Goal: Information Seeking & Learning: Compare options

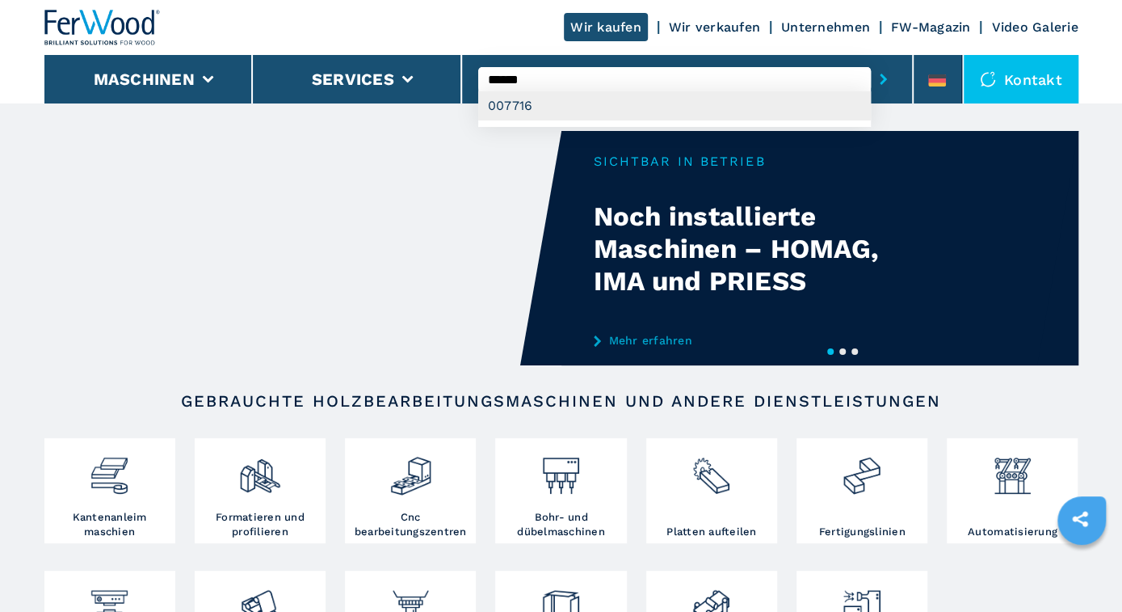
type input "******"
click at [498, 101] on div "007716" at bounding box center [674, 105] width 393 height 29
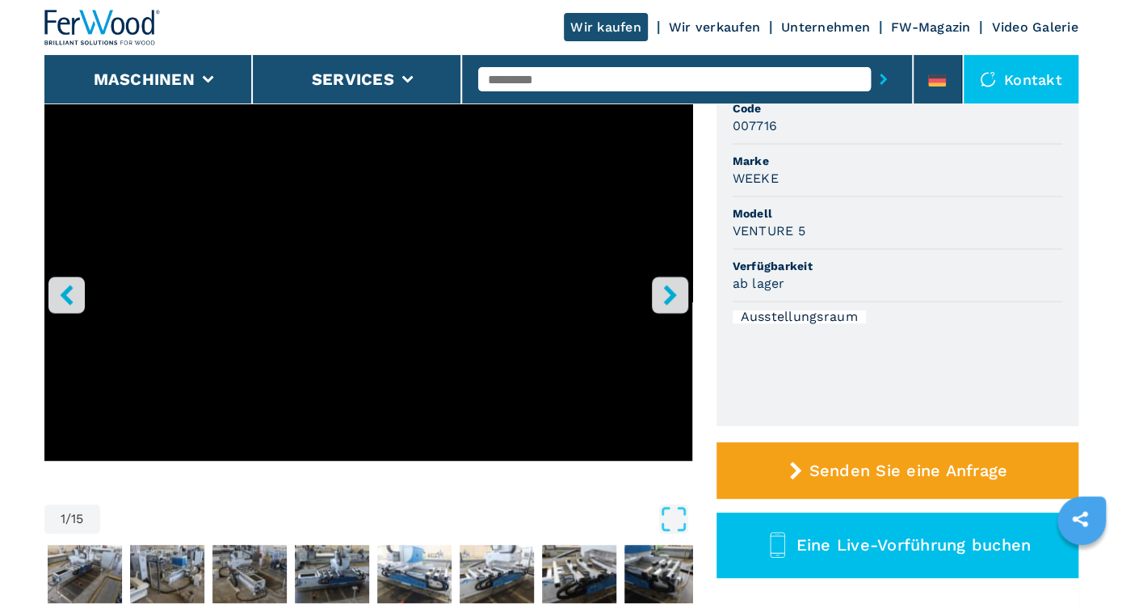
scroll to position [168, 0]
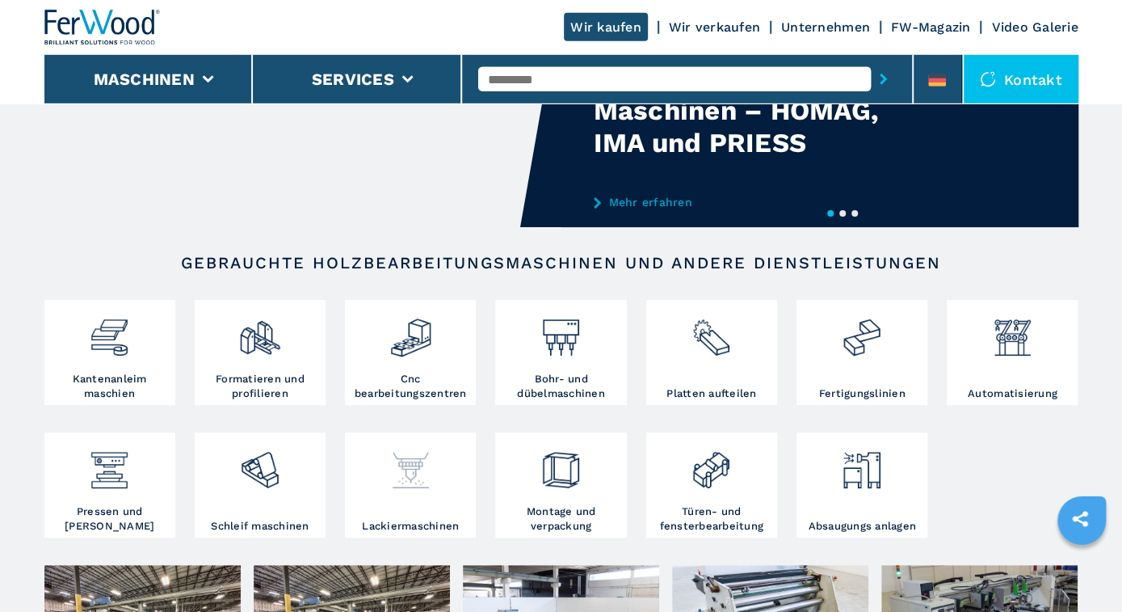
scroll to position [168, 0]
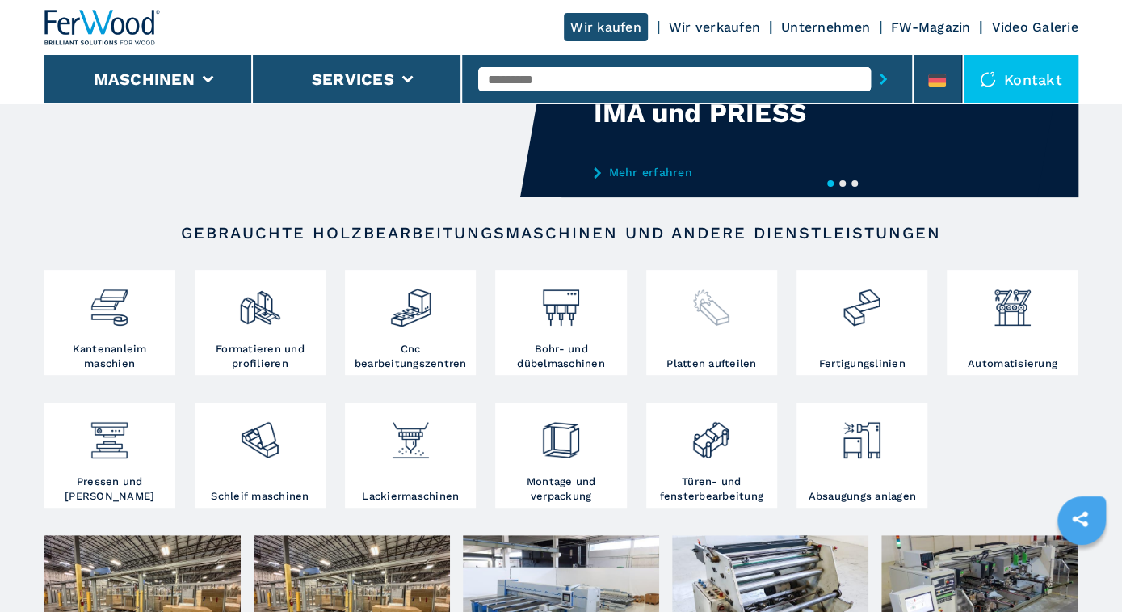
drag, startPoint x: 705, startPoint y: 337, endPoint x: 683, endPoint y: 338, distance: 22.7
click at [705, 337] on div at bounding box center [711, 315] width 123 height 82
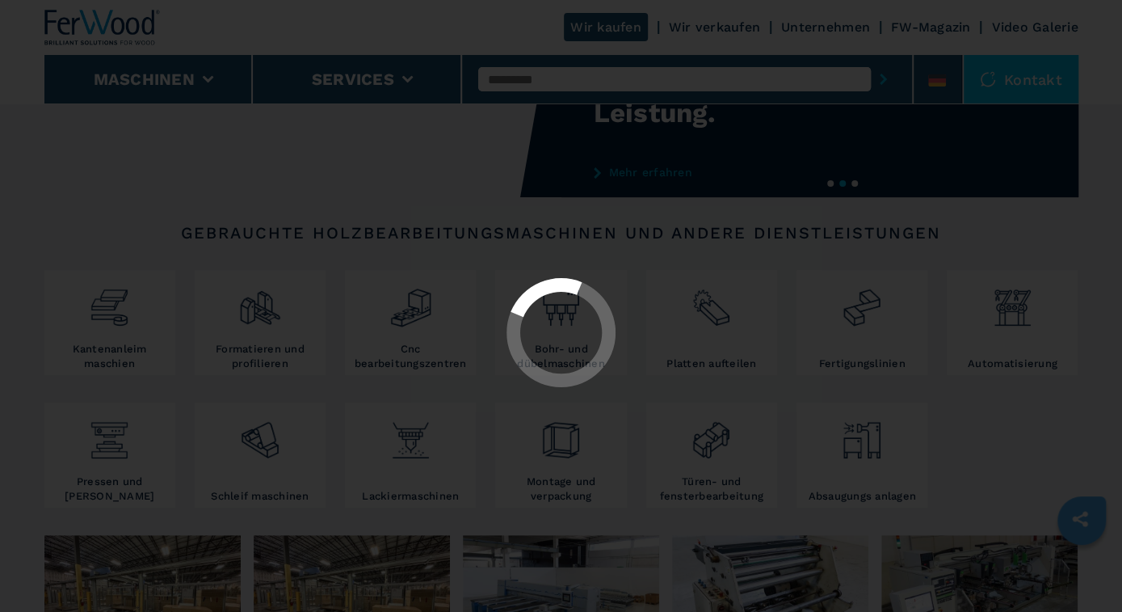
select select "**********"
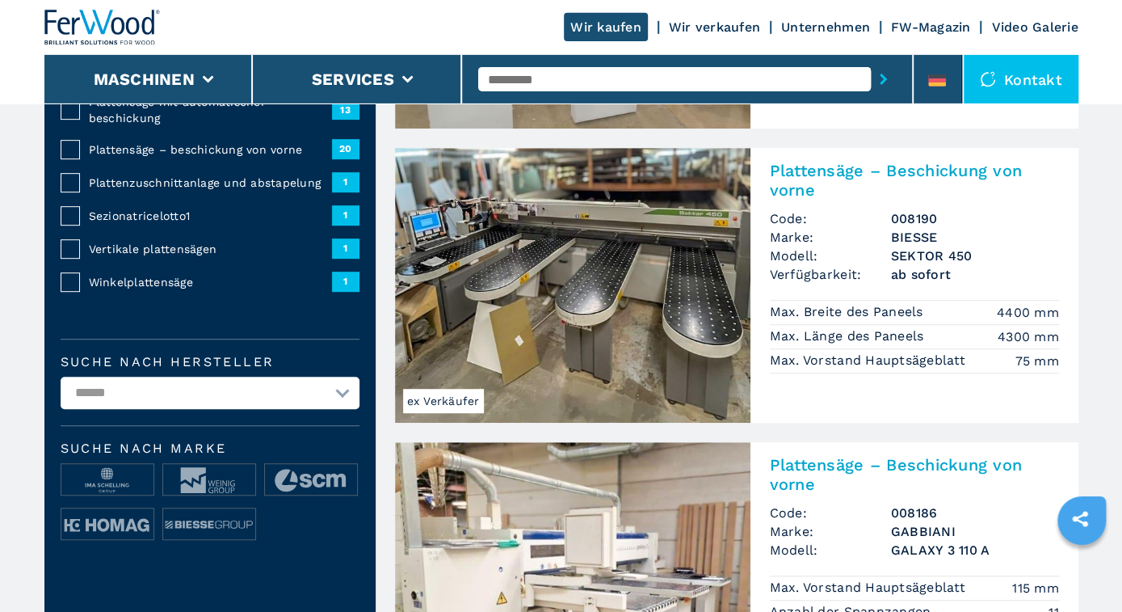
scroll to position [420, 0]
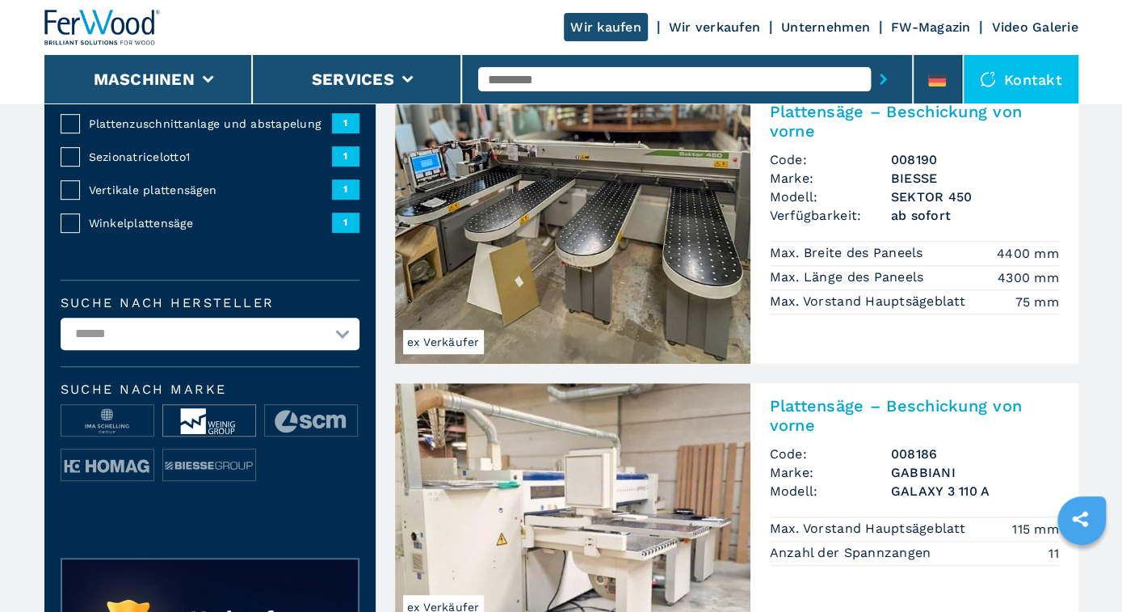
click at [216, 418] on img at bounding box center [209, 421] width 92 height 32
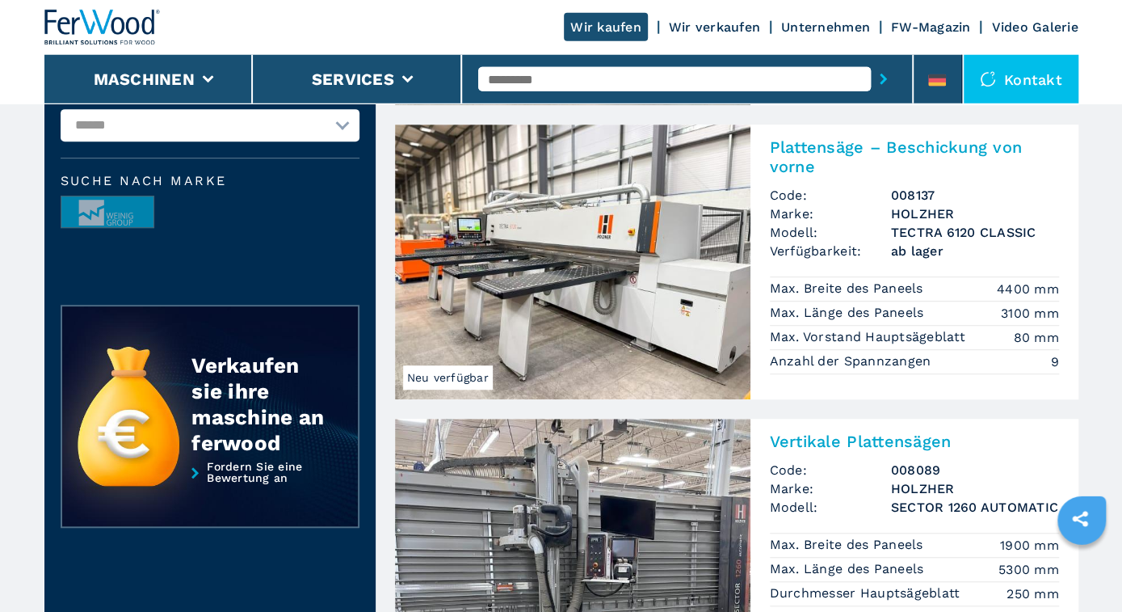
scroll to position [336, 0]
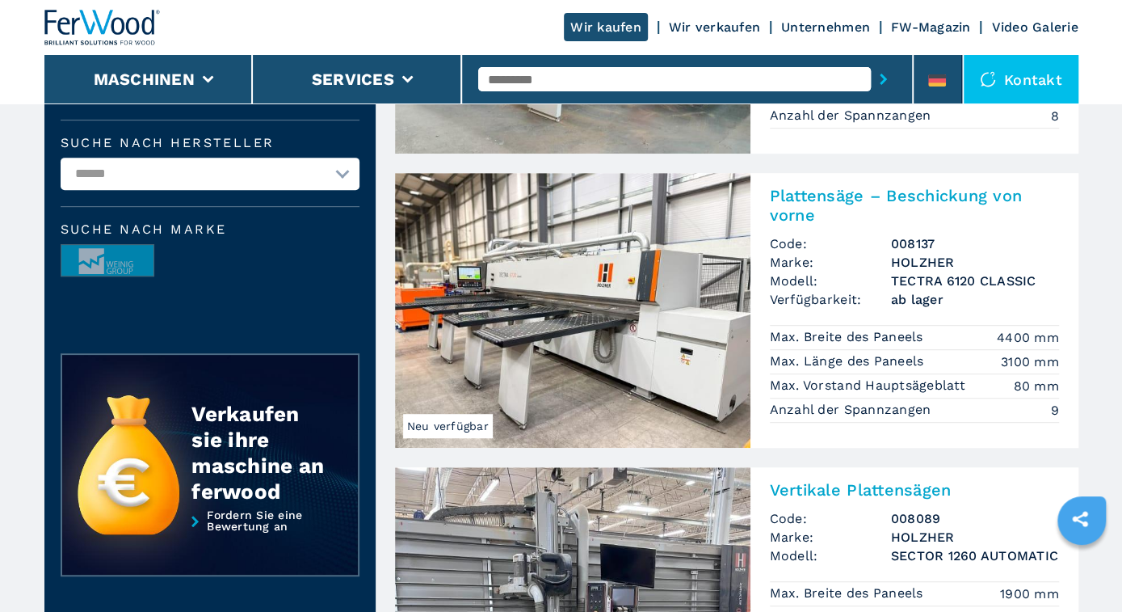
click at [587, 324] on img at bounding box center [572, 310] width 355 height 275
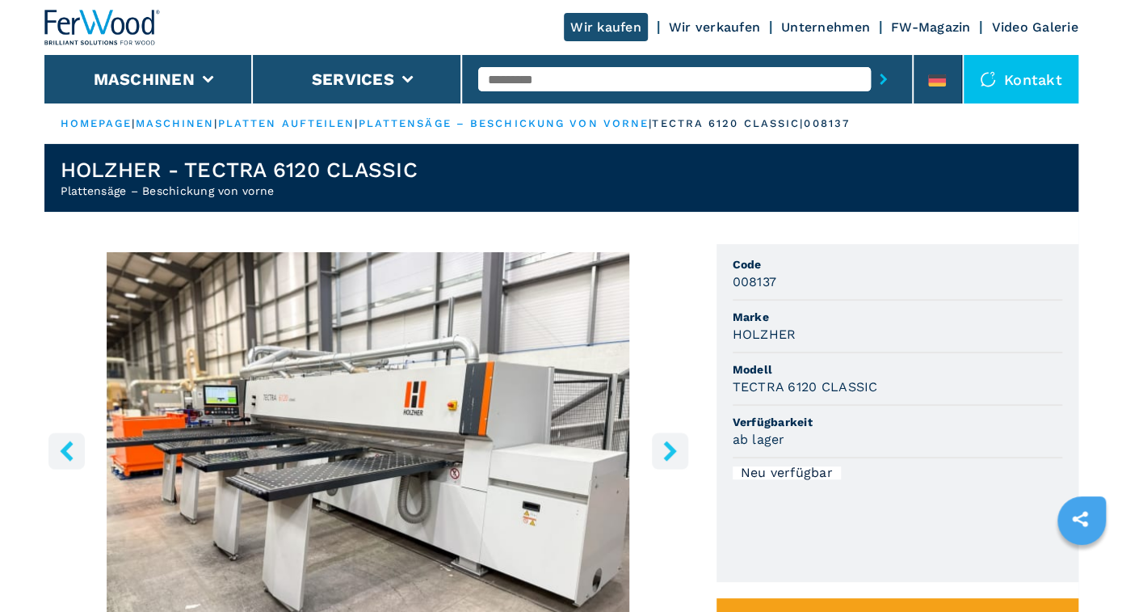
click at [432, 394] on img "Go to Slide 1" at bounding box center [368, 448] width 648 height 392
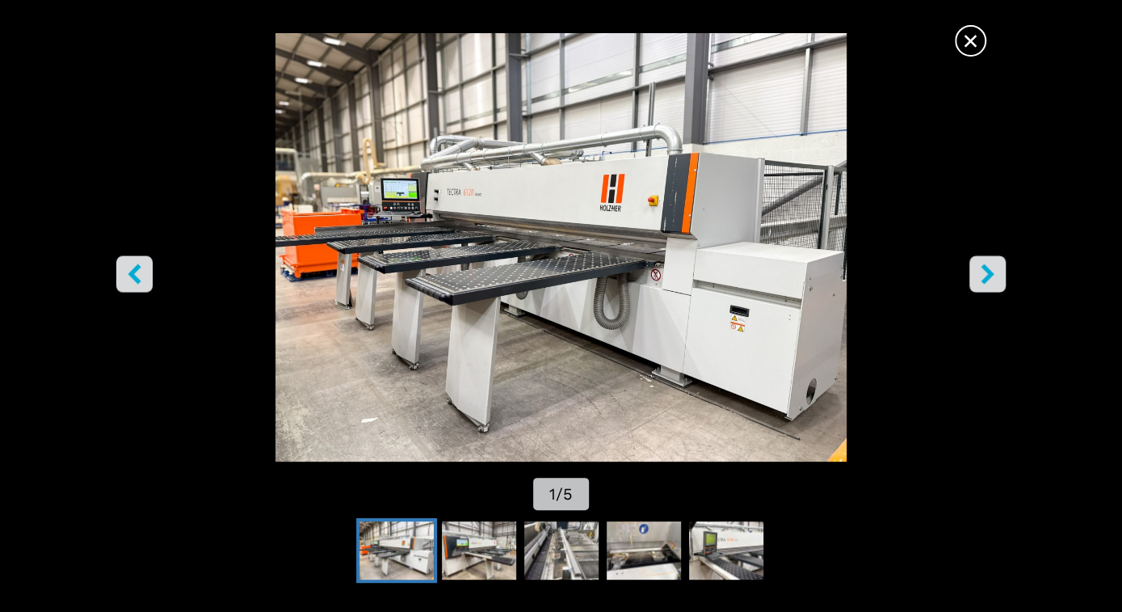
click at [991, 269] on icon "right-button" at bounding box center [988, 273] width 20 height 20
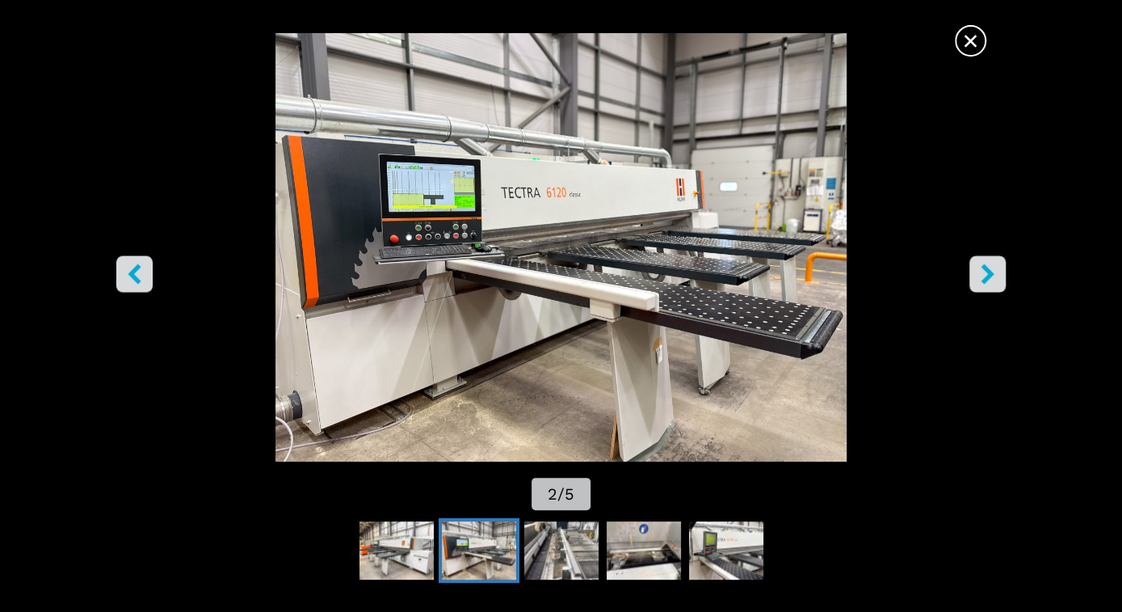
click at [991, 269] on icon "right-button" at bounding box center [988, 273] width 20 height 20
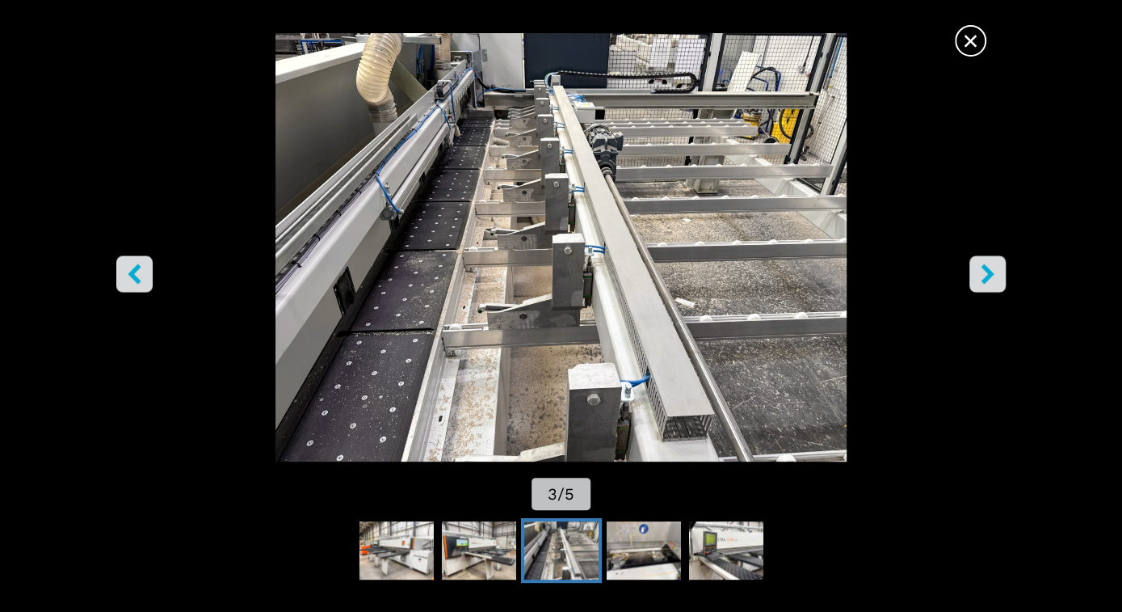
click at [991, 269] on icon "right-button" at bounding box center [988, 273] width 20 height 20
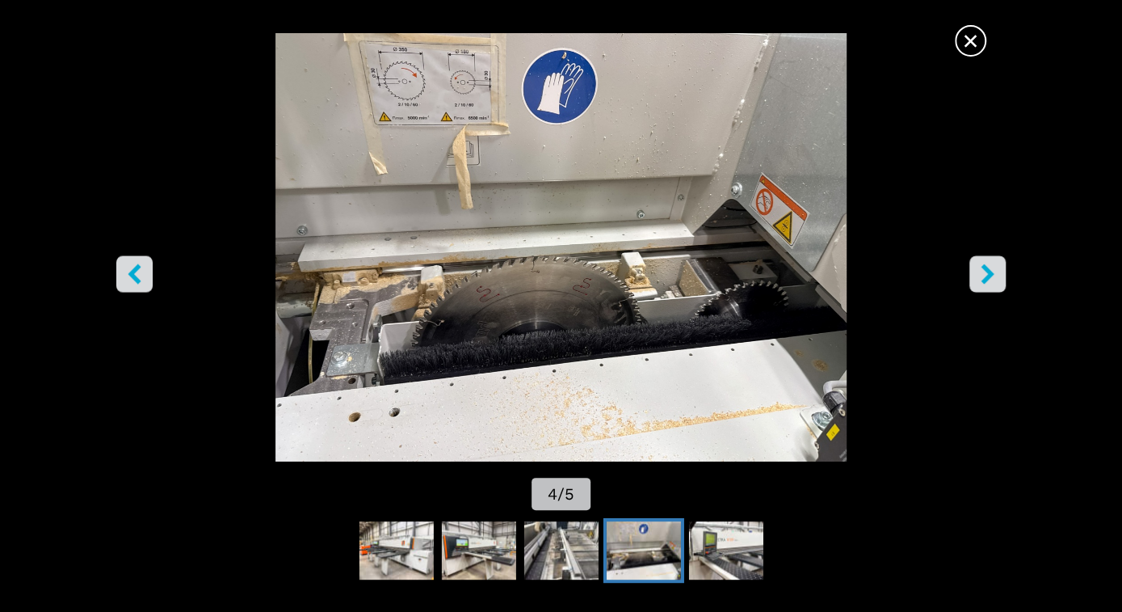
click at [964, 32] on span "×" at bounding box center [971, 37] width 28 height 28
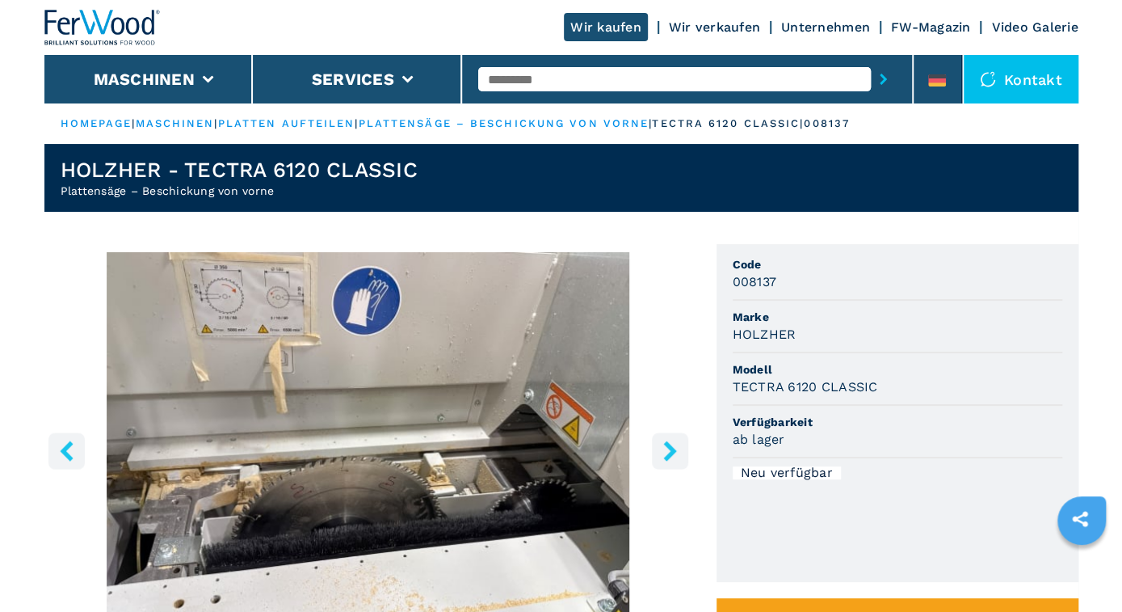
drag, startPoint x: 233, startPoint y: 369, endPoint x: 259, endPoint y: 295, distance: 79.0
click at [233, 368] on img "Go to Slide 4" at bounding box center [368, 448] width 648 height 392
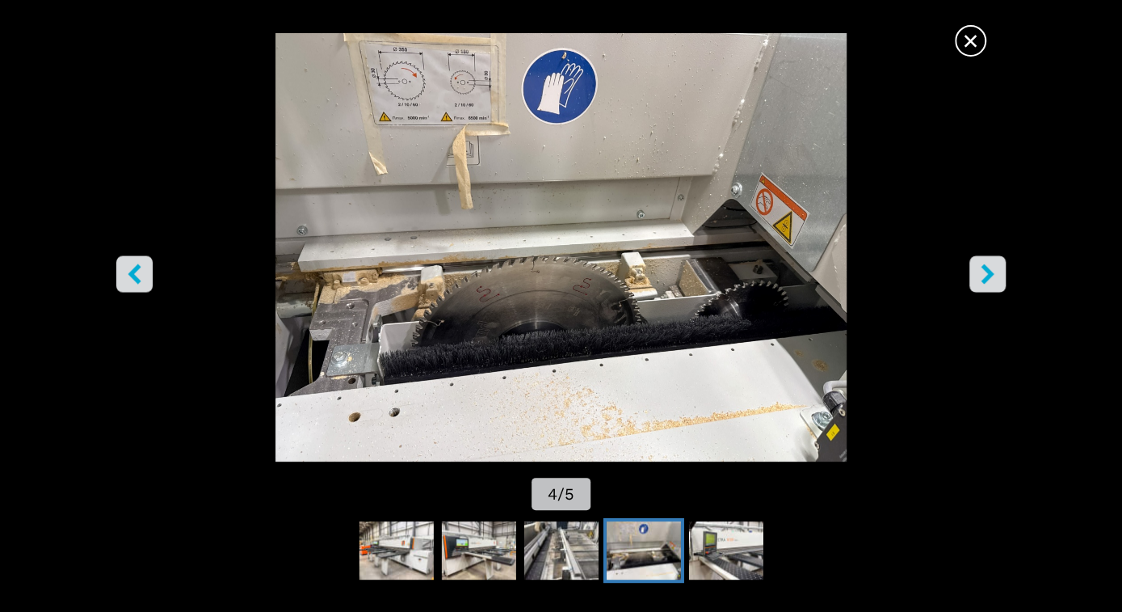
click at [975, 39] on span "×" at bounding box center [971, 37] width 28 height 28
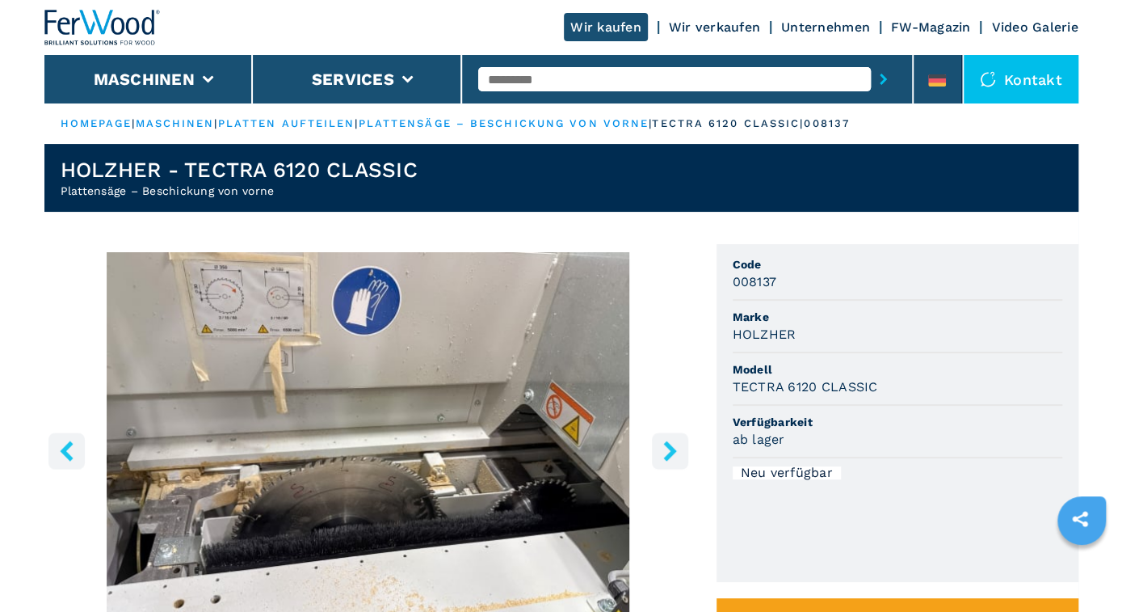
click at [672, 449] on icon "right-button" at bounding box center [669, 450] width 13 height 20
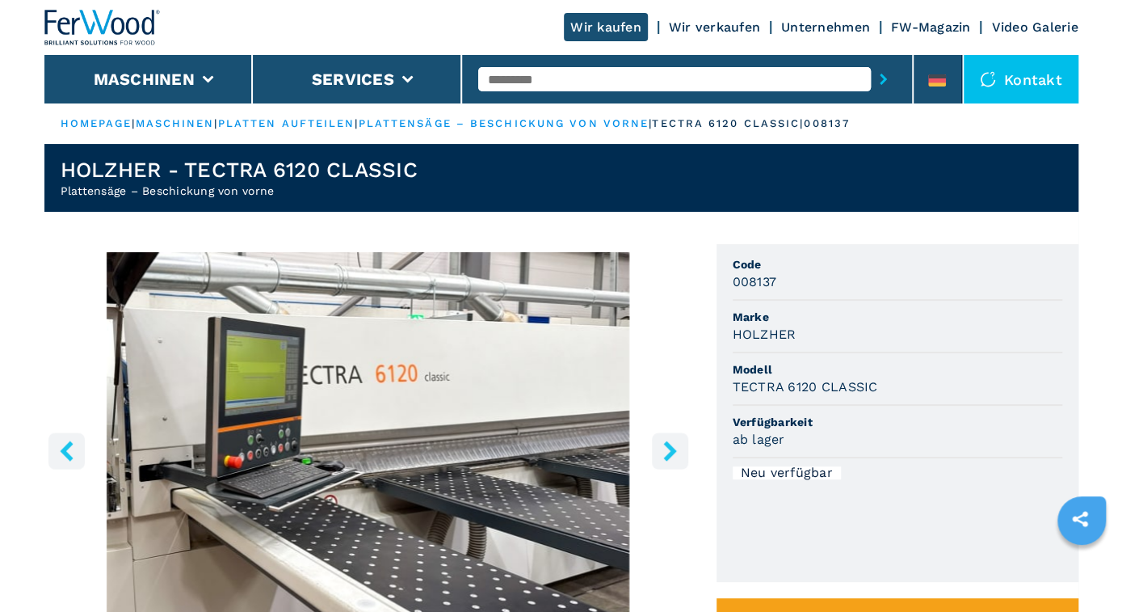
click at [672, 449] on icon "right-button" at bounding box center [669, 450] width 13 height 20
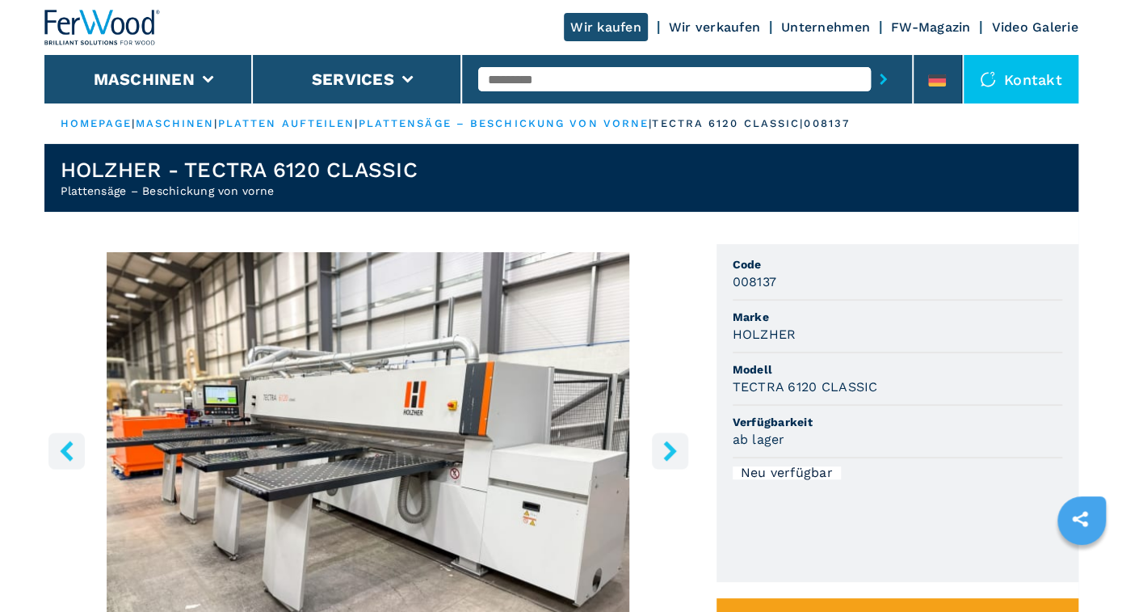
click at [672, 449] on icon "right-button" at bounding box center [669, 450] width 13 height 20
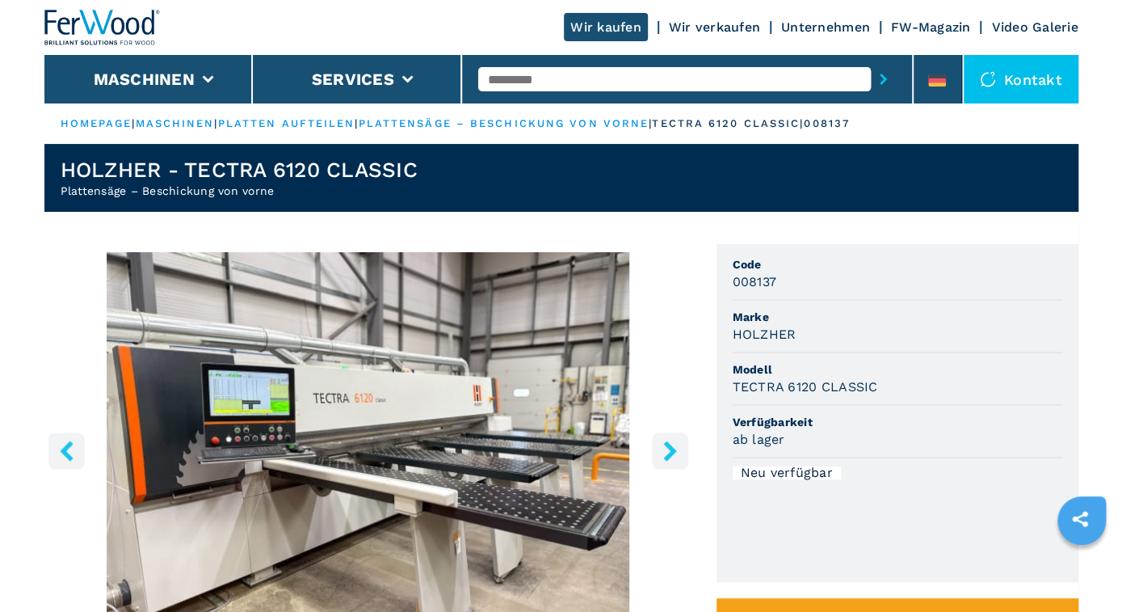
click at [672, 449] on icon "right-button" at bounding box center [669, 450] width 13 height 20
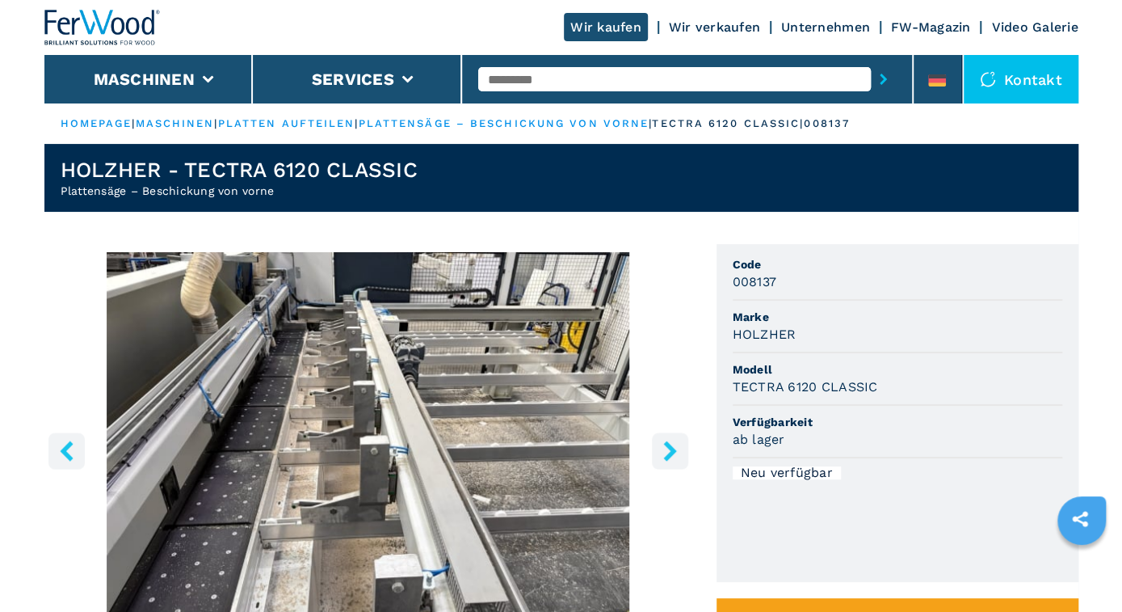
click at [673, 448] on icon "right-button" at bounding box center [669, 450] width 13 height 20
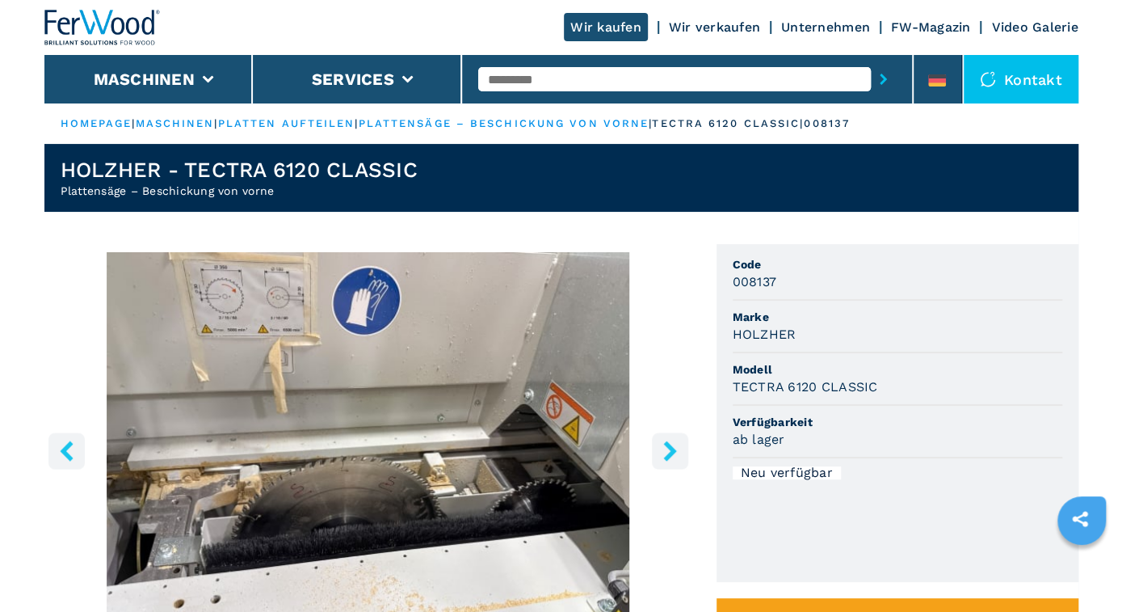
click at [673, 448] on icon "right-button" at bounding box center [669, 450] width 13 height 20
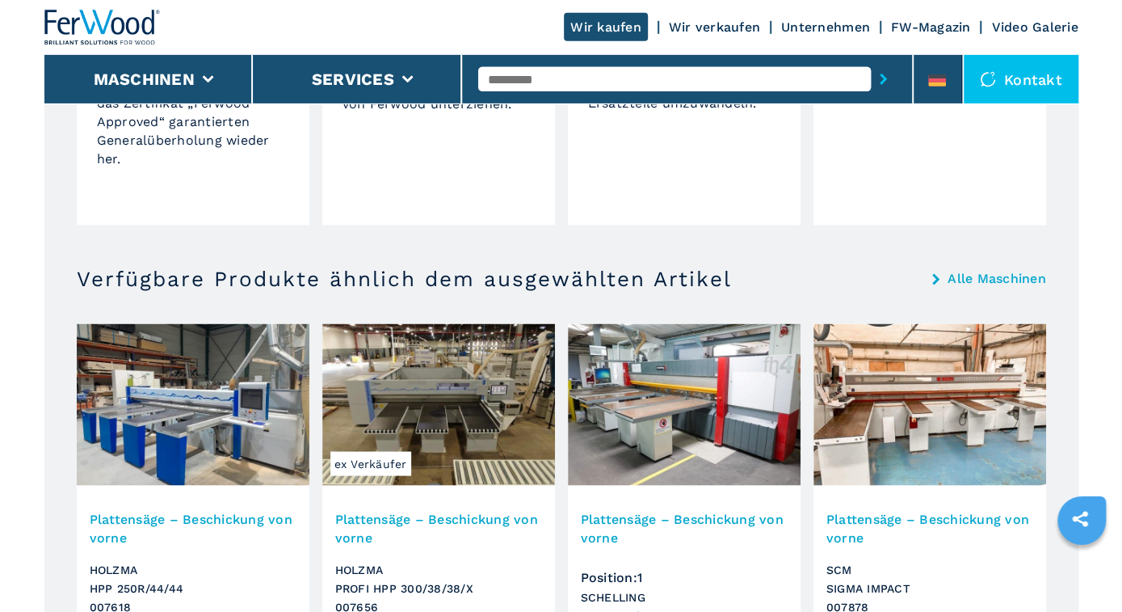
scroll to position [1596, 0]
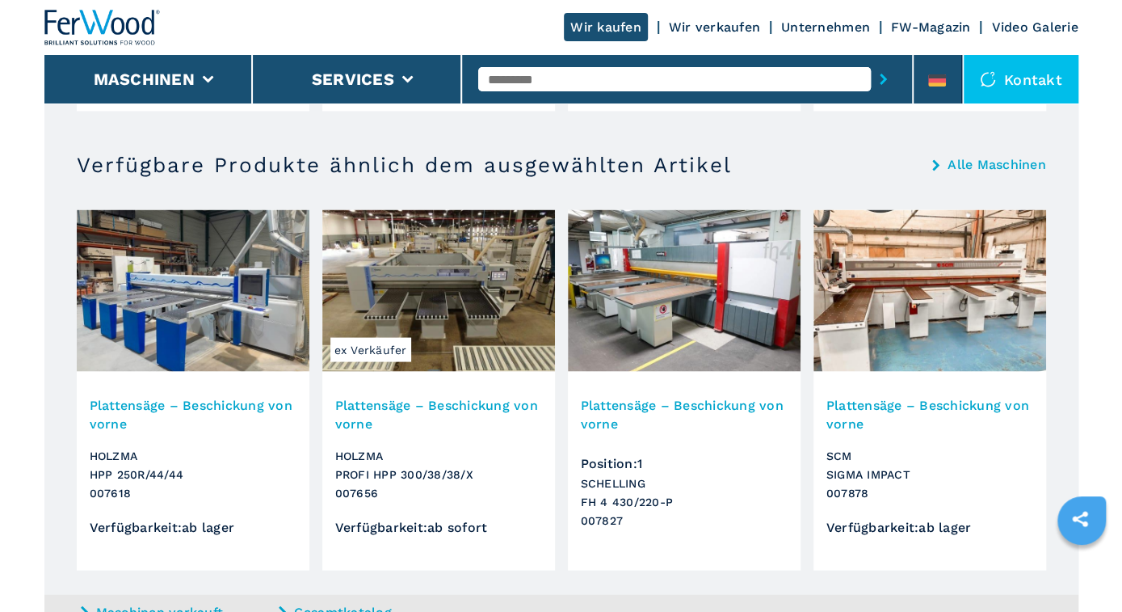
click at [524, 75] on input "text" at bounding box center [674, 79] width 393 height 24
type input "*"
click at [629, 85] on input "******" at bounding box center [674, 79] width 393 height 24
type input "******"
click at [871, 61] on button "submit-button" at bounding box center [883, 79] width 25 height 37
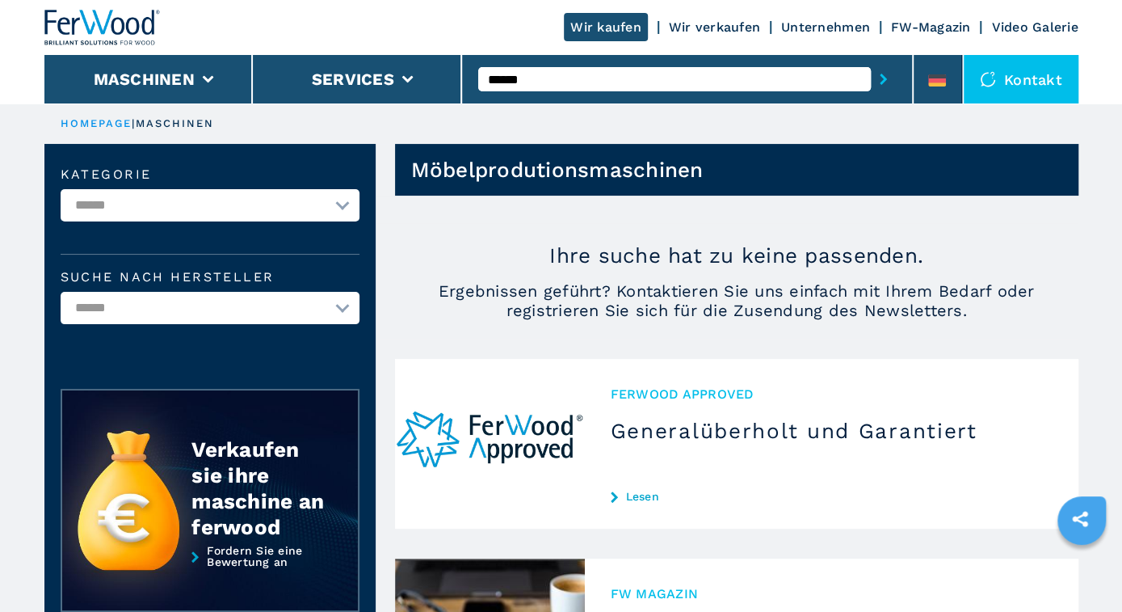
click at [549, 79] on input "******" at bounding box center [674, 79] width 393 height 24
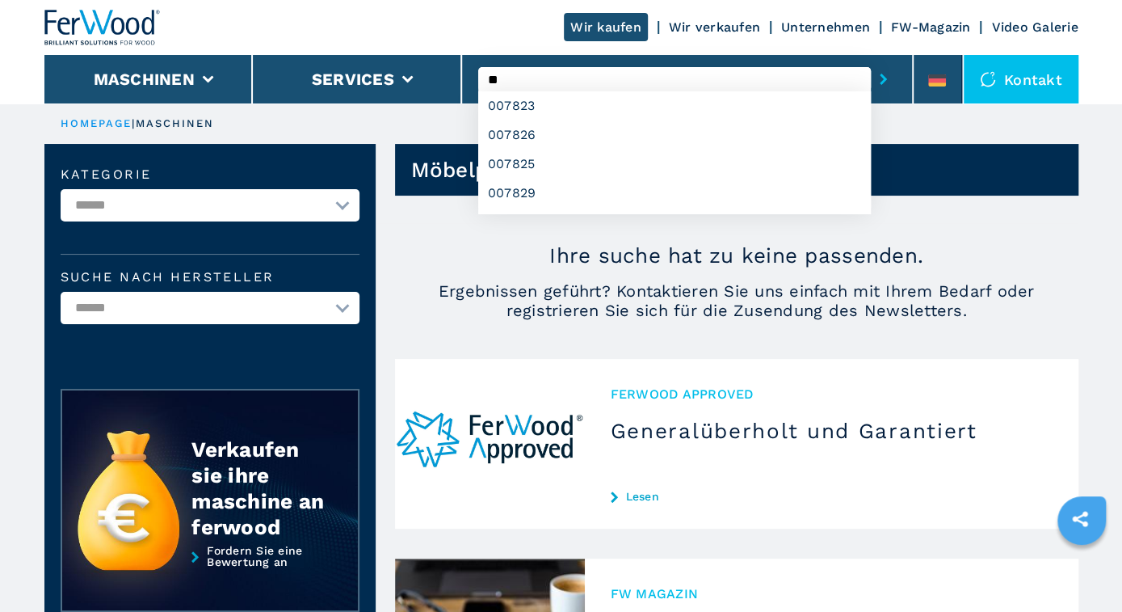
type input "*"
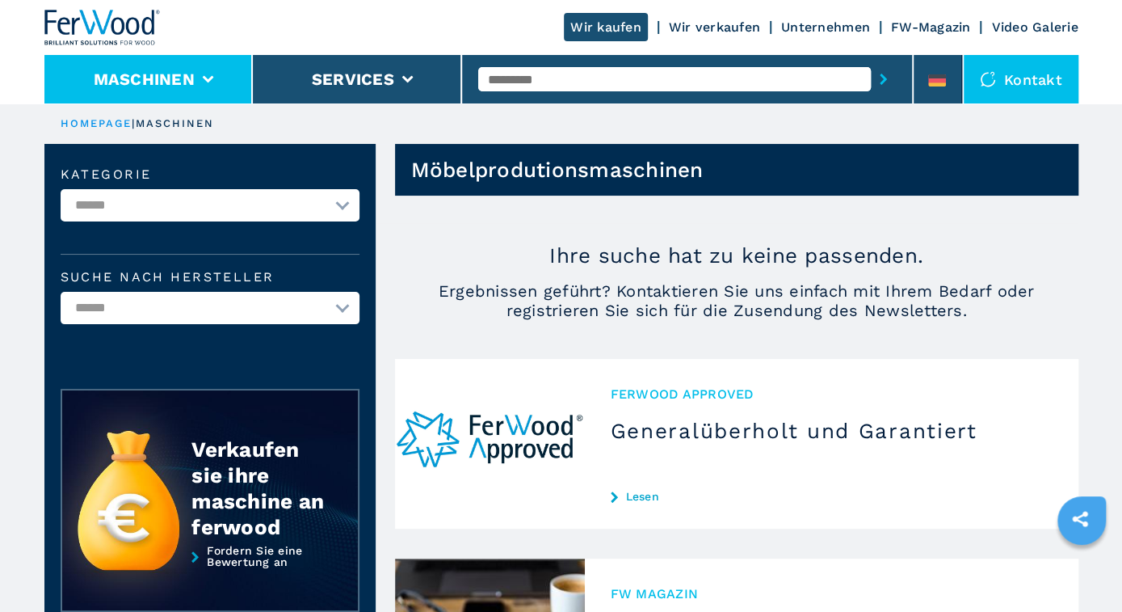
click at [194, 74] on button "Maschinen" at bounding box center [144, 78] width 101 height 19
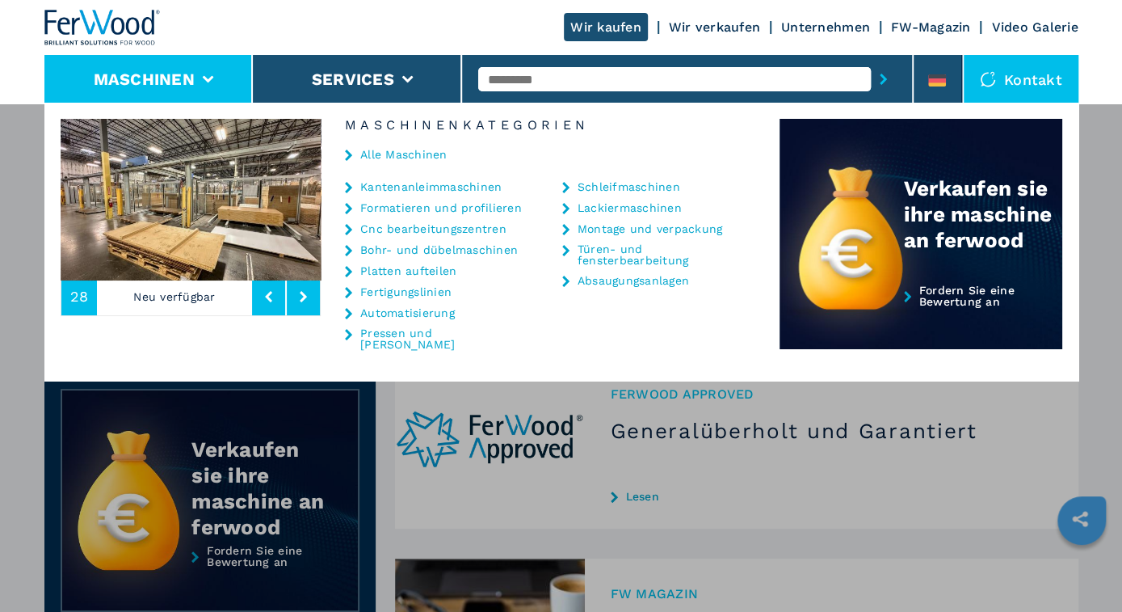
click at [408, 269] on link "Platten aufteilen" at bounding box center [408, 270] width 96 height 11
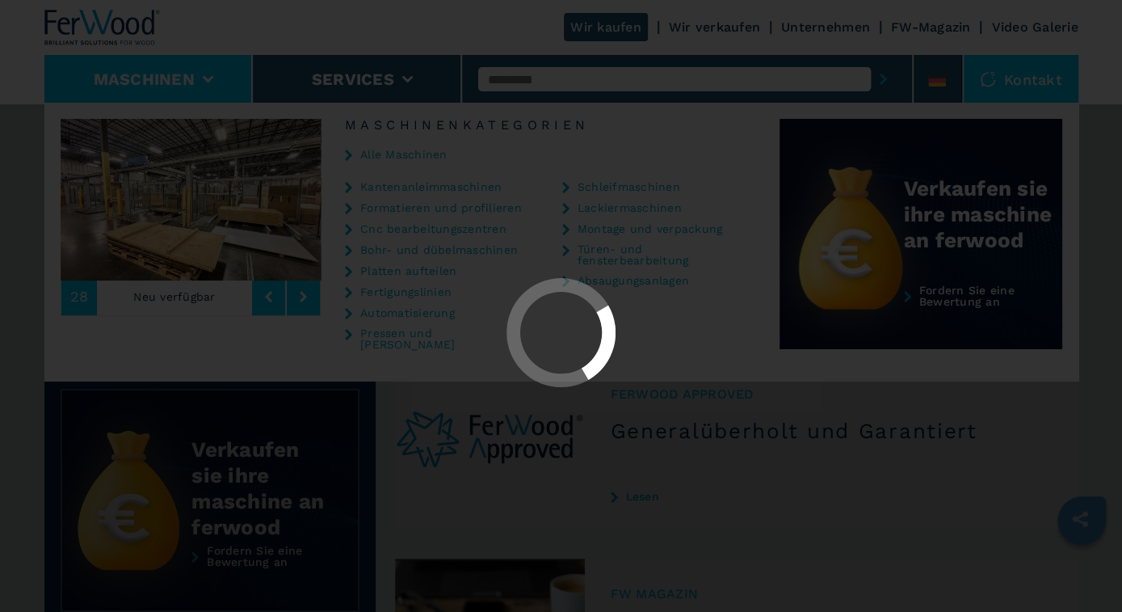
select select "**********"
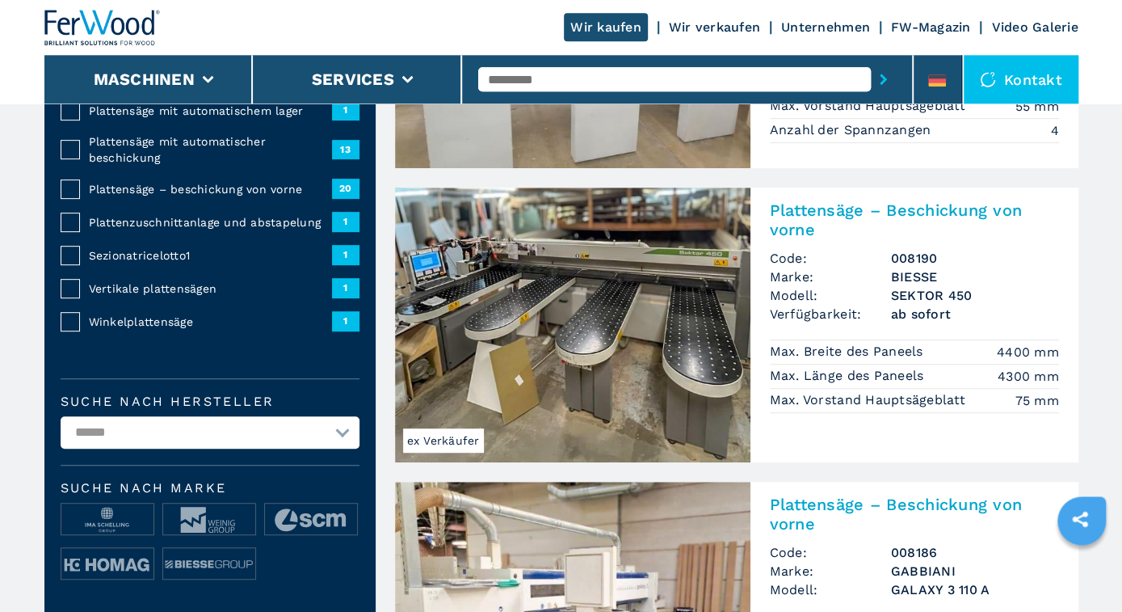
scroll to position [336, 0]
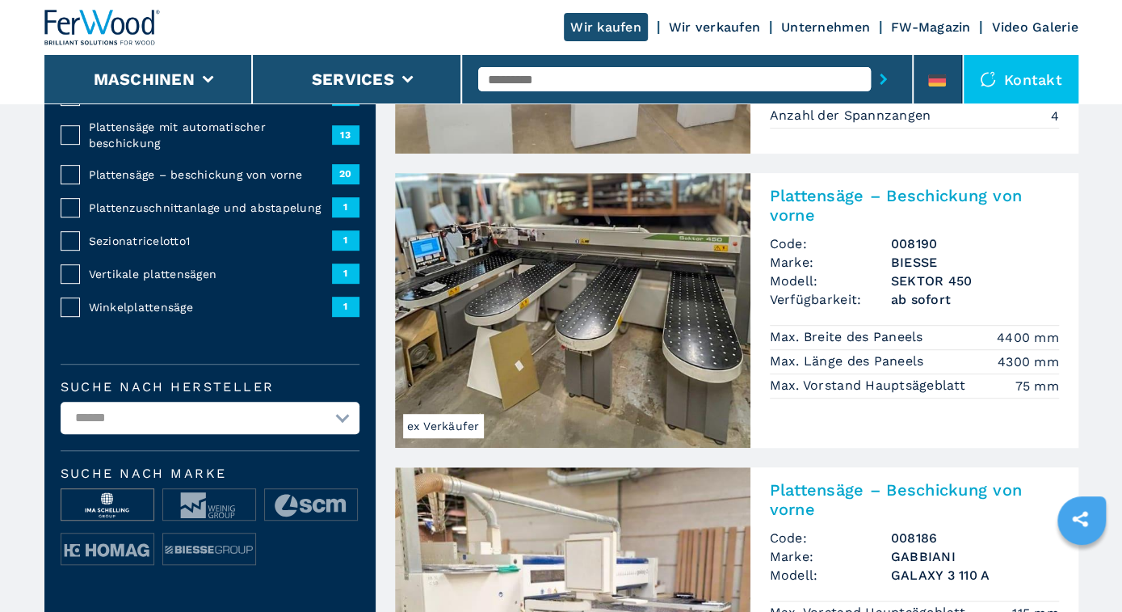
click at [116, 505] on img at bounding box center [107, 505] width 92 height 32
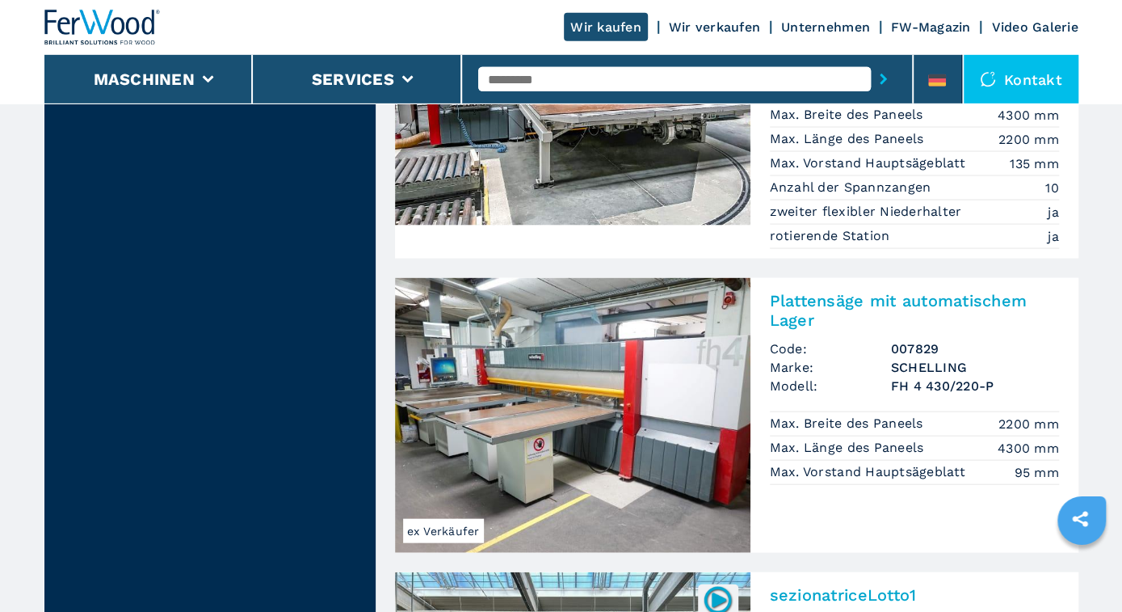
scroll to position [1596, 0]
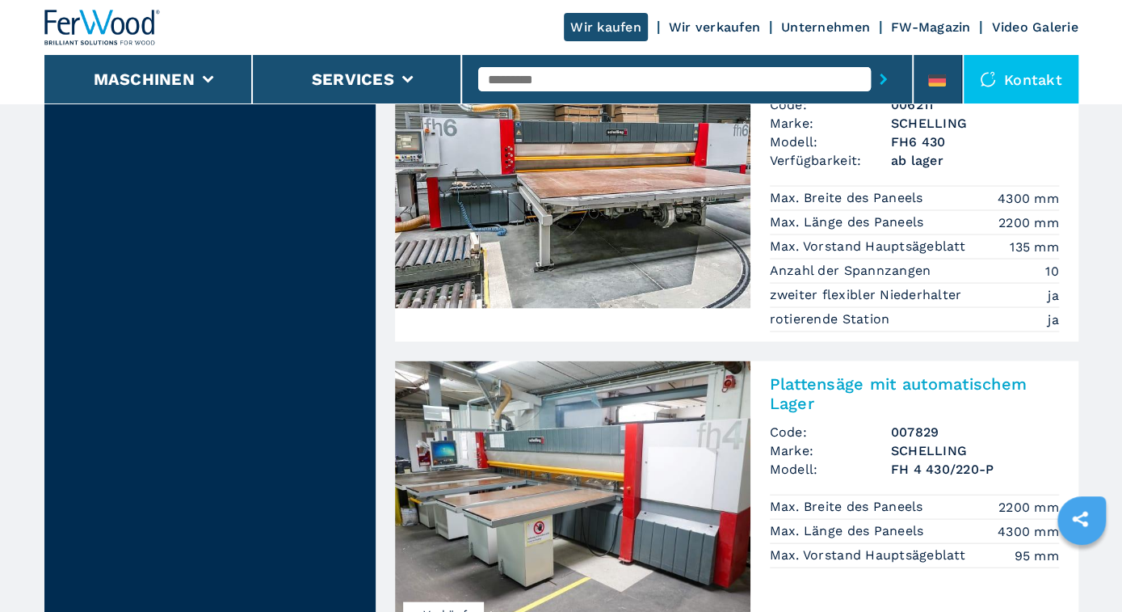
click at [624, 371] on img at bounding box center [572, 497] width 355 height 275
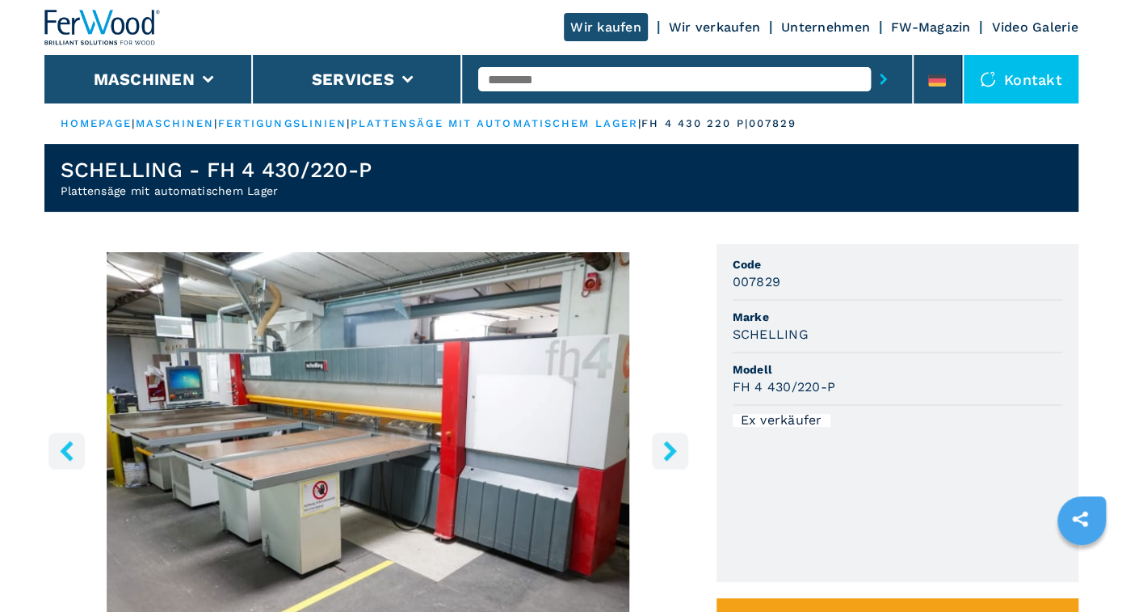
drag, startPoint x: 317, startPoint y: 309, endPoint x: 326, endPoint y: 302, distance: 11.5
click at [317, 311] on img "Go to Slide 1" at bounding box center [368, 448] width 648 height 392
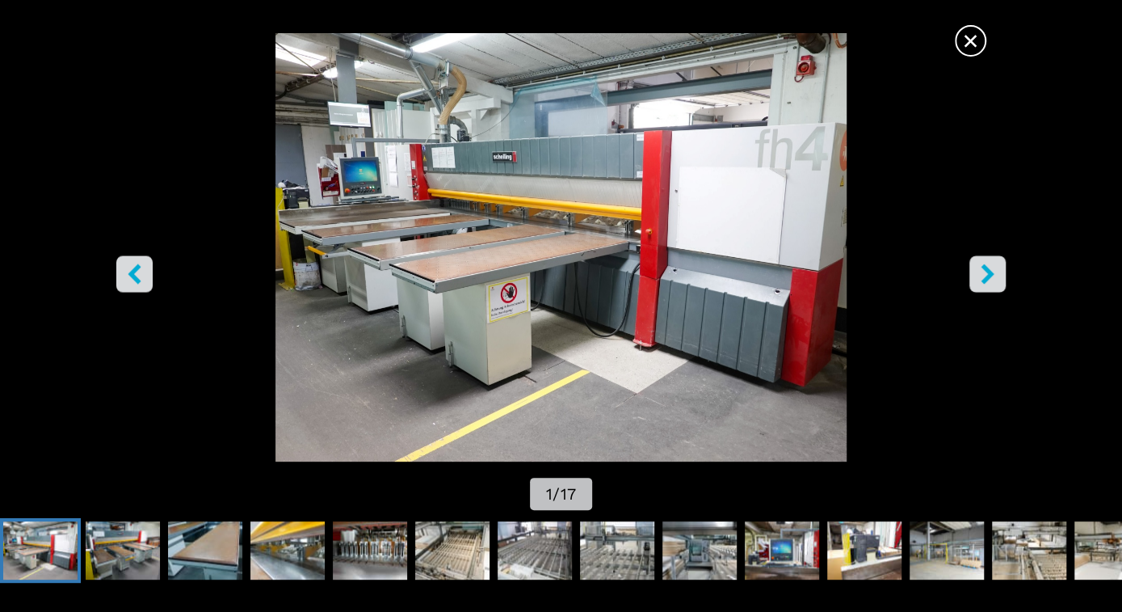
drag, startPoint x: 996, startPoint y: 271, endPoint x: 979, endPoint y: 214, distance: 59.8
click at [993, 265] on icon "right-button" at bounding box center [988, 273] width 20 height 20
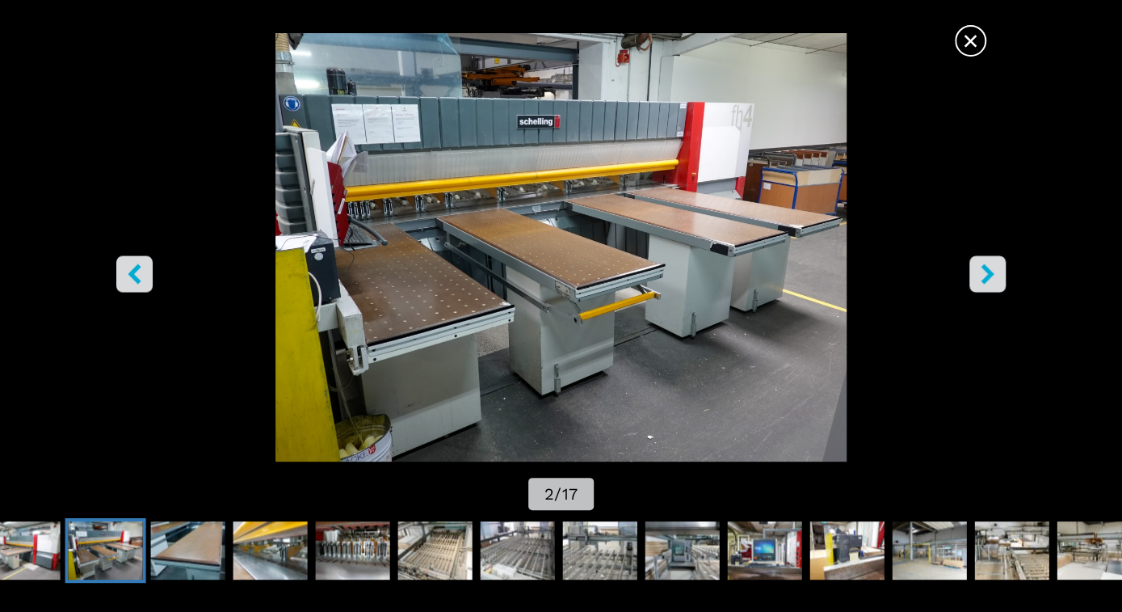
click at [970, 32] on span "×" at bounding box center [971, 37] width 28 height 28
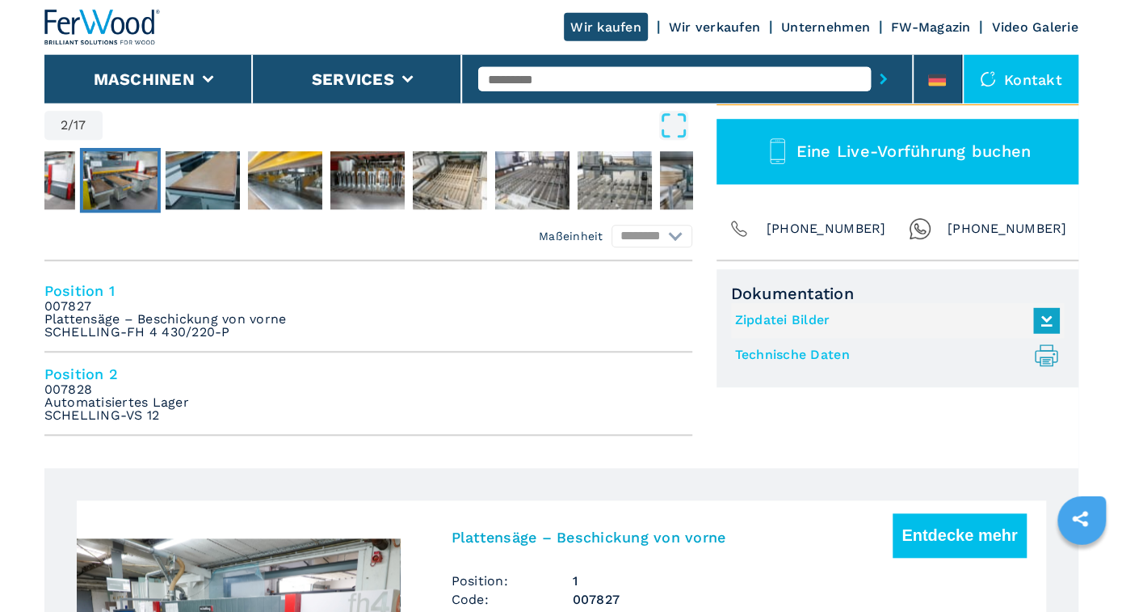
scroll to position [588, 0]
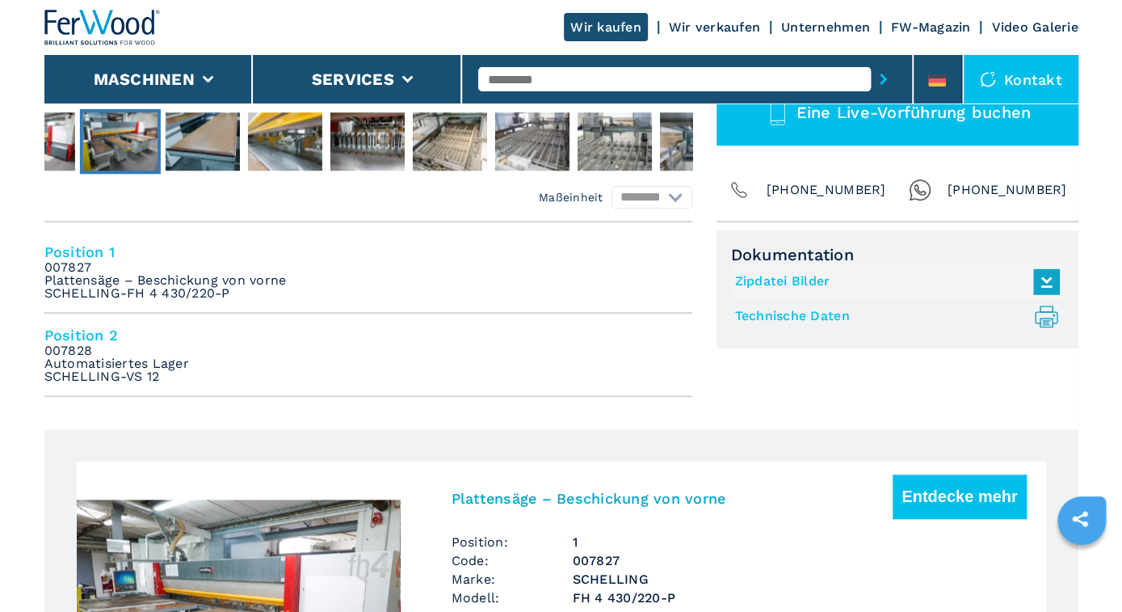
click at [112, 366] on em "007828 Automatisiertes Lager SCHELLING-VS 12" at bounding box center [116, 363] width 145 height 39
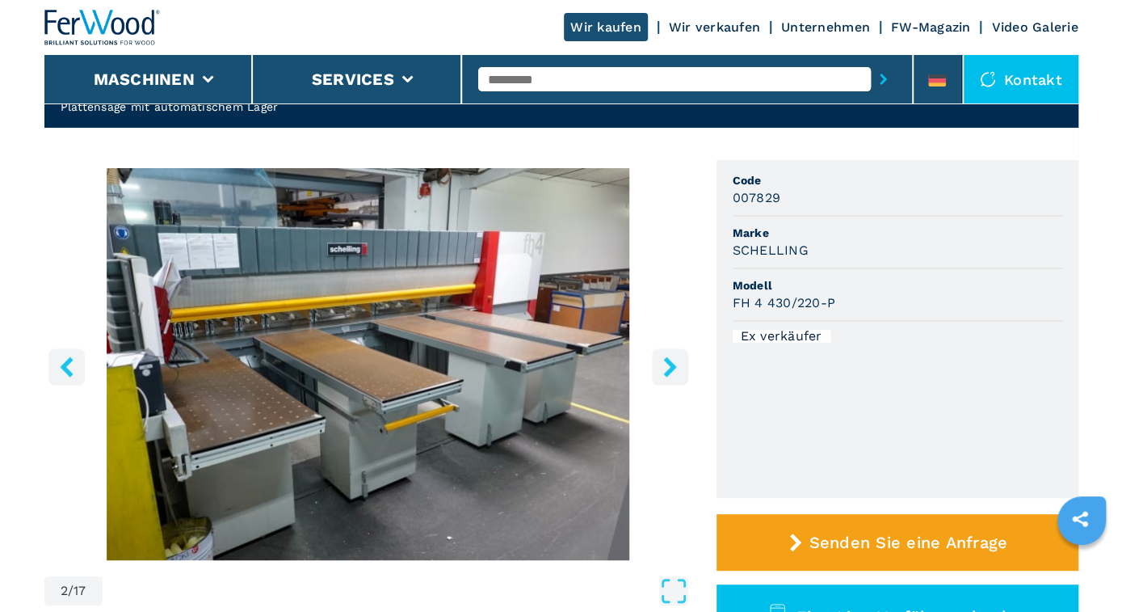
scroll to position [0, 0]
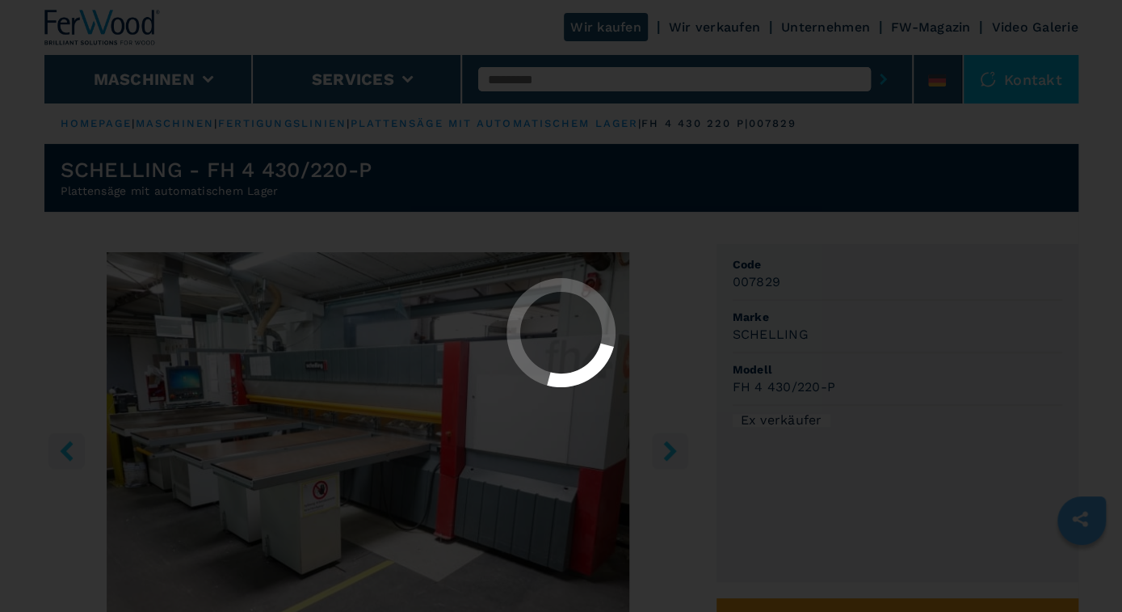
select select "**********"
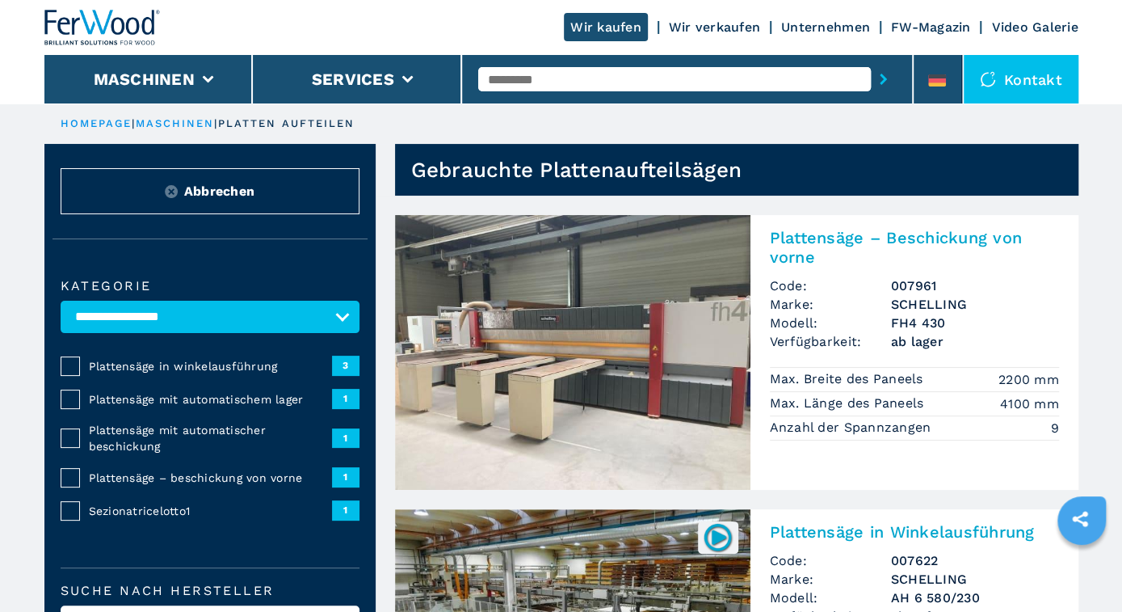
click at [621, 382] on img at bounding box center [572, 352] width 355 height 275
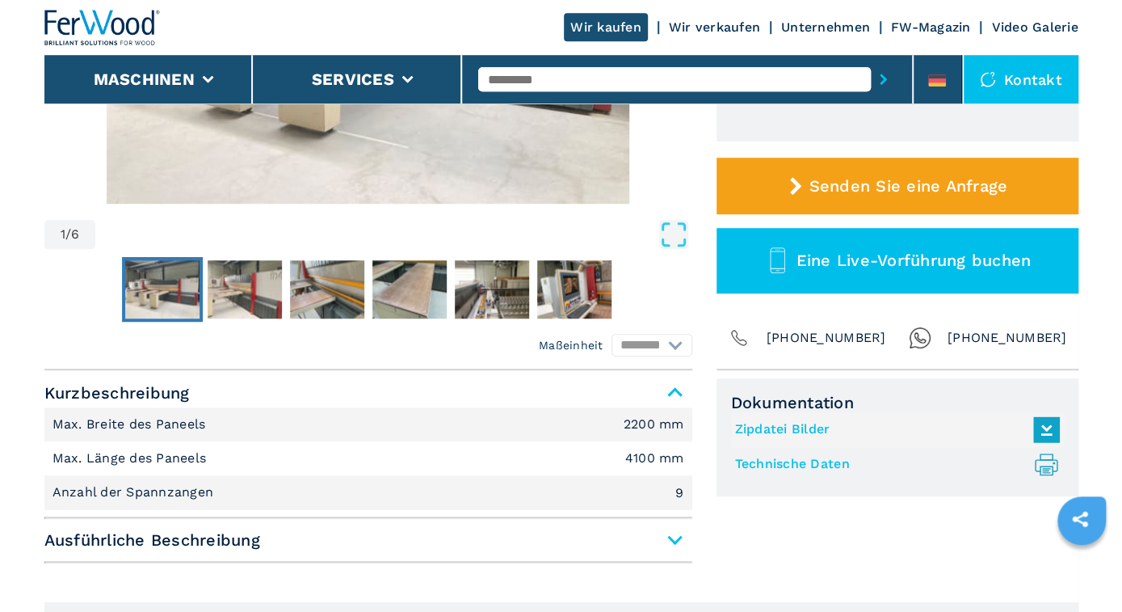
scroll to position [588, 0]
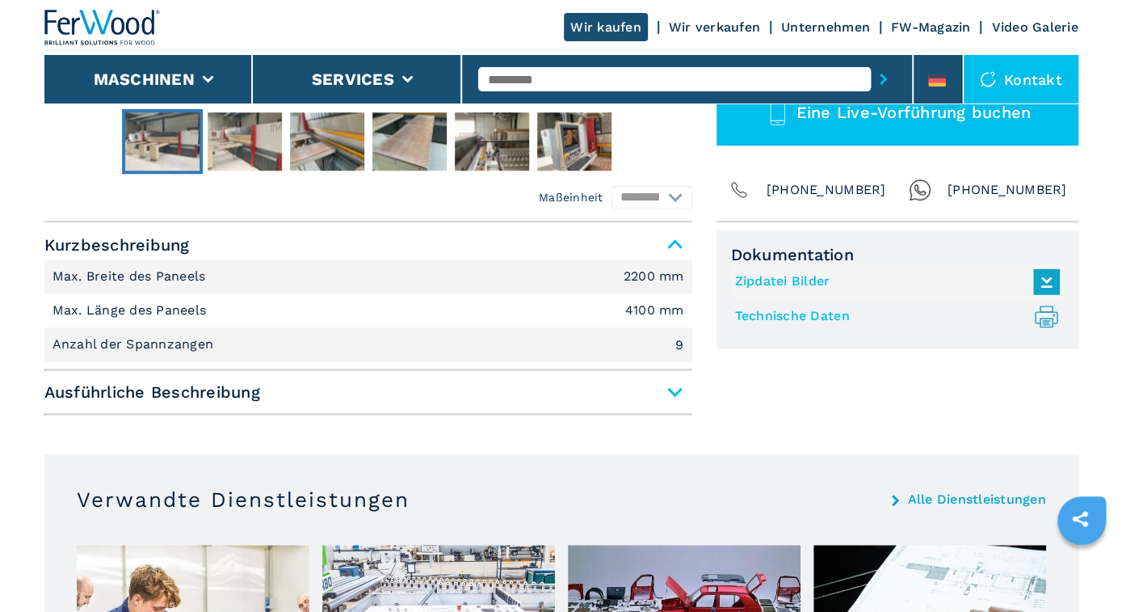
click at [673, 389] on span "Ausführliche Beschreibung" at bounding box center [368, 391] width 648 height 29
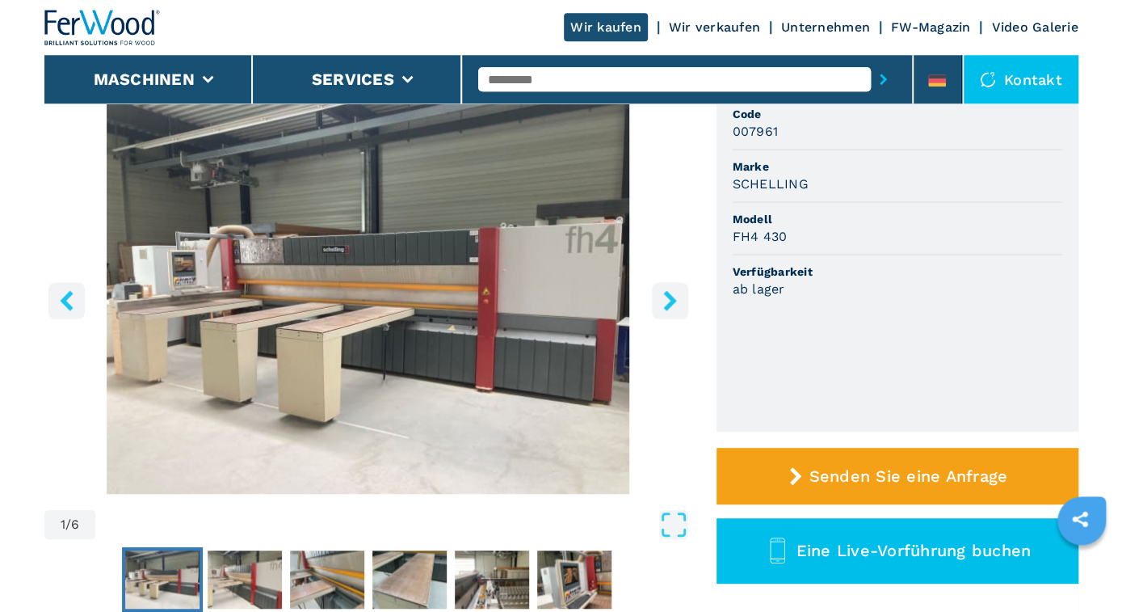
scroll to position [168, 0]
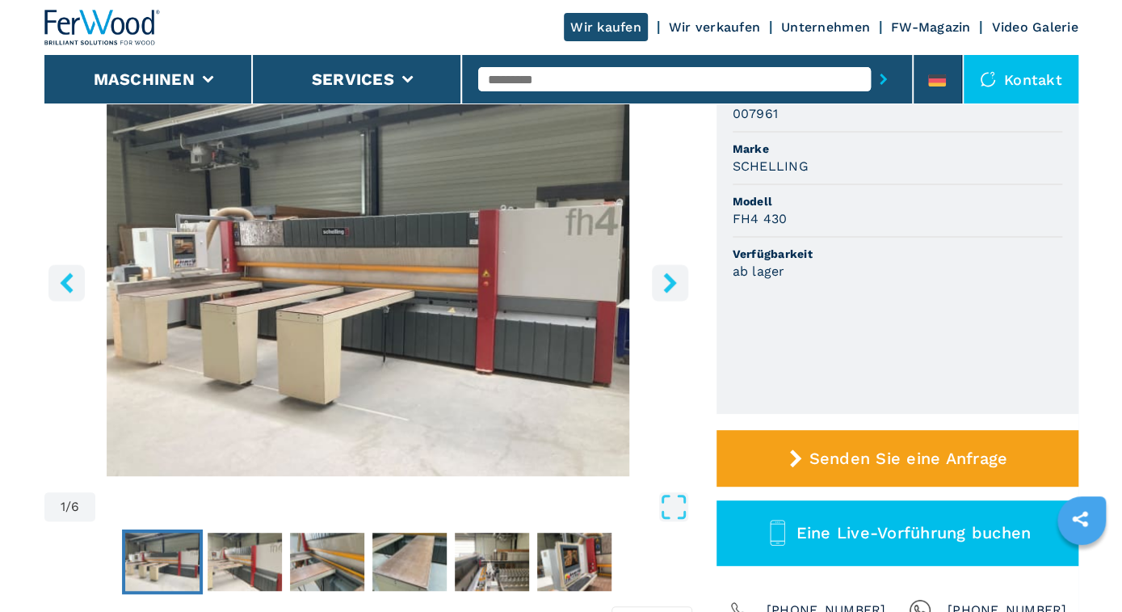
click at [666, 278] on icon "right-button" at bounding box center [669, 282] width 13 height 20
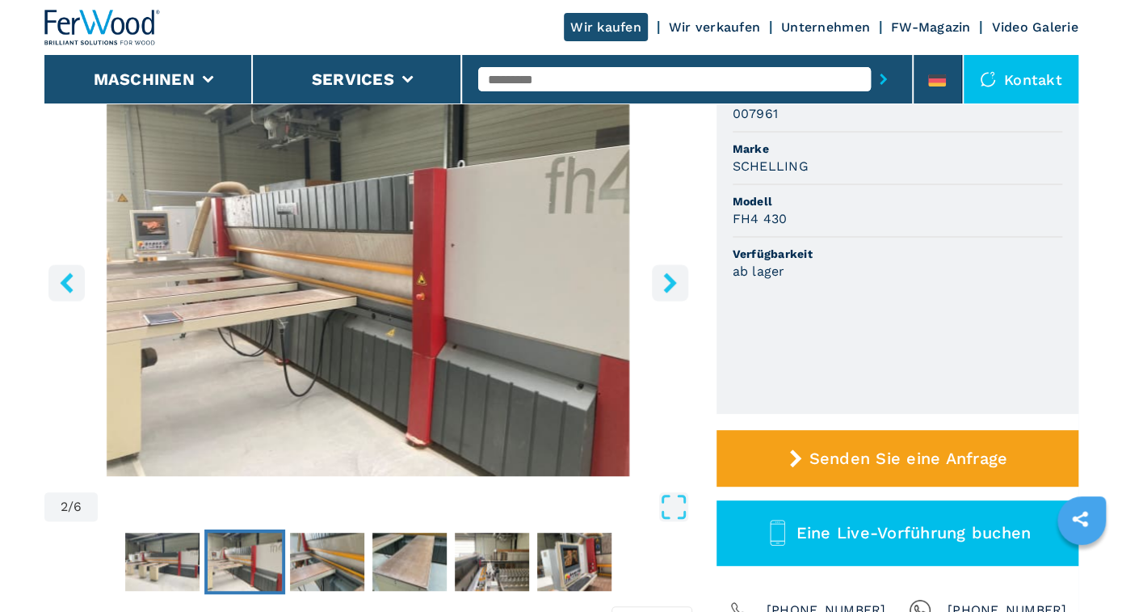
click at [666, 278] on icon "right-button" at bounding box center [669, 282] width 13 height 20
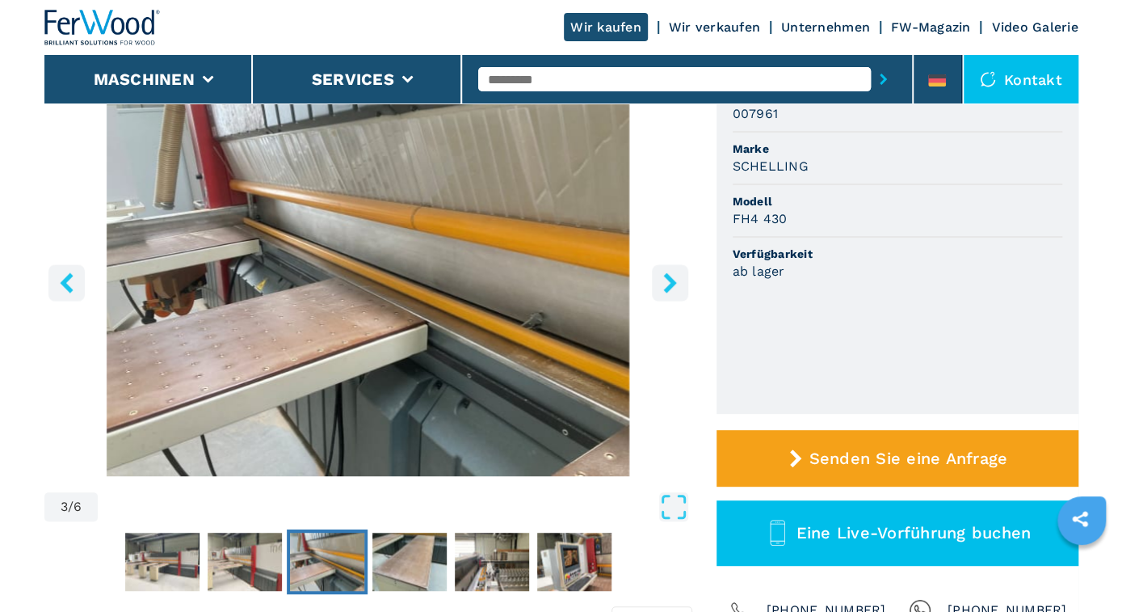
click at [666, 278] on icon "right-button" at bounding box center [669, 282] width 13 height 20
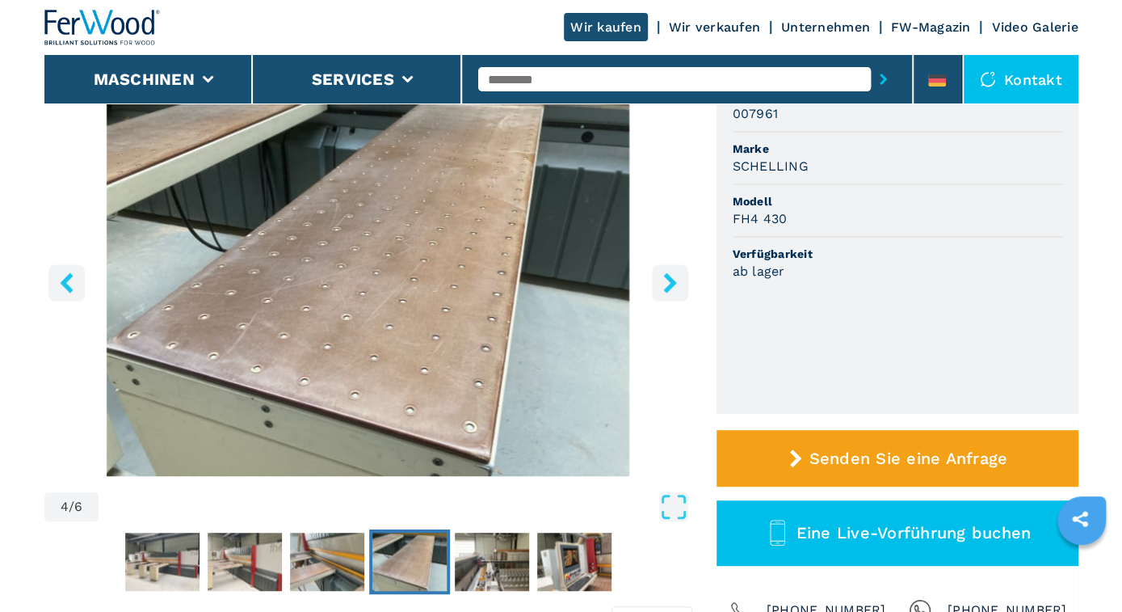
click at [666, 278] on icon "right-button" at bounding box center [669, 282] width 13 height 20
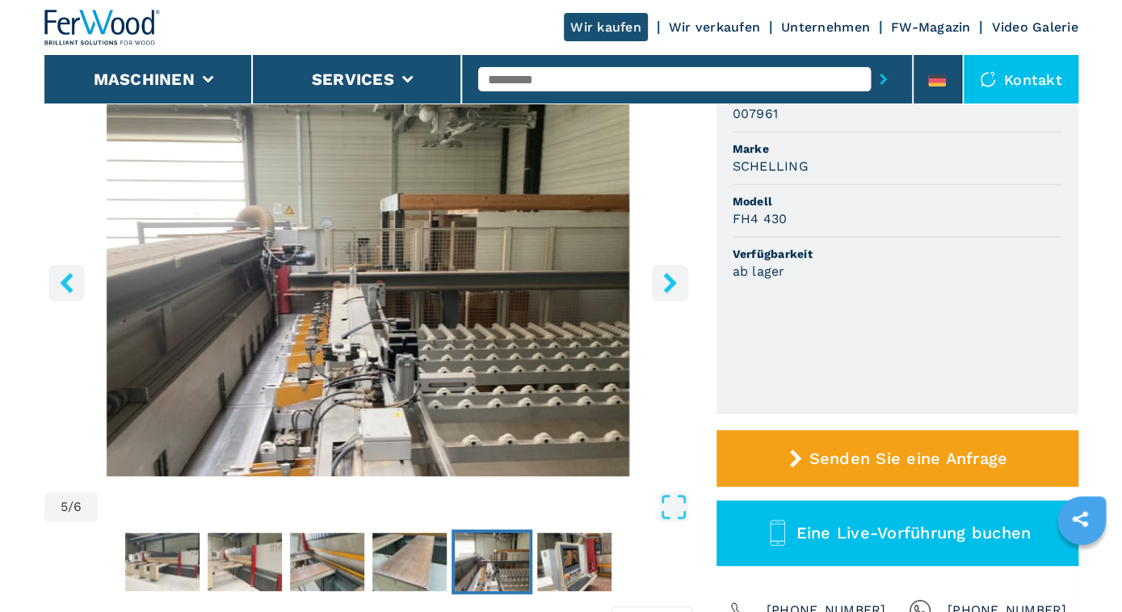
click at [666, 278] on icon "right-button" at bounding box center [669, 282] width 13 height 20
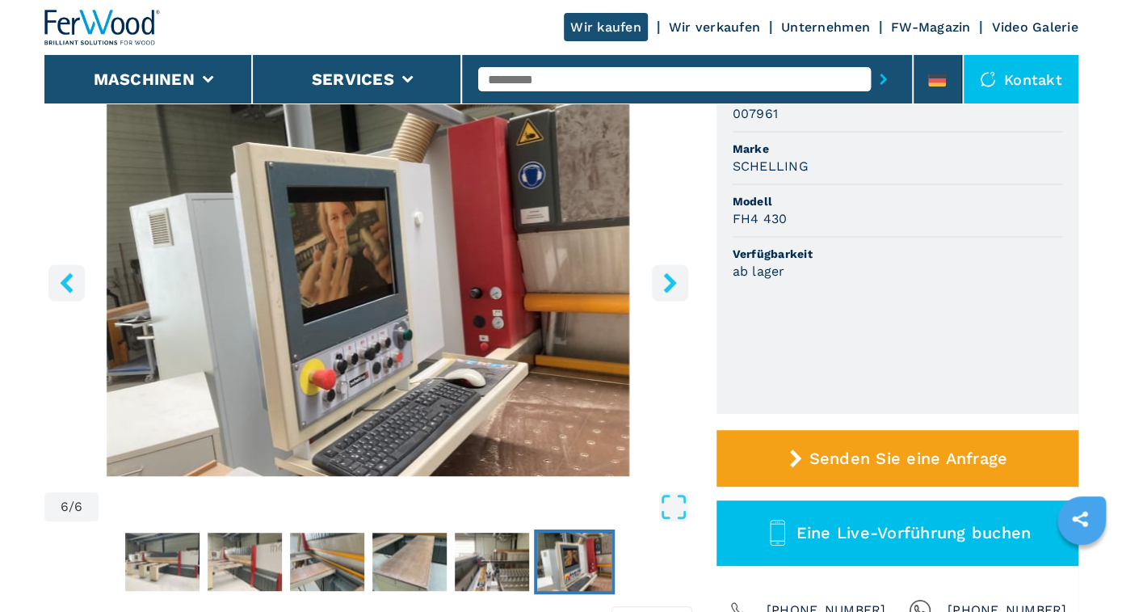
click at [666, 278] on icon "right-button" at bounding box center [669, 282] width 13 height 20
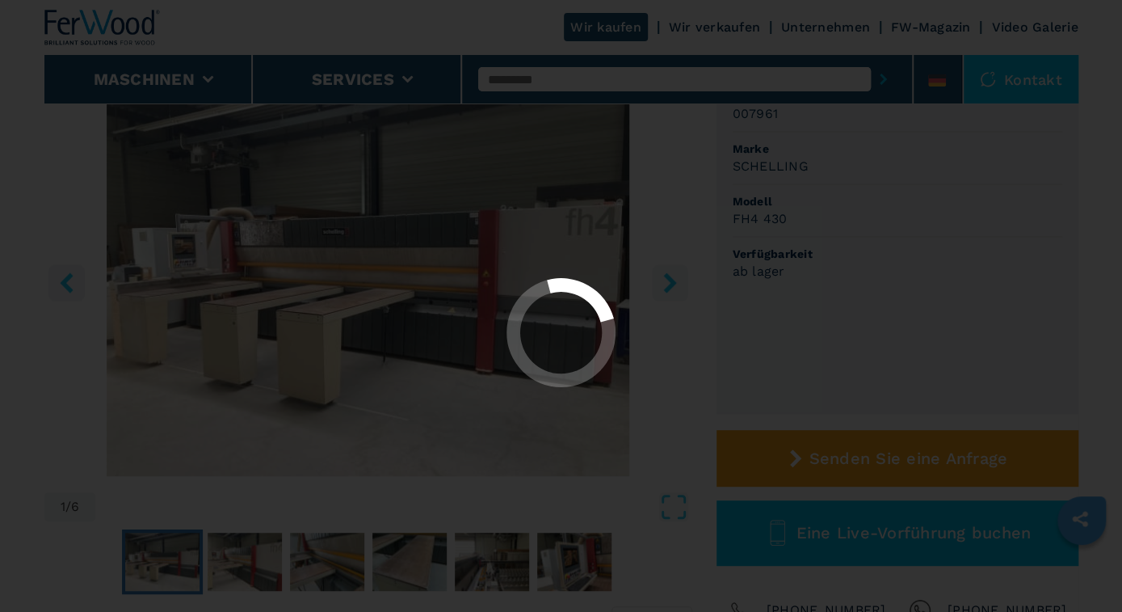
select select "**********"
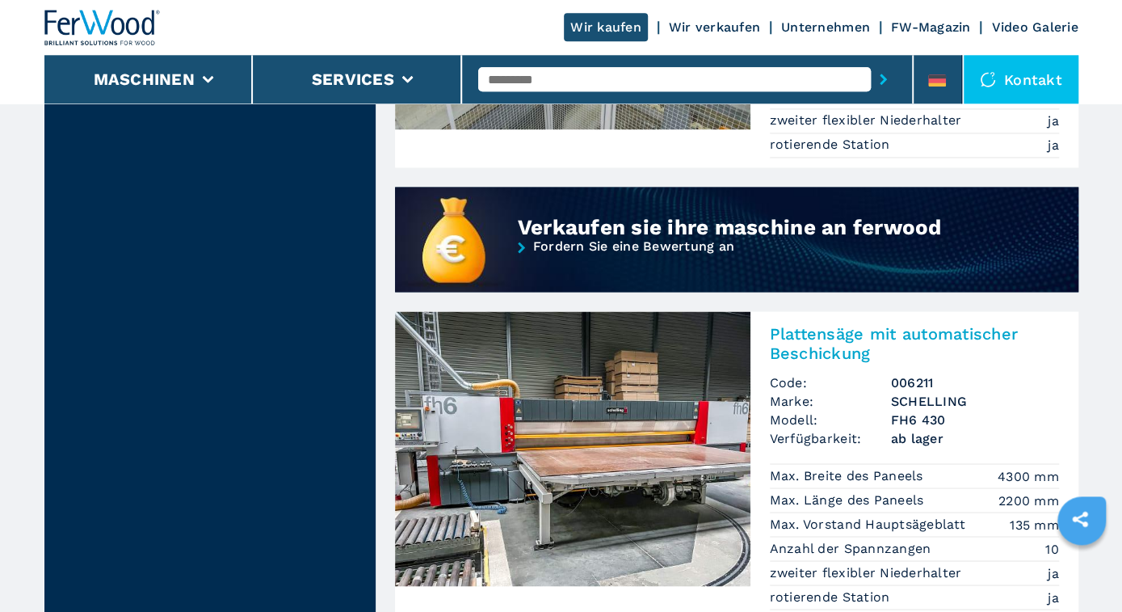
scroll to position [1344, 0]
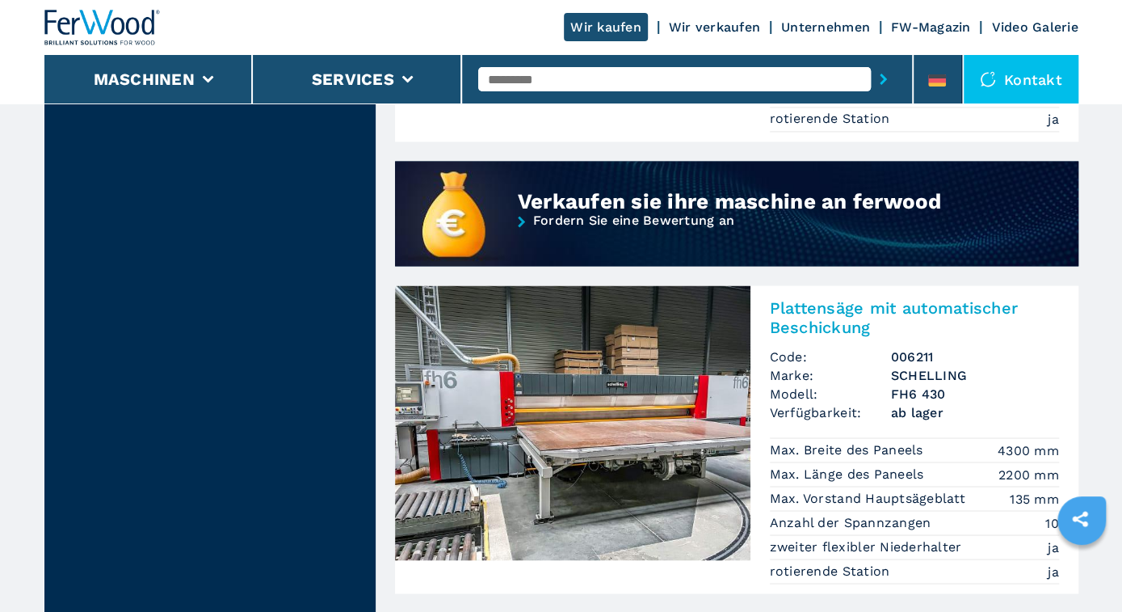
click at [597, 441] on img at bounding box center [572, 422] width 355 height 275
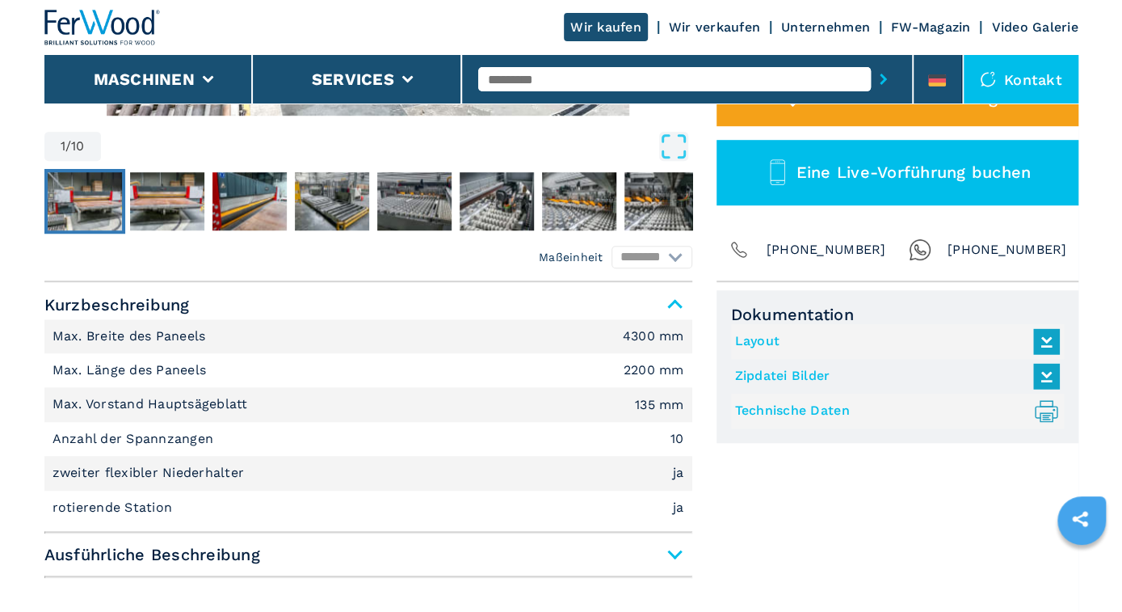
scroll to position [588, 0]
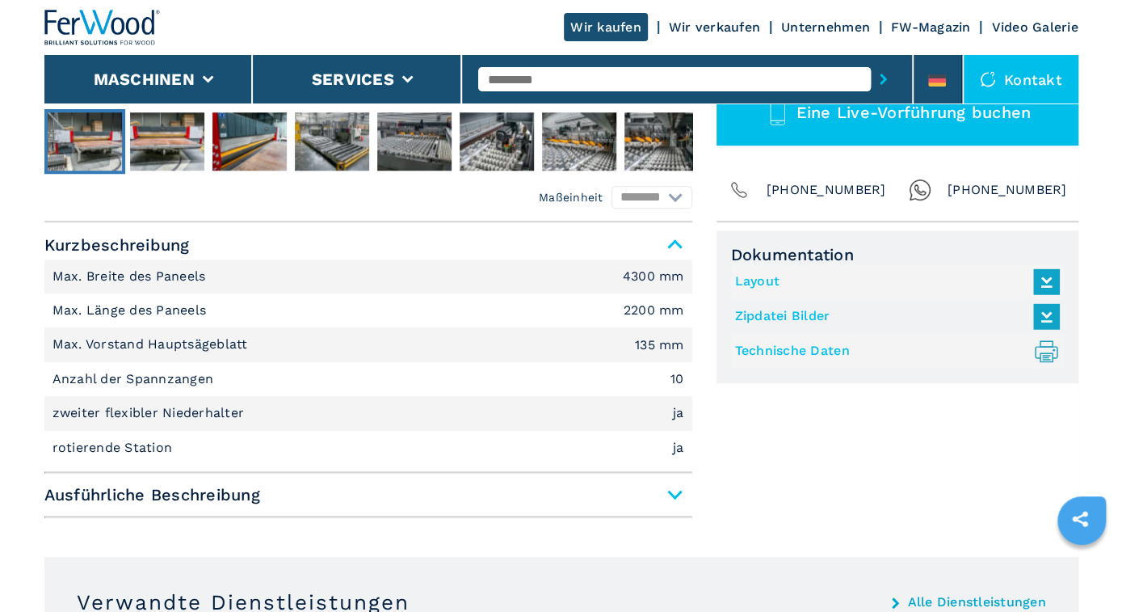
click at [675, 490] on span "Ausführliche Beschreibung" at bounding box center [368, 494] width 648 height 29
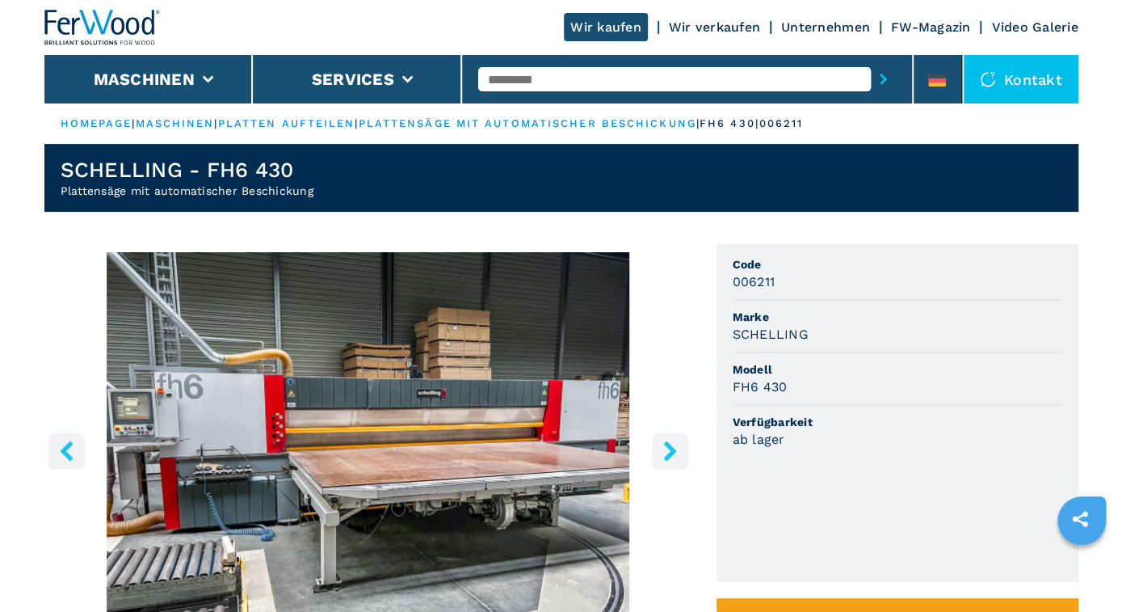
scroll to position [0, 0]
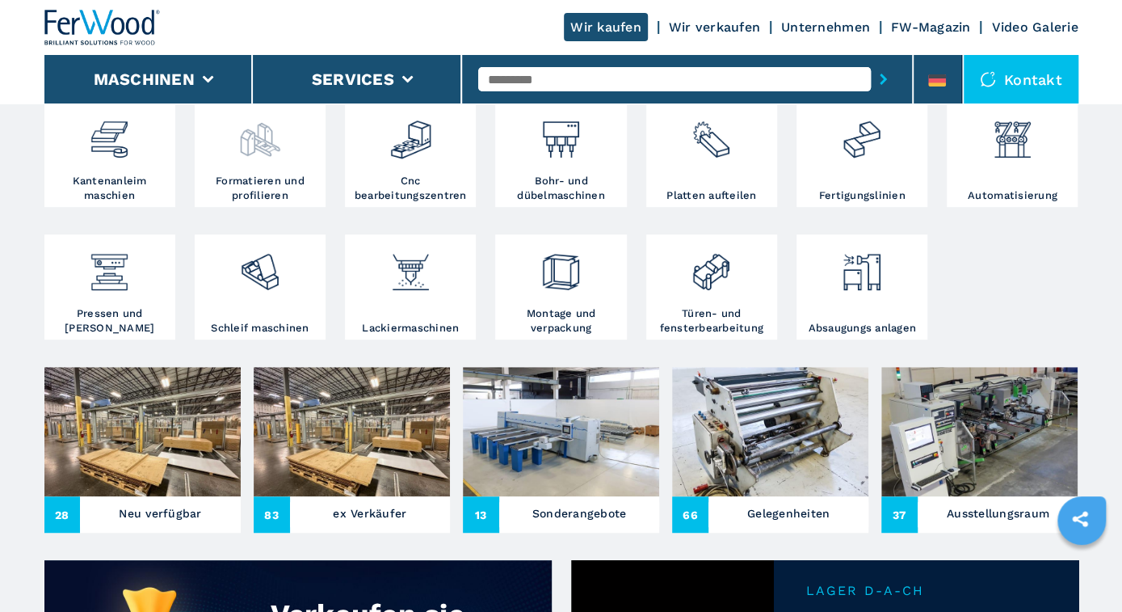
scroll to position [336, 0]
click at [706, 175] on div at bounding box center [711, 147] width 123 height 82
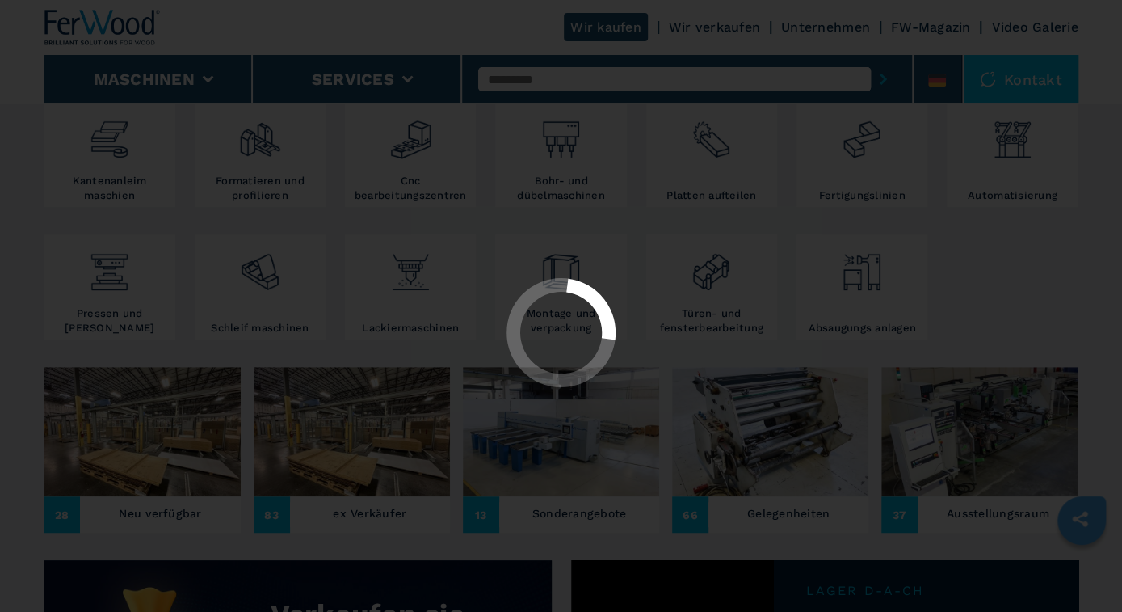
select select "**********"
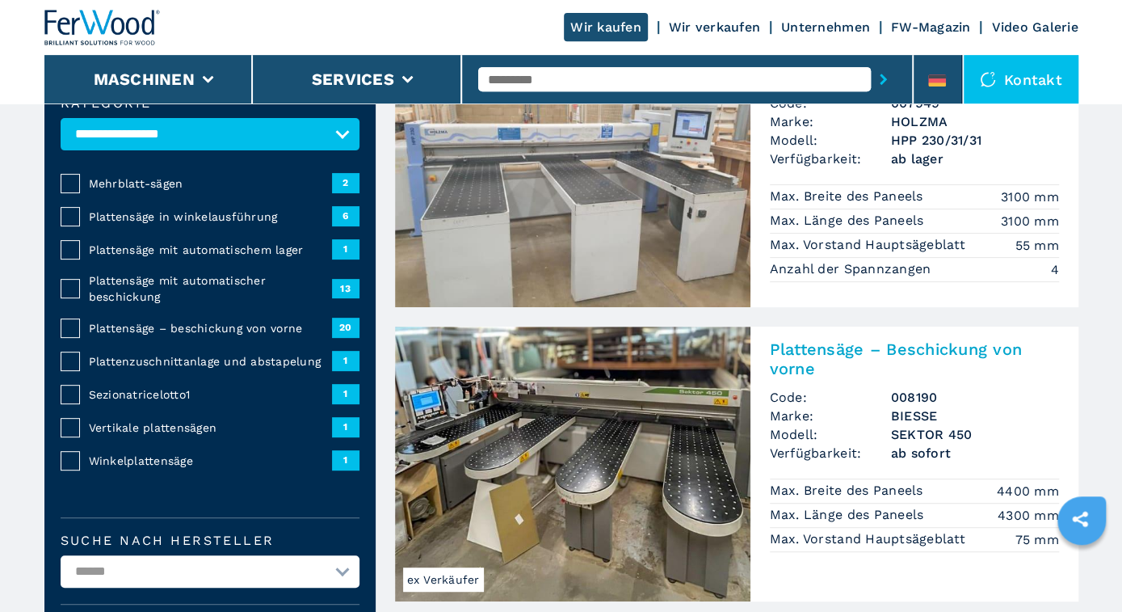
scroll to position [420, 0]
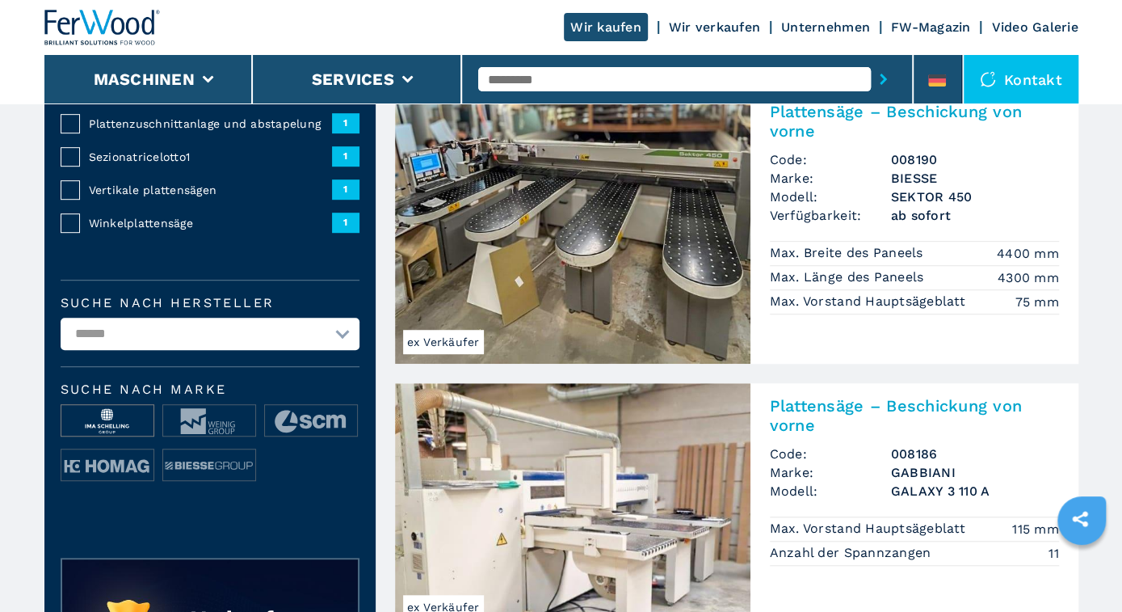
click at [117, 419] on img at bounding box center [107, 421] width 92 height 32
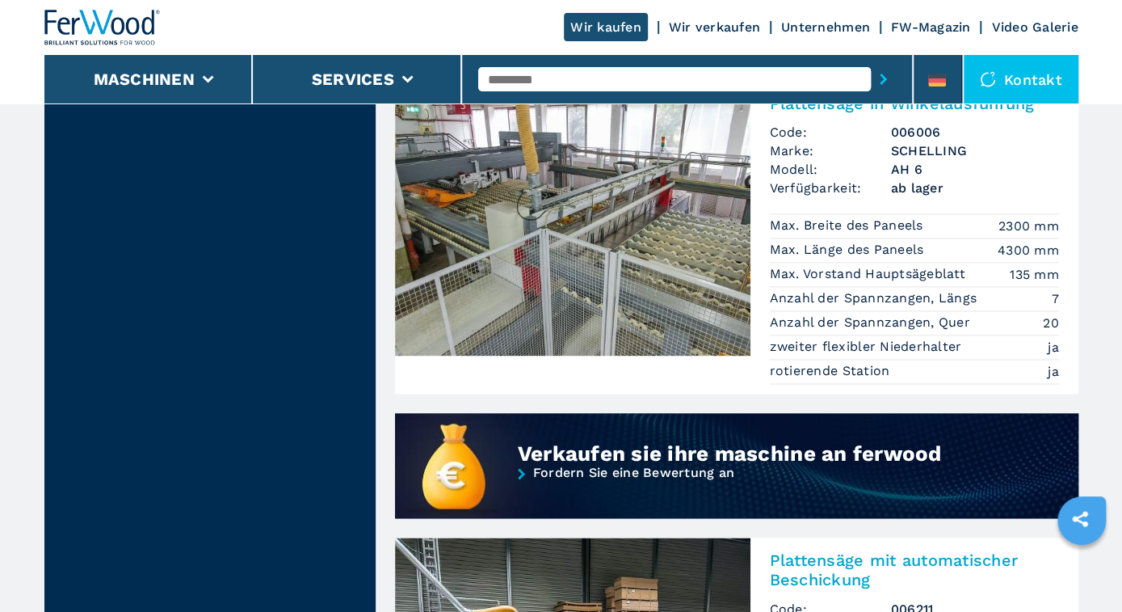
scroll to position [1428, 0]
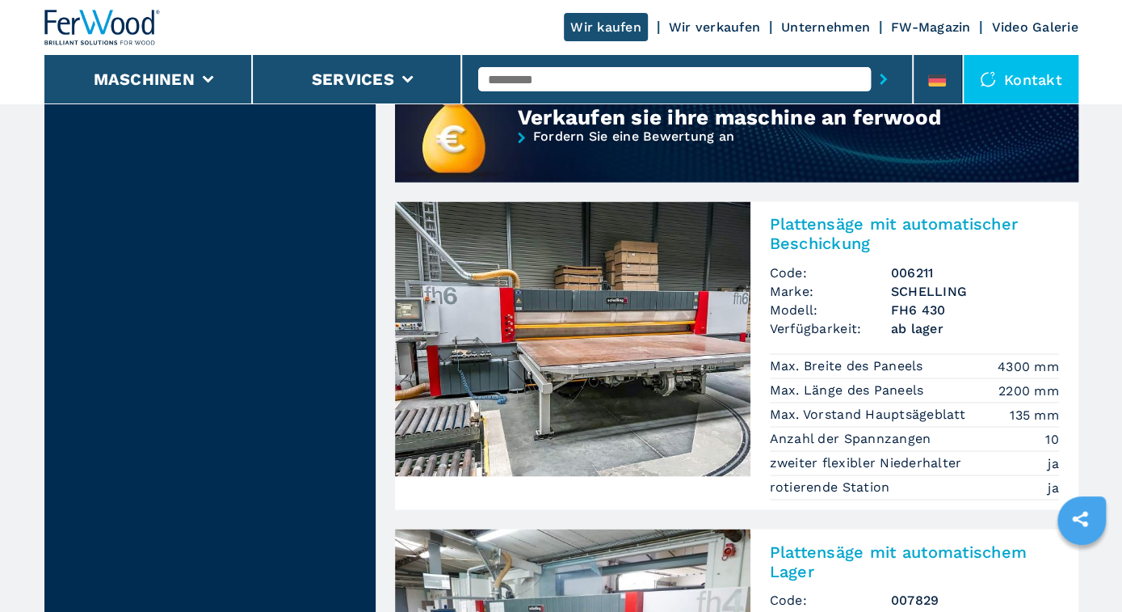
click at [601, 334] on img at bounding box center [572, 338] width 355 height 275
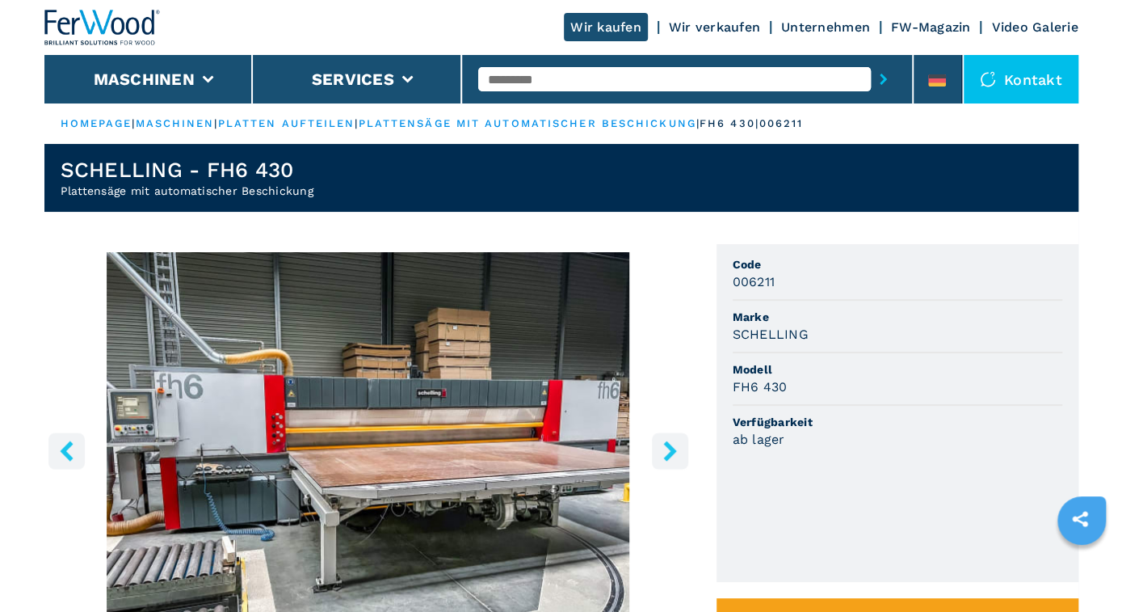
click at [671, 449] on icon "right-button" at bounding box center [669, 450] width 13 height 20
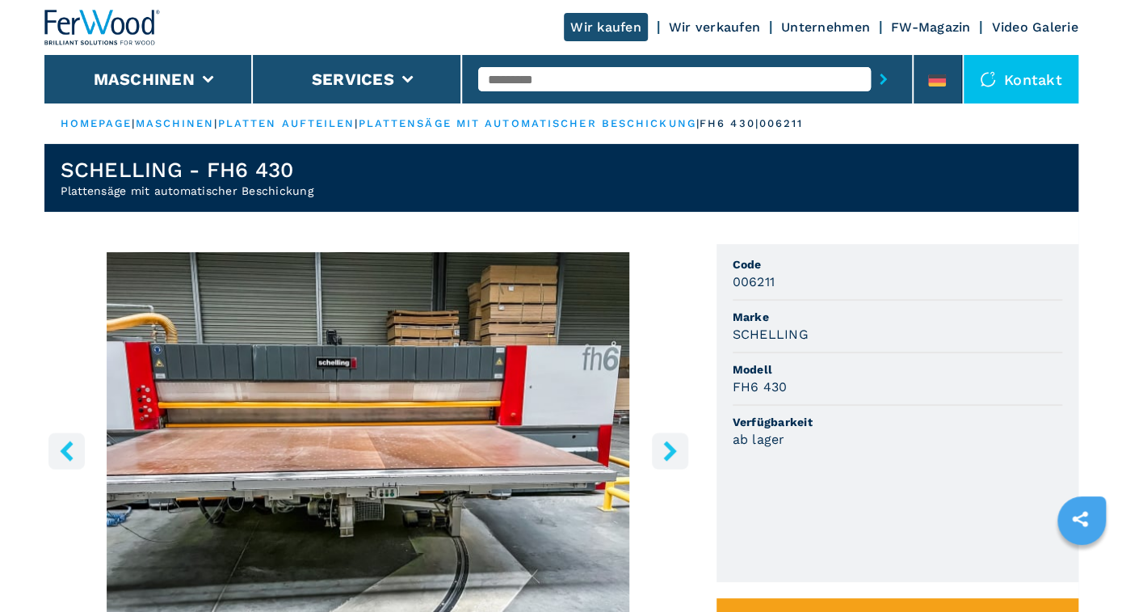
click at [671, 449] on icon "right-button" at bounding box center [669, 450] width 13 height 20
click at [65, 450] on icon "left-button" at bounding box center [66, 450] width 13 height 20
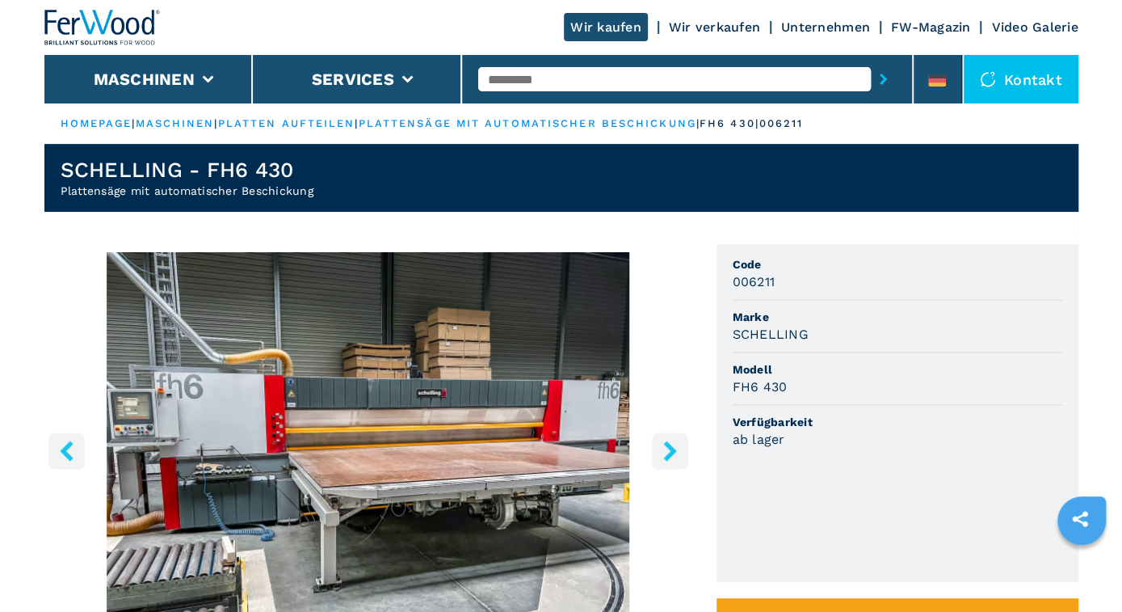
click at [65, 450] on icon "left-button" at bounding box center [66, 450] width 13 height 20
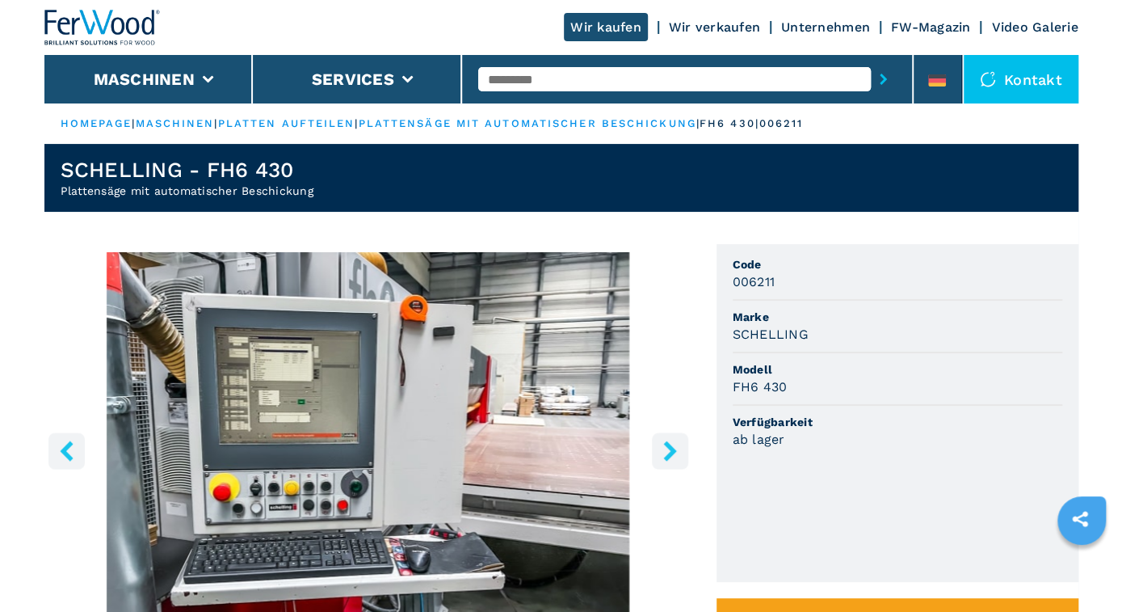
click at [65, 450] on icon "left-button" at bounding box center [66, 450] width 13 height 20
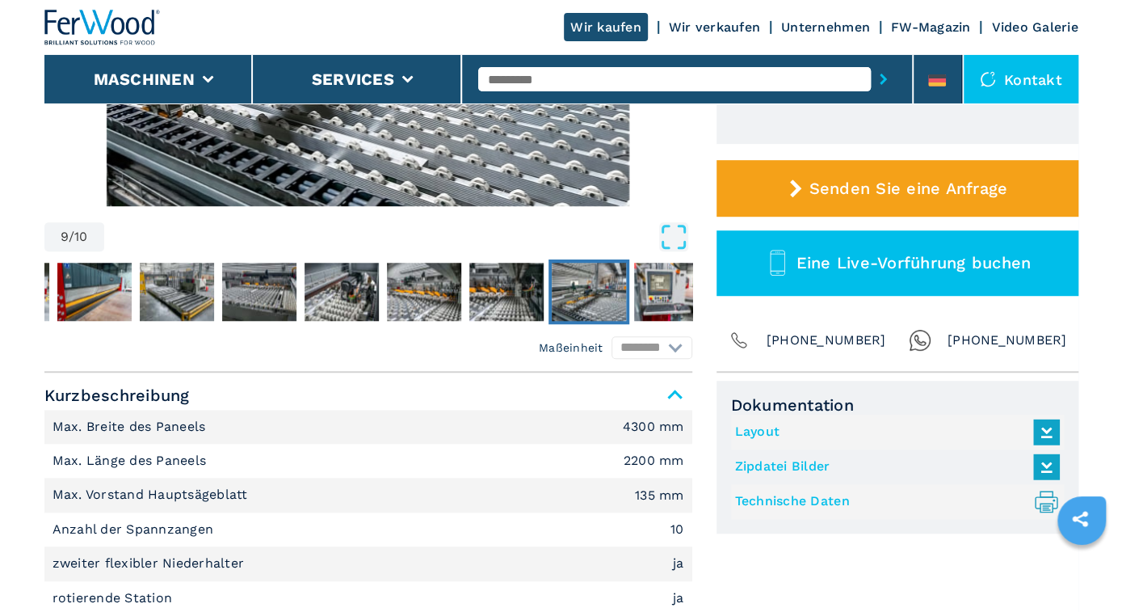
scroll to position [672, 0]
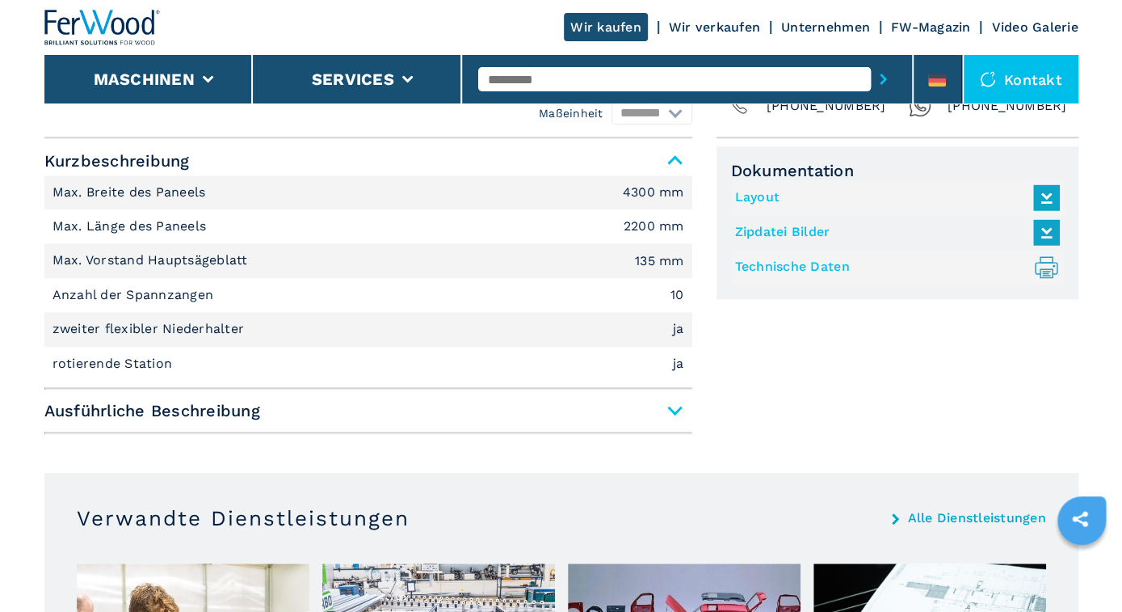
click at [675, 405] on span "Ausführliche Beschreibung" at bounding box center [368, 410] width 648 height 29
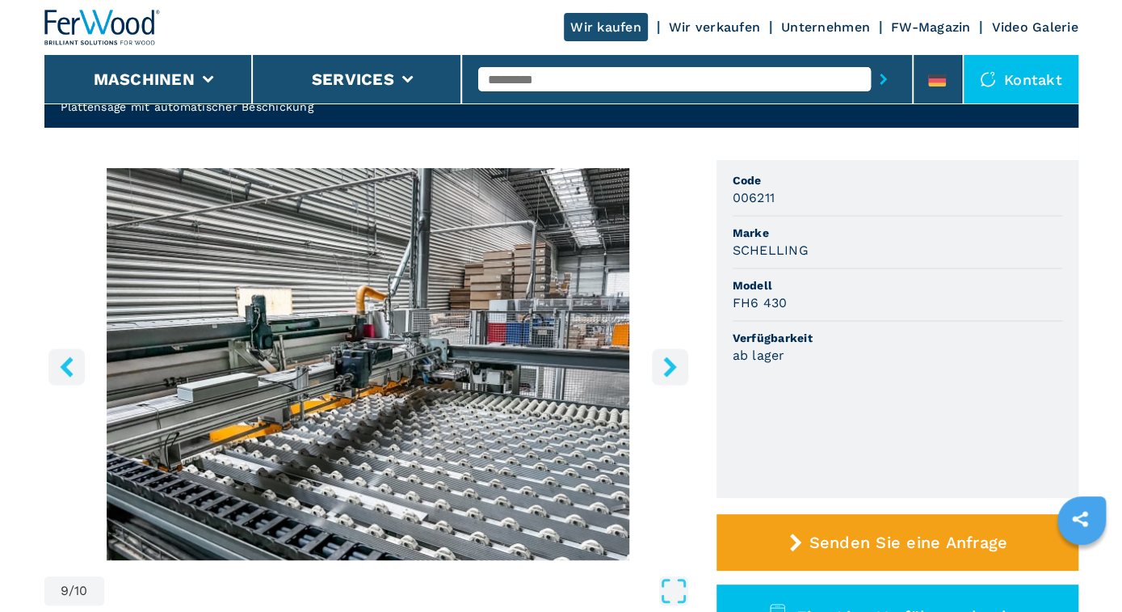
scroll to position [0, 0]
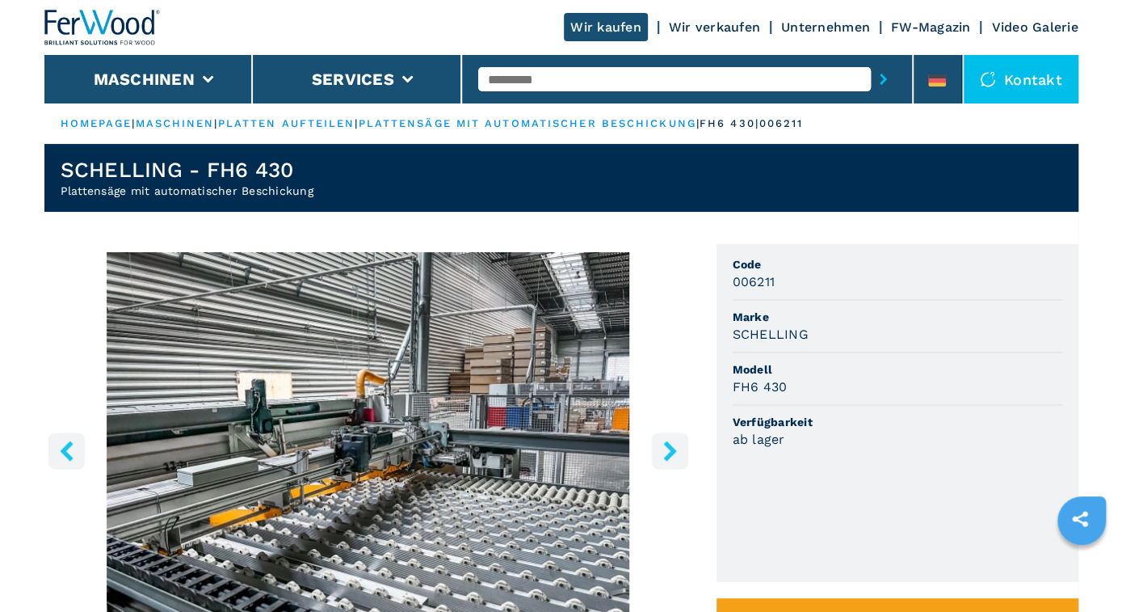
click at [668, 442] on icon "right-button" at bounding box center [670, 450] width 20 height 20
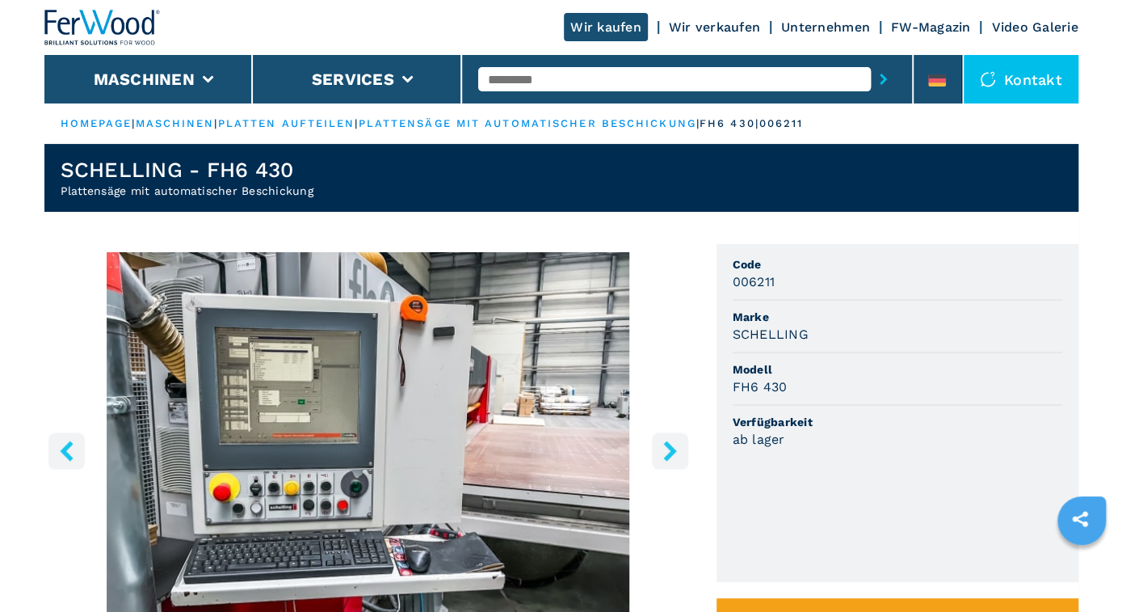
click at [668, 442] on icon "right-button" at bounding box center [670, 450] width 20 height 20
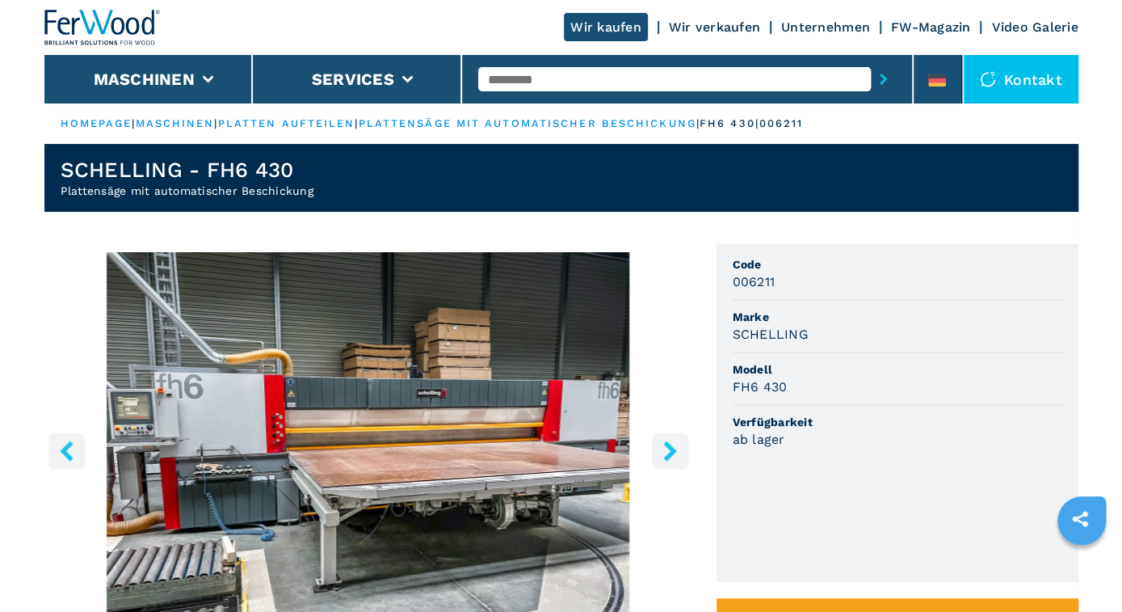
click at [668, 442] on icon "right-button" at bounding box center [670, 450] width 20 height 20
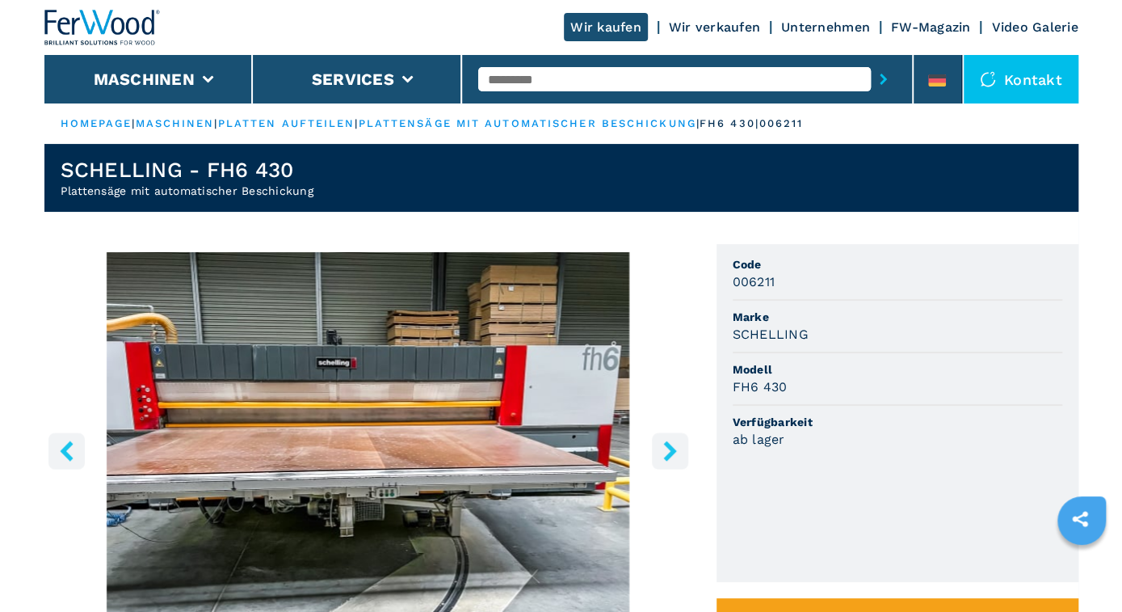
click at [668, 442] on icon "right-button" at bounding box center [670, 450] width 20 height 20
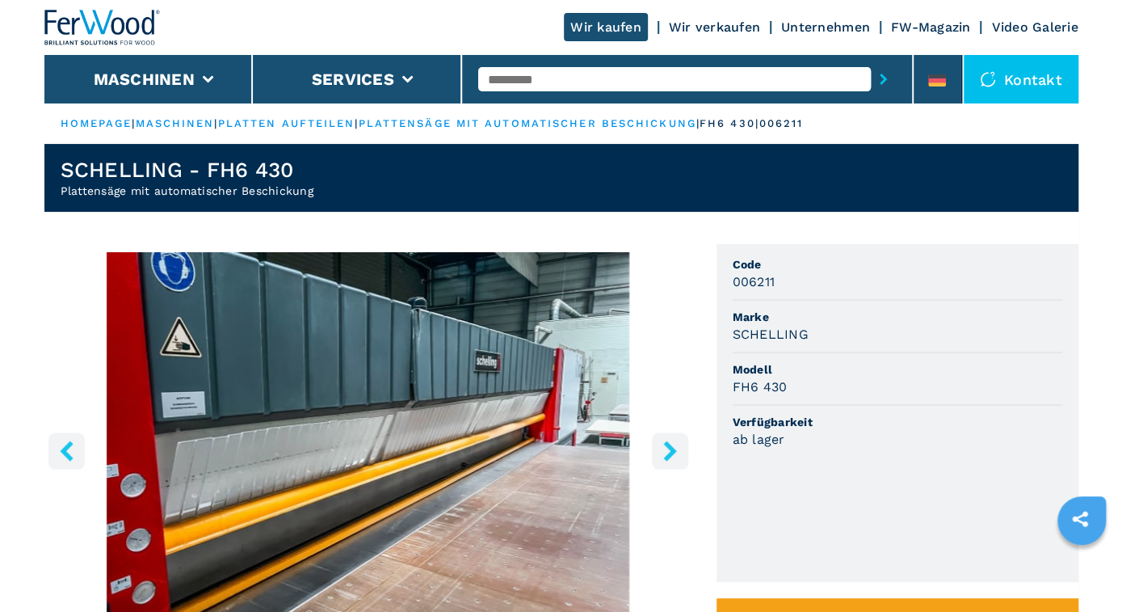
click at [668, 442] on icon "right-button" at bounding box center [670, 450] width 20 height 20
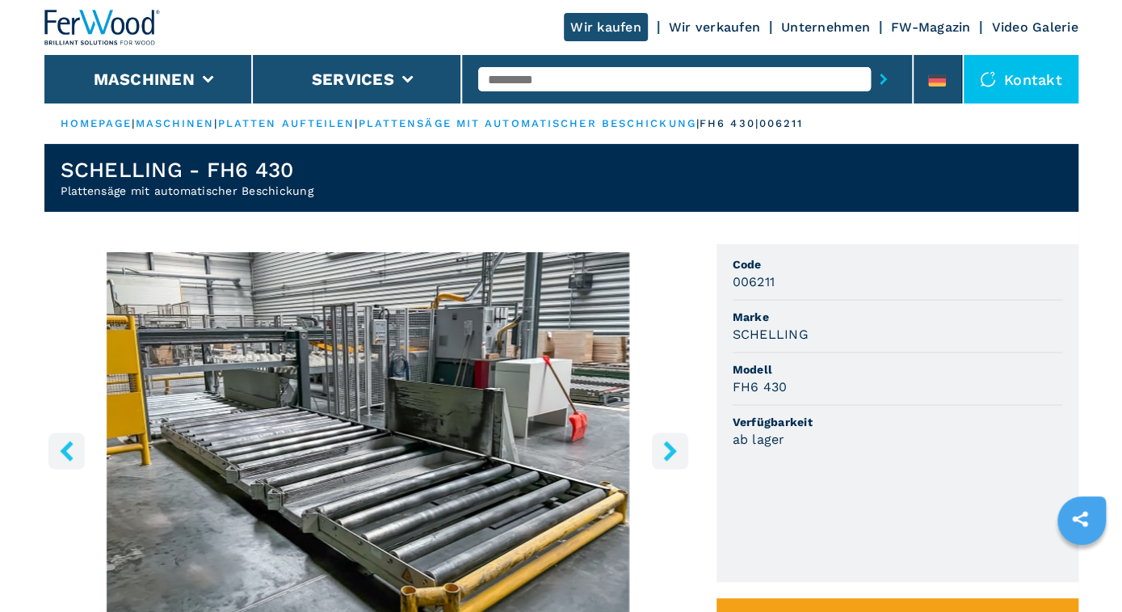
click at [668, 442] on icon "right-button" at bounding box center [670, 450] width 20 height 20
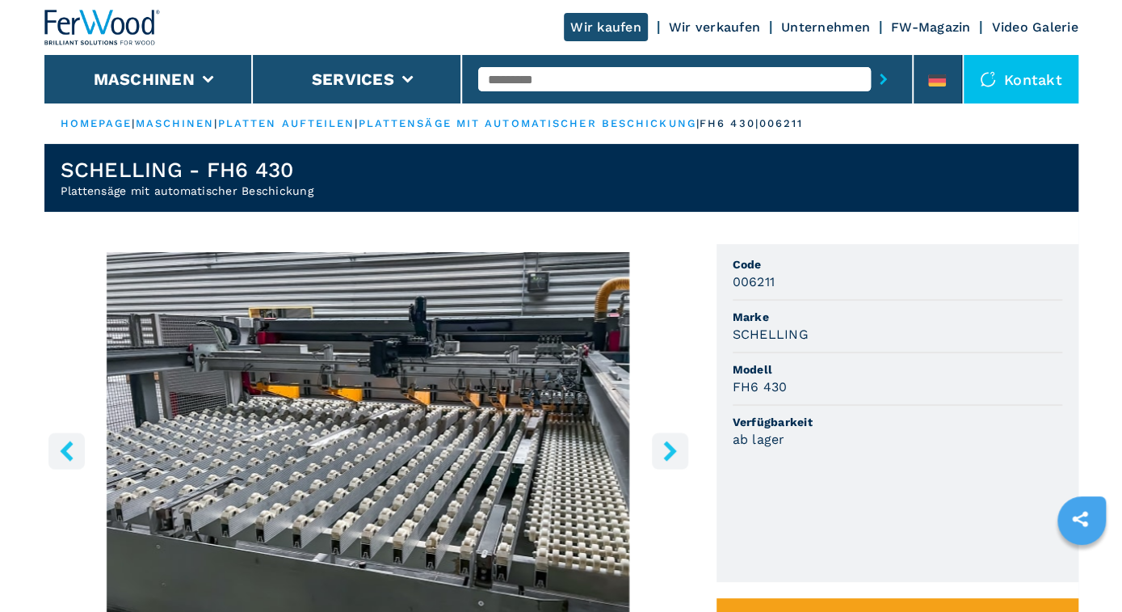
click at [668, 442] on icon "right-button" at bounding box center [670, 450] width 20 height 20
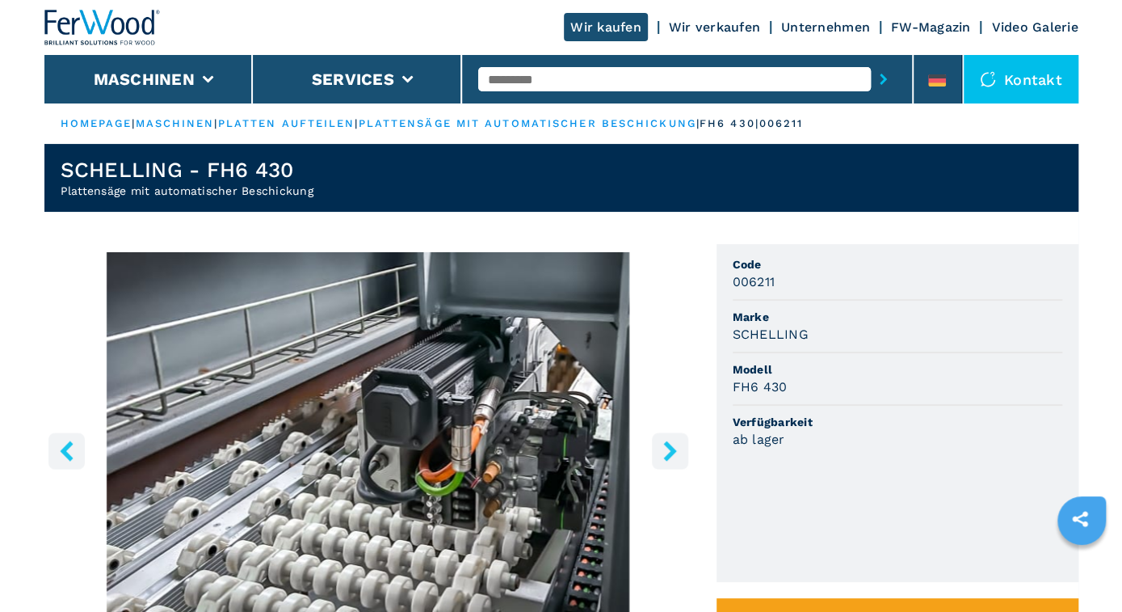
click at [668, 442] on icon "right-button" at bounding box center [670, 450] width 20 height 20
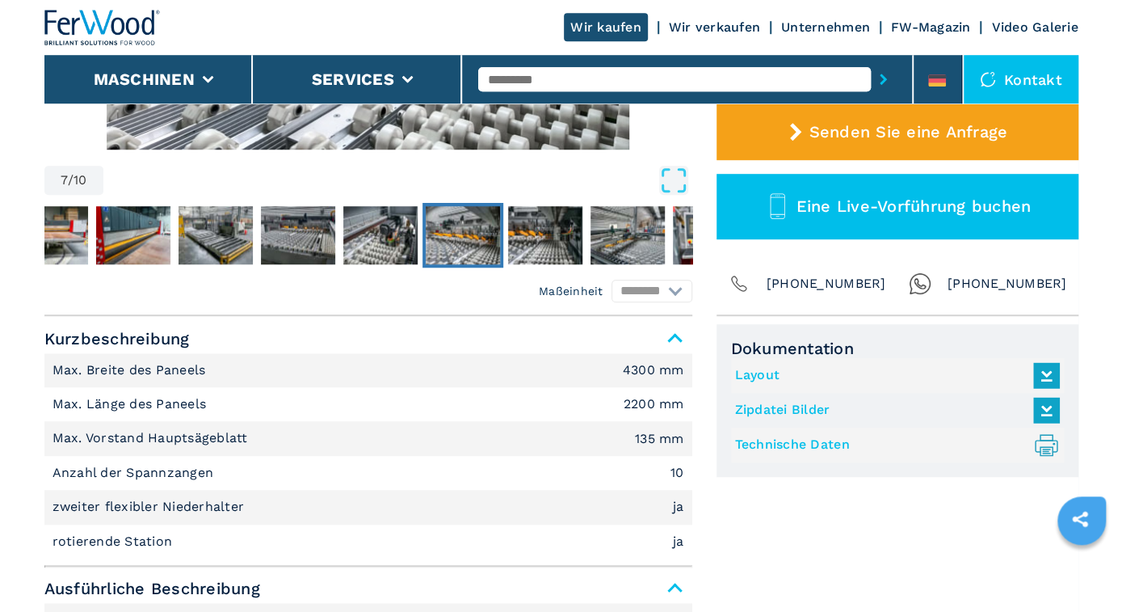
scroll to position [420, 0]
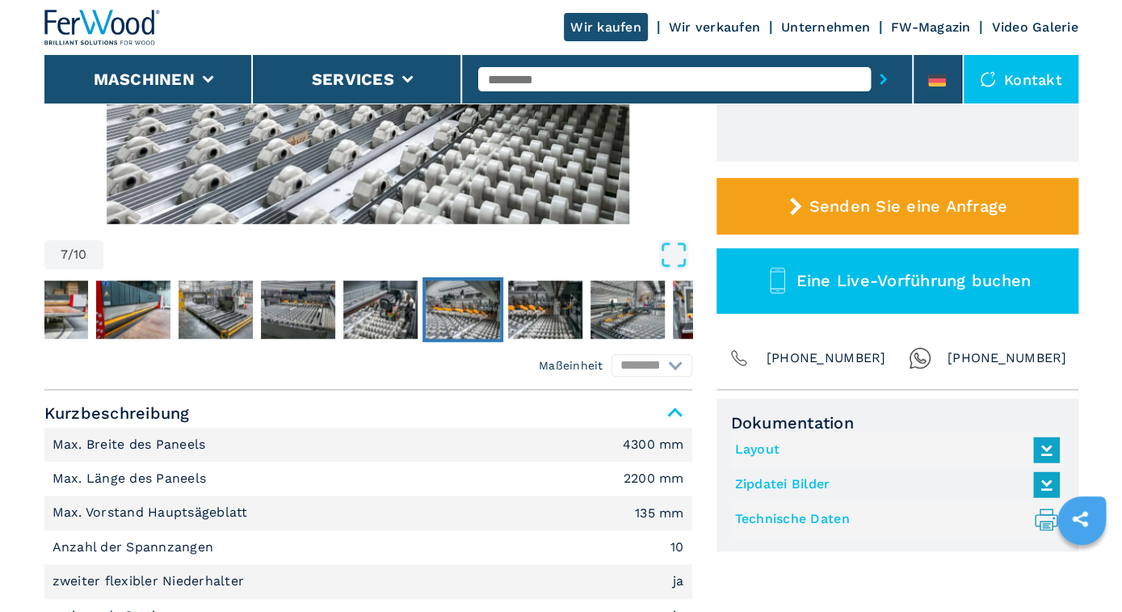
click at [1046, 448] on icon at bounding box center [1045, 447] width 19 height 15
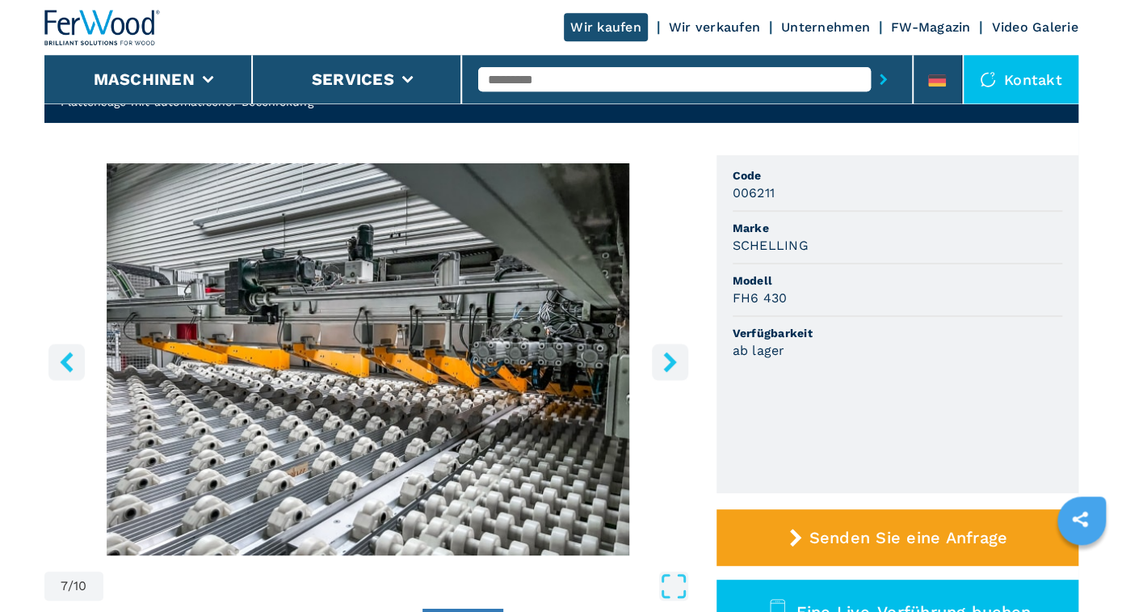
scroll to position [0, 0]
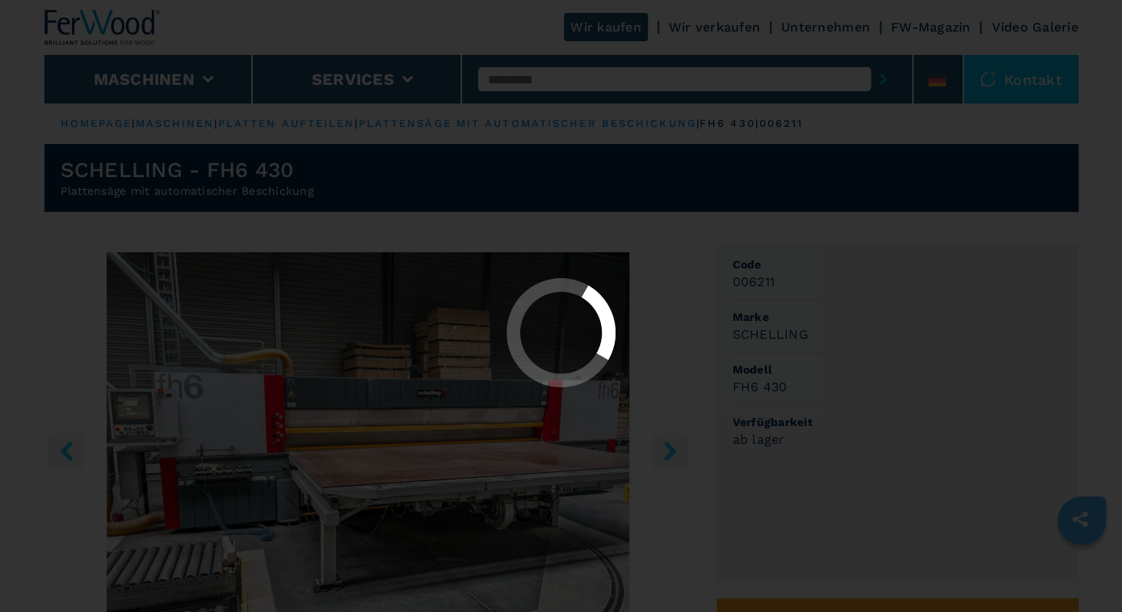
select select "**********"
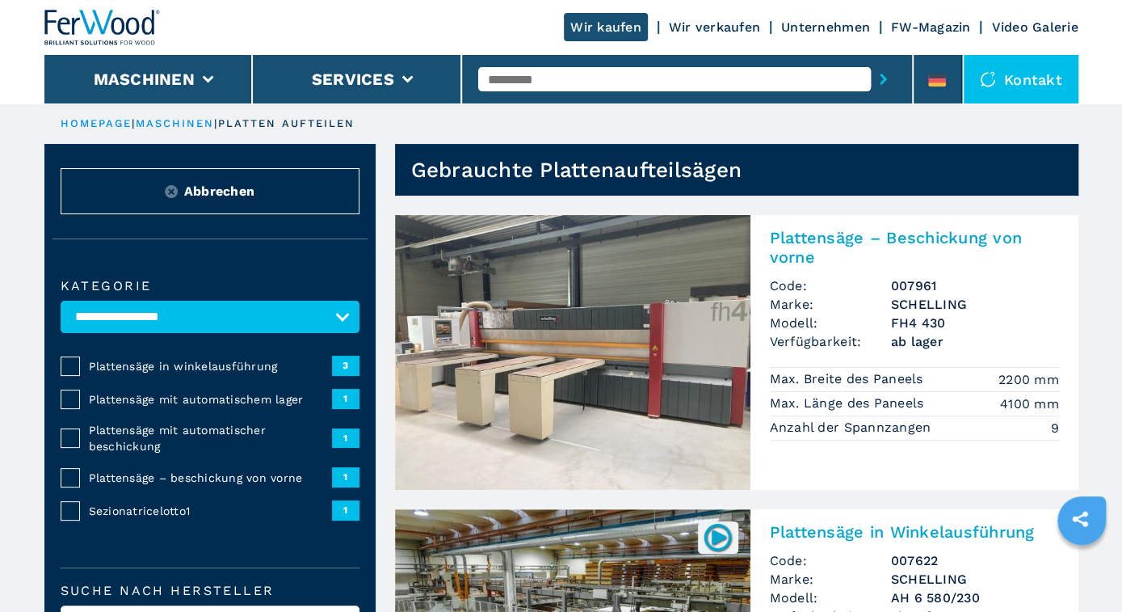
click at [544, 78] on input "text" at bounding box center [674, 79] width 393 height 24
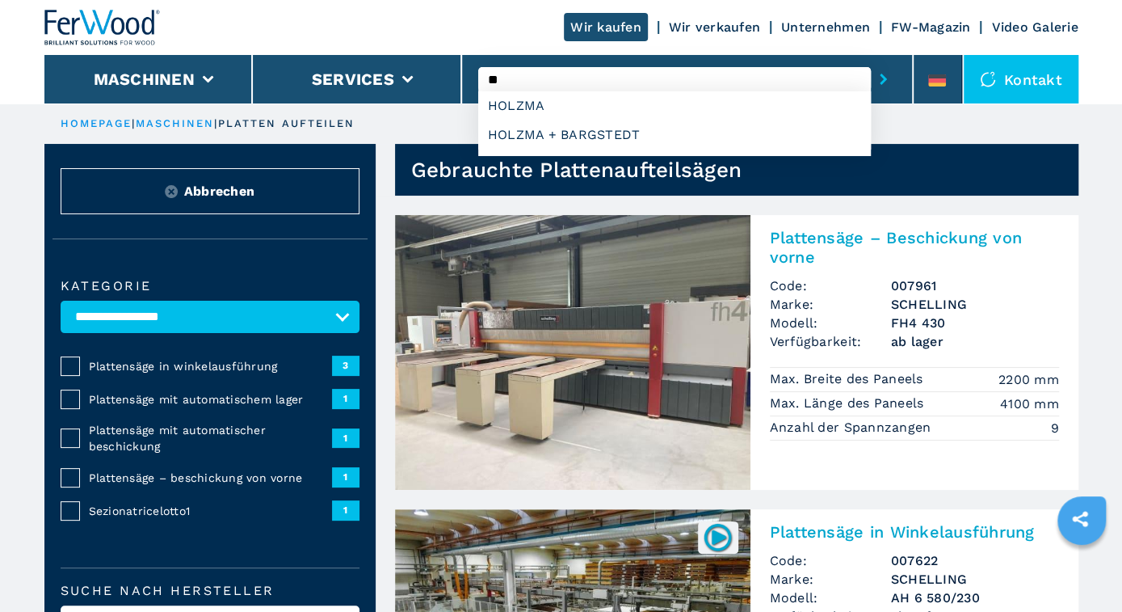
type input "*"
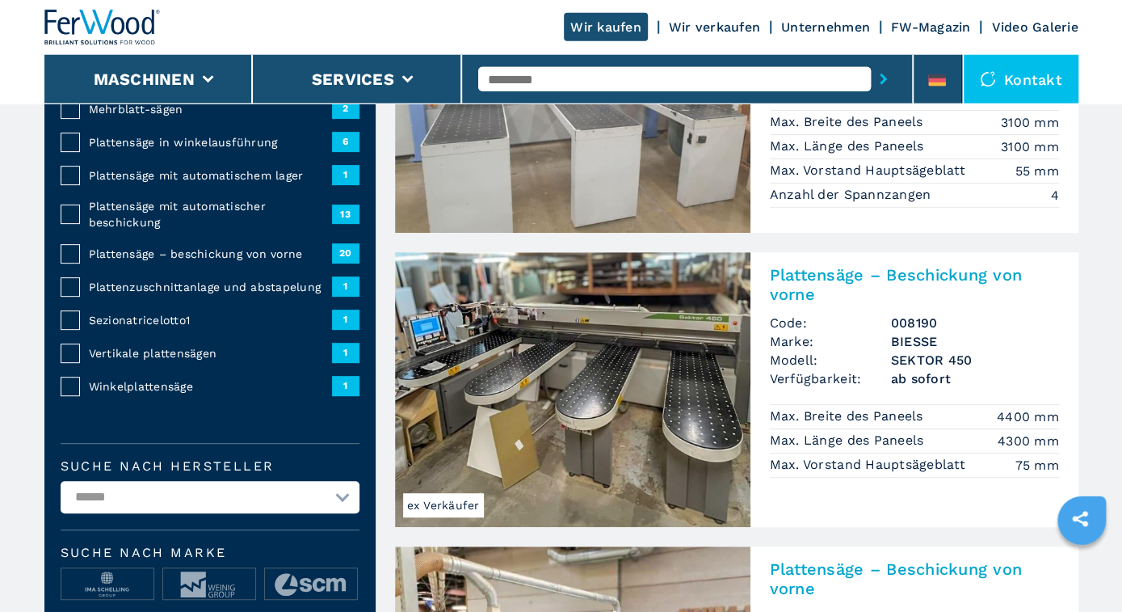
scroll to position [336, 0]
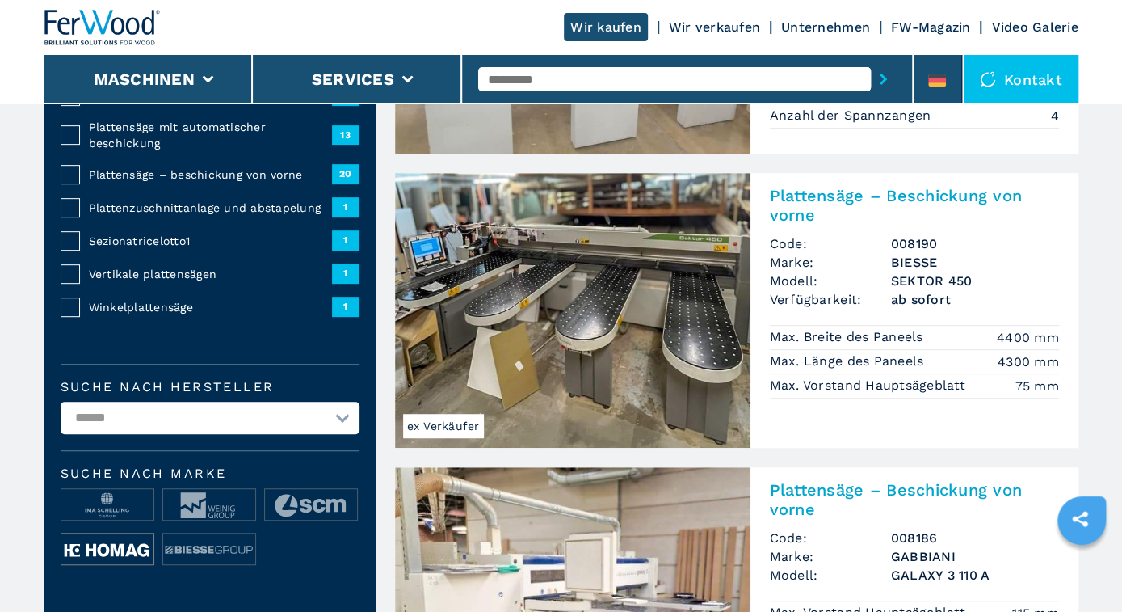
click at [119, 548] on img at bounding box center [107, 549] width 92 height 32
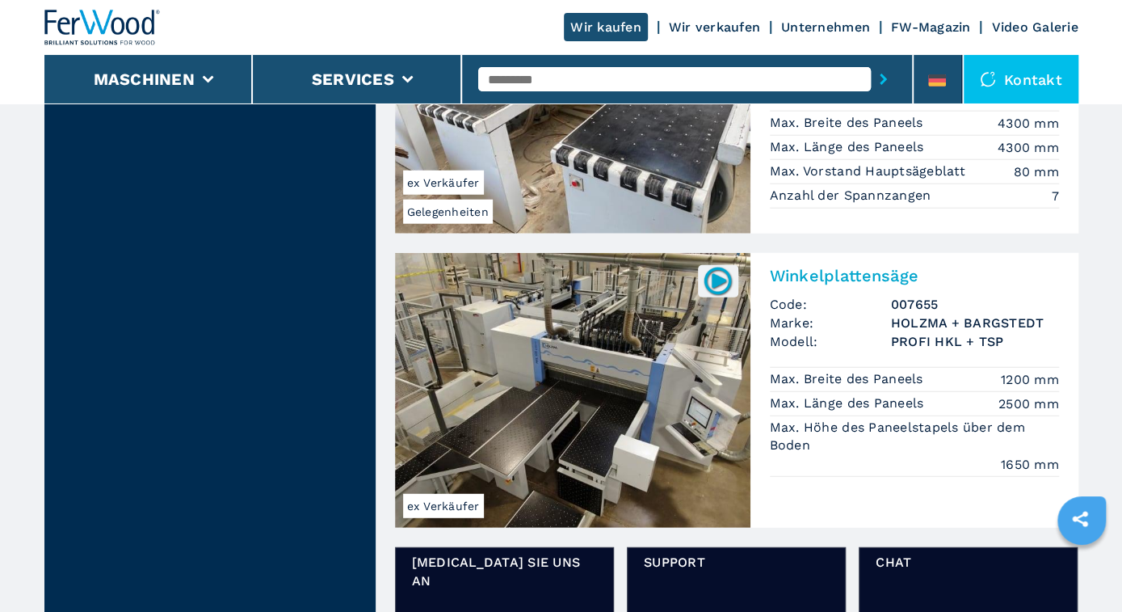
scroll to position [2184, 0]
click at [599, 377] on img at bounding box center [572, 389] width 355 height 275
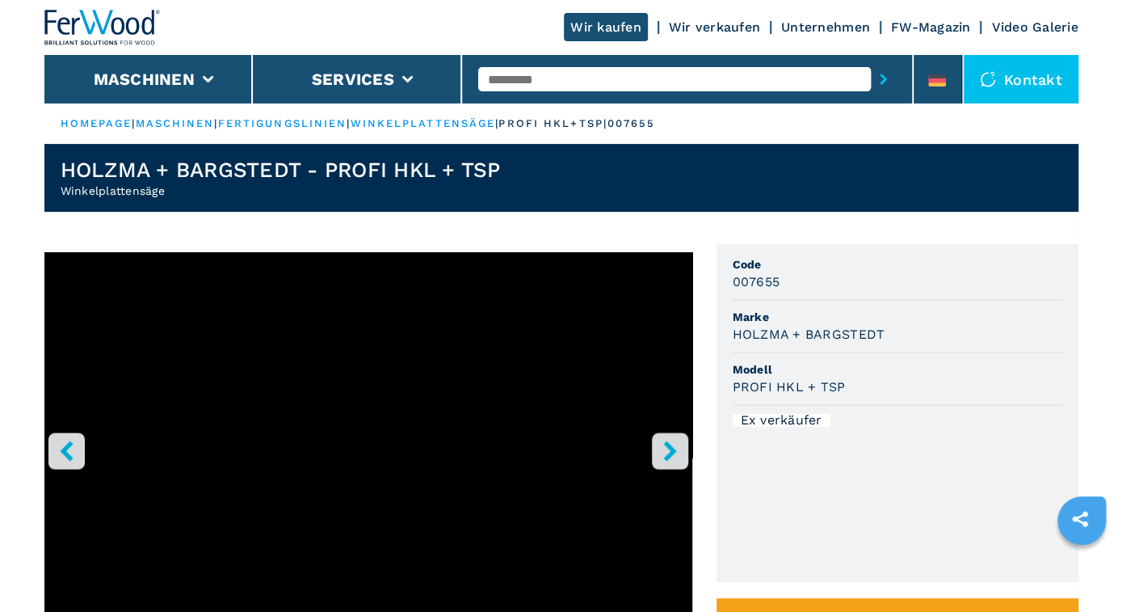
click at [671, 450] on icon "right-button" at bounding box center [669, 450] width 13 height 20
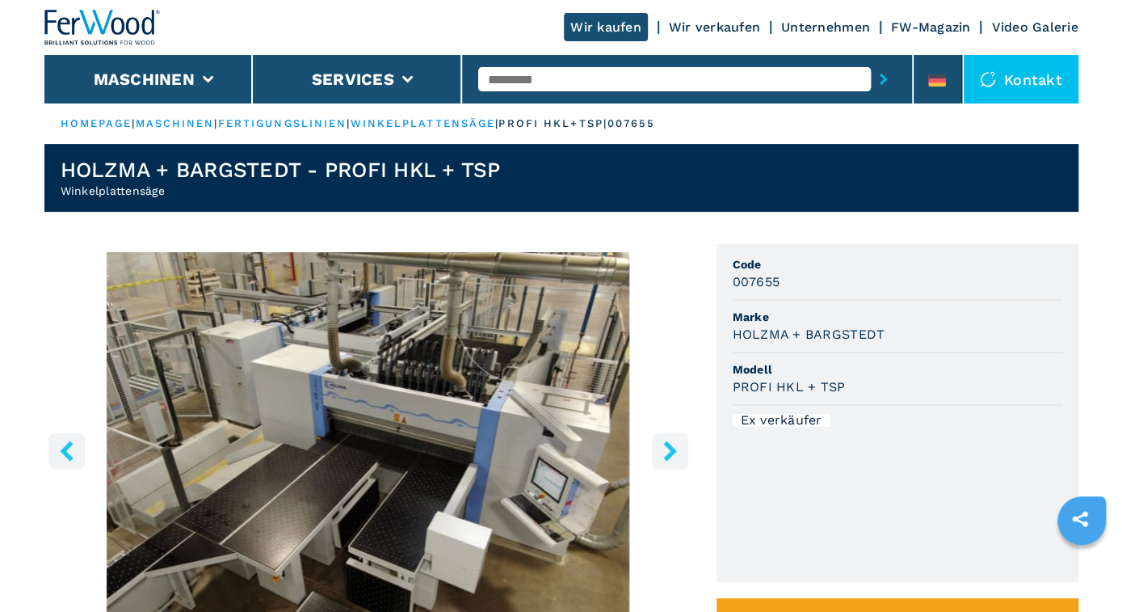
click at [671, 450] on icon "right-button" at bounding box center [669, 450] width 13 height 20
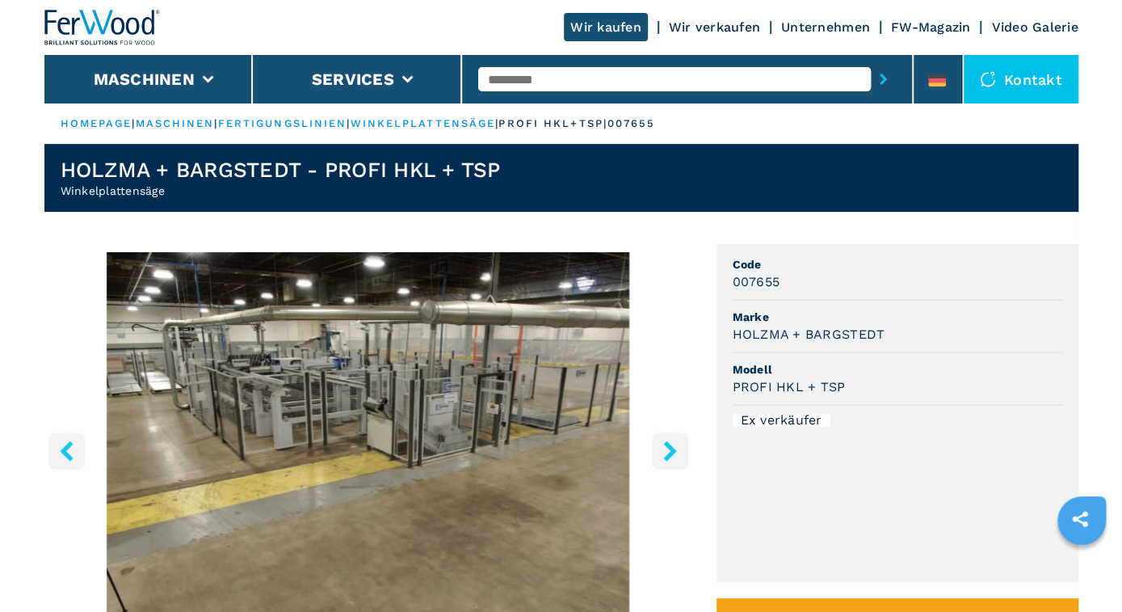
click at [671, 450] on icon "right-button" at bounding box center [669, 450] width 13 height 20
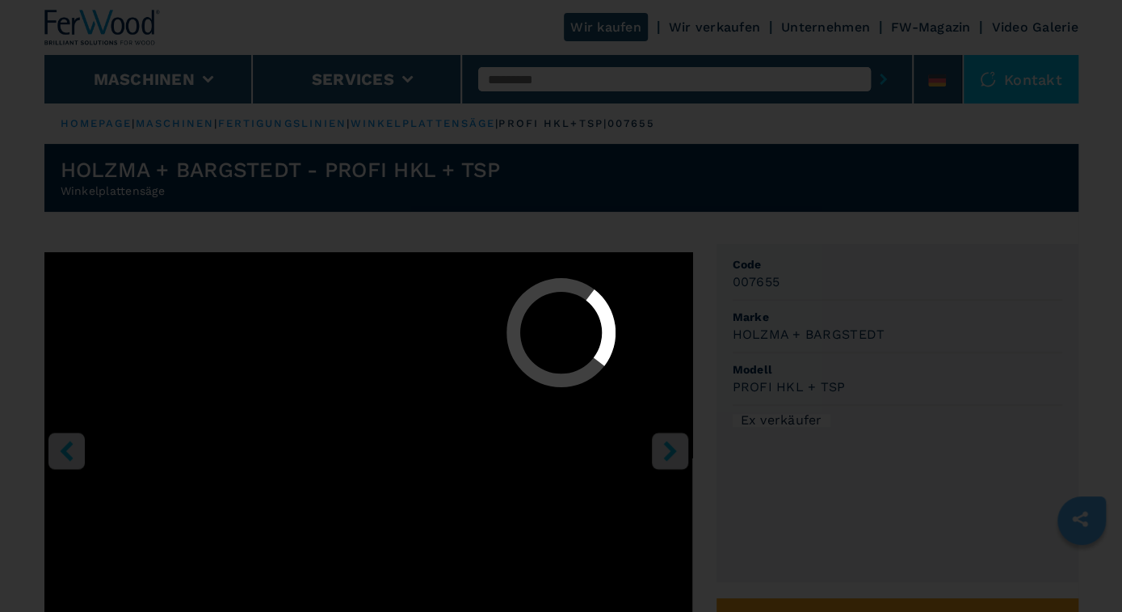
select select "**********"
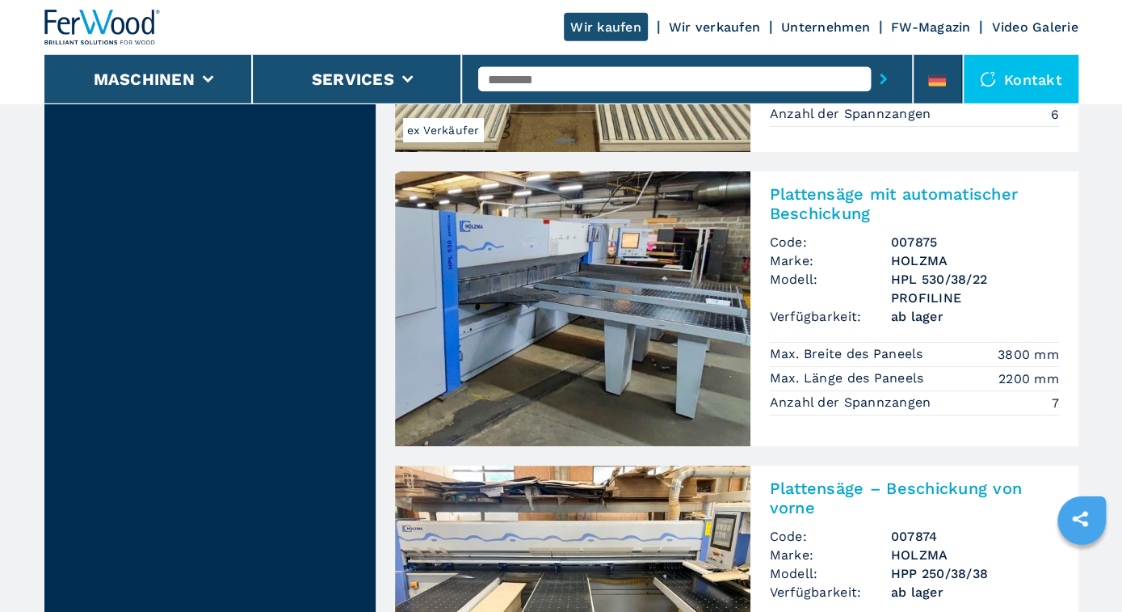
scroll to position [3277, 0]
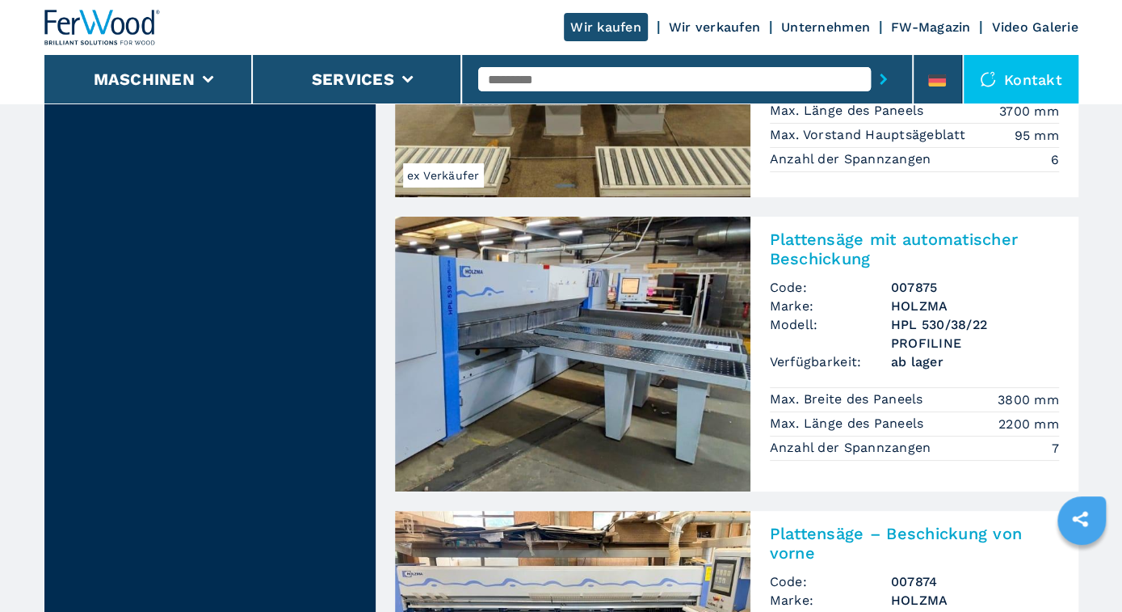
click at [610, 325] on img at bounding box center [572, 354] width 355 height 275
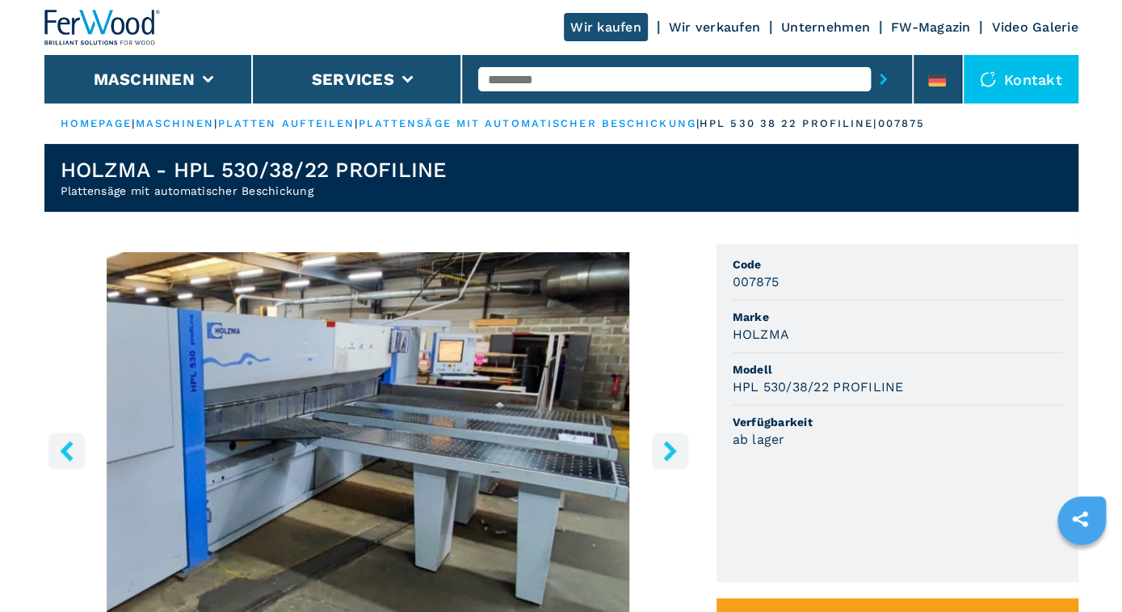
click at [670, 443] on icon "right-button" at bounding box center [670, 450] width 20 height 20
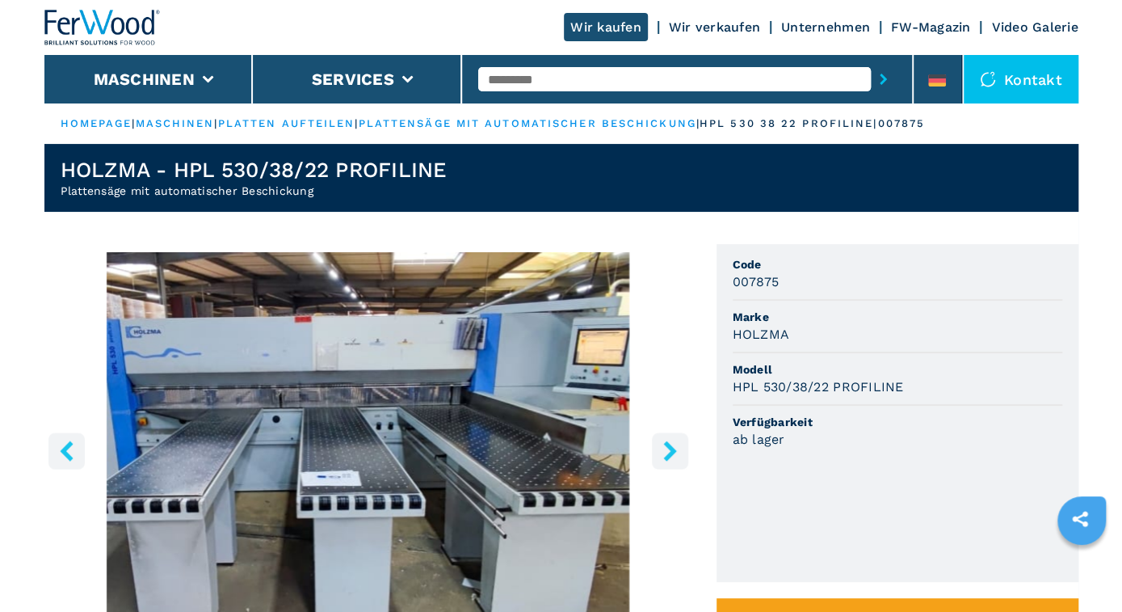
click at [670, 443] on icon "right-button" at bounding box center [670, 450] width 20 height 20
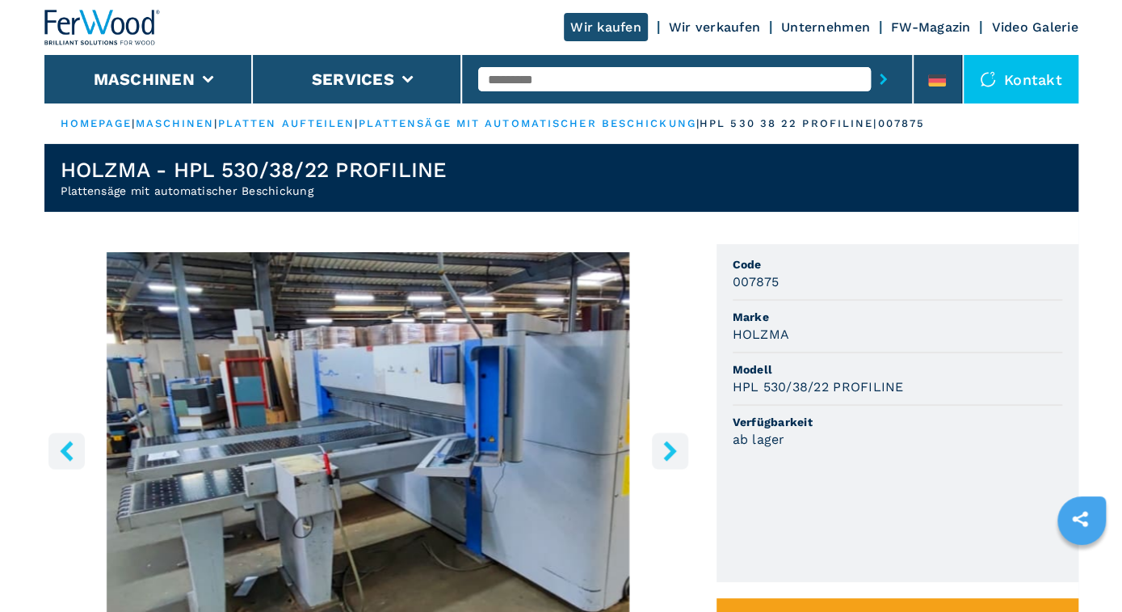
click at [670, 443] on icon "right-button" at bounding box center [670, 450] width 20 height 20
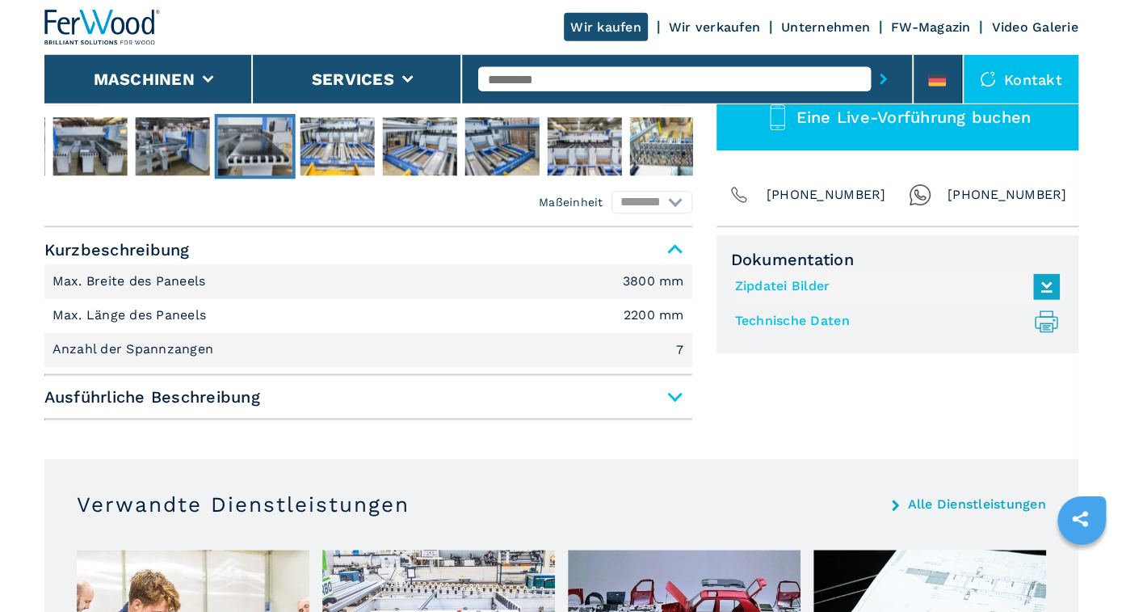
scroll to position [588, 0]
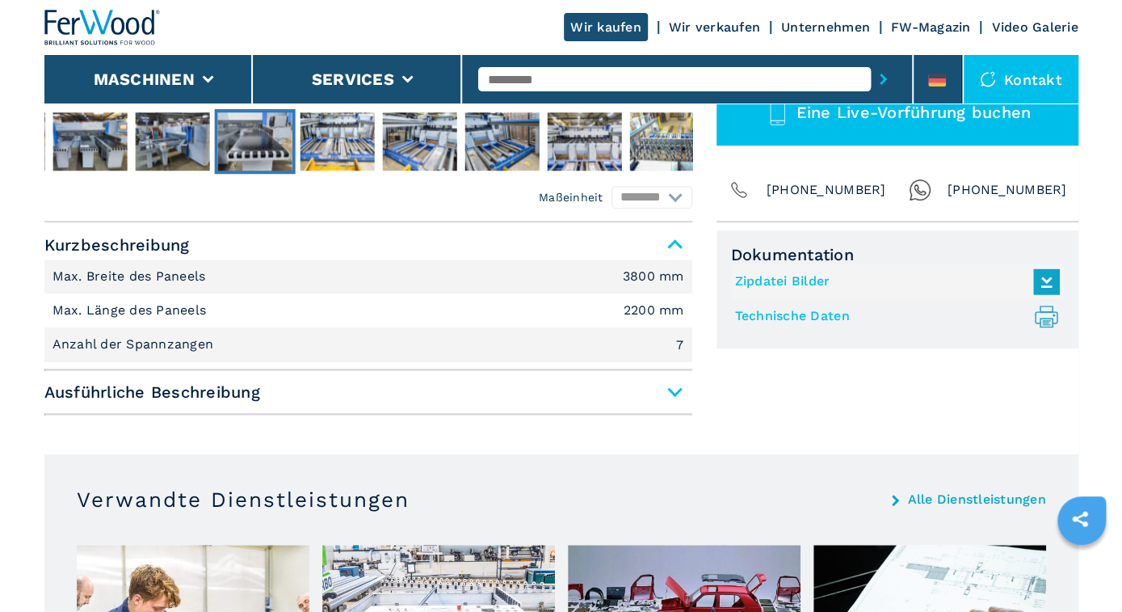
drag, startPoint x: 666, startPoint y: 386, endPoint x: 672, endPoint y: 393, distance: 8.6
click at [670, 390] on span "Ausführliche Beschreibung" at bounding box center [368, 391] width 648 height 29
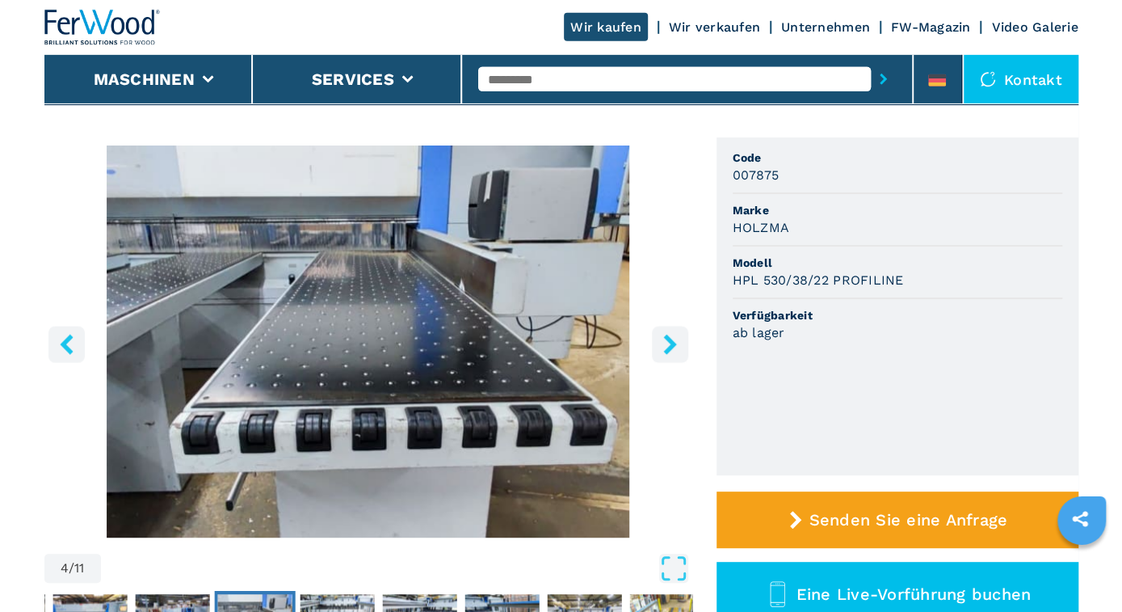
scroll to position [84, 0]
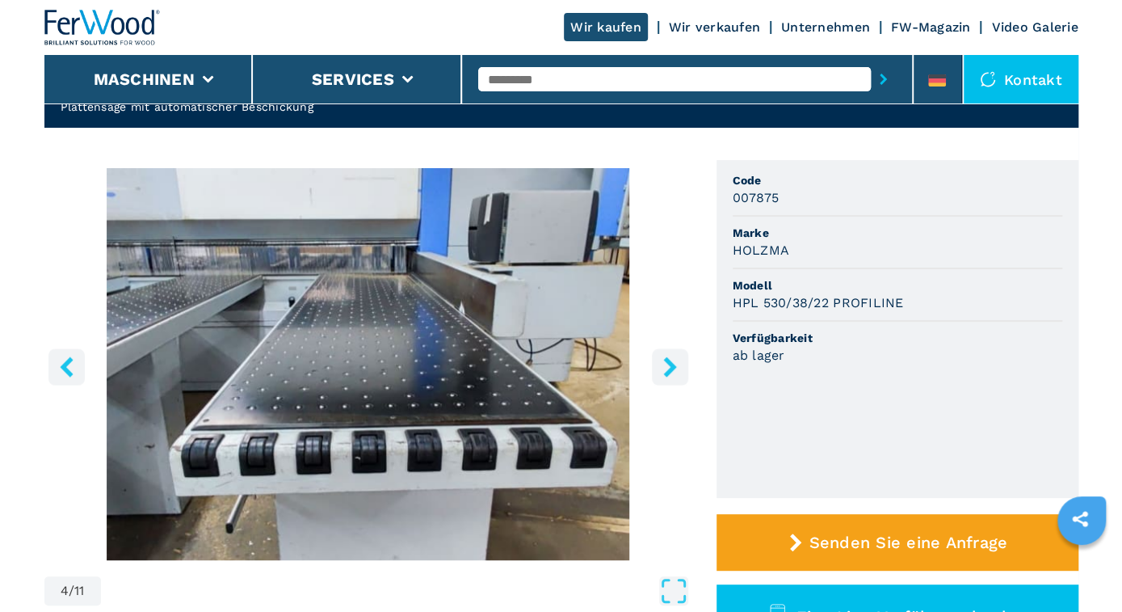
click at [671, 360] on icon "right-button" at bounding box center [670, 366] width 20 height 20
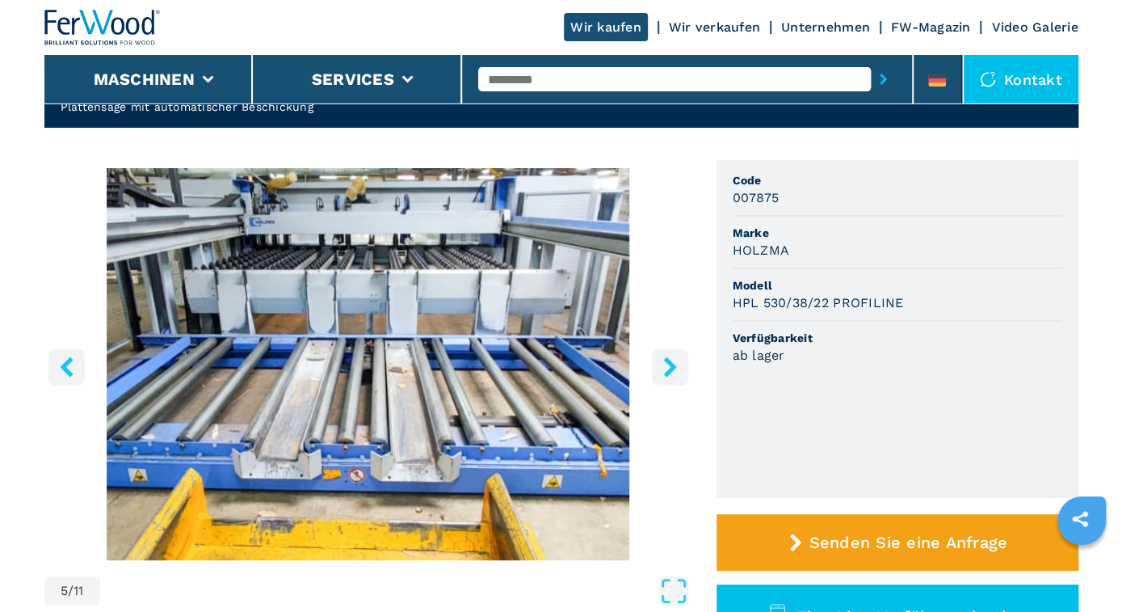
click at [671, 360] on icon "right-button" at bounding box center [670, 366] width 20 height 20
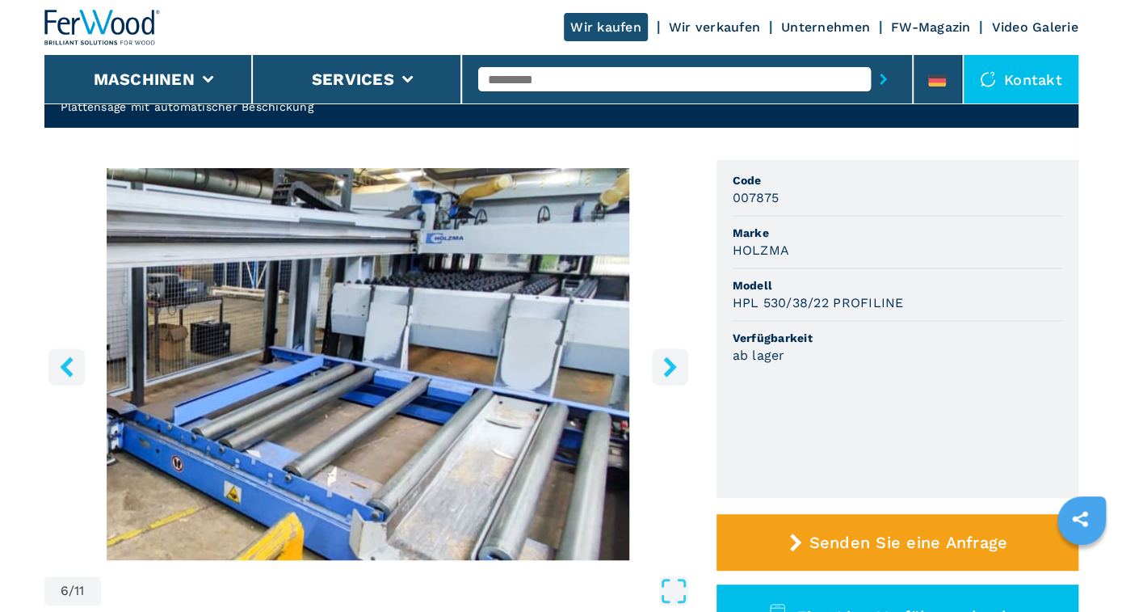
click at [671, 360] on icon "right-button" at bounding box center [670, 366] width 20 height 20
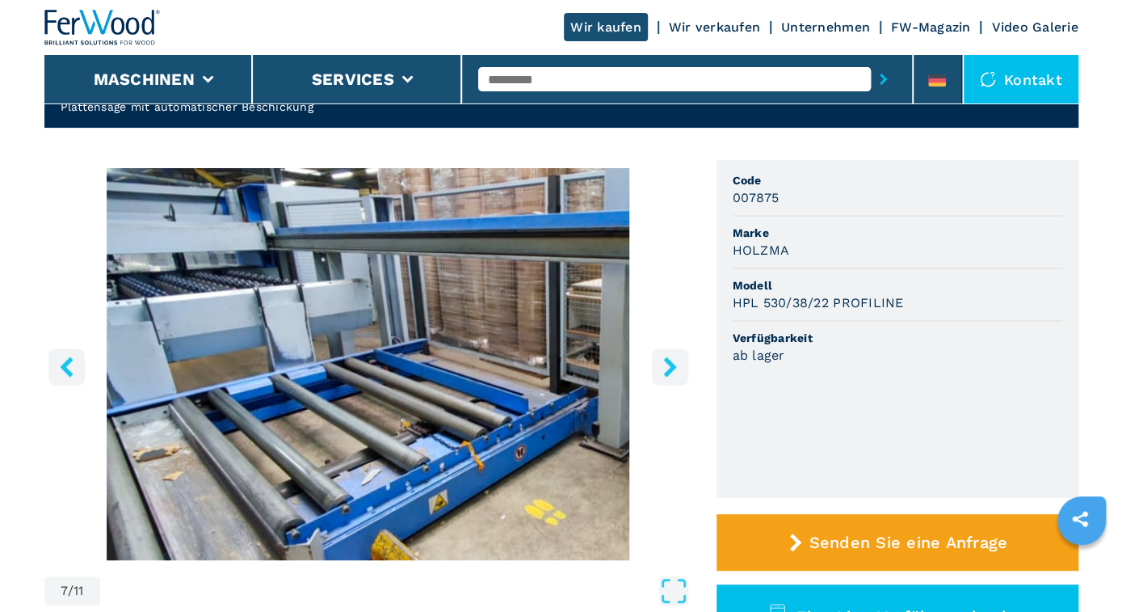
click at [671, 360] on icon "right-button" at bounding box center [670, 366] width 20 height 20
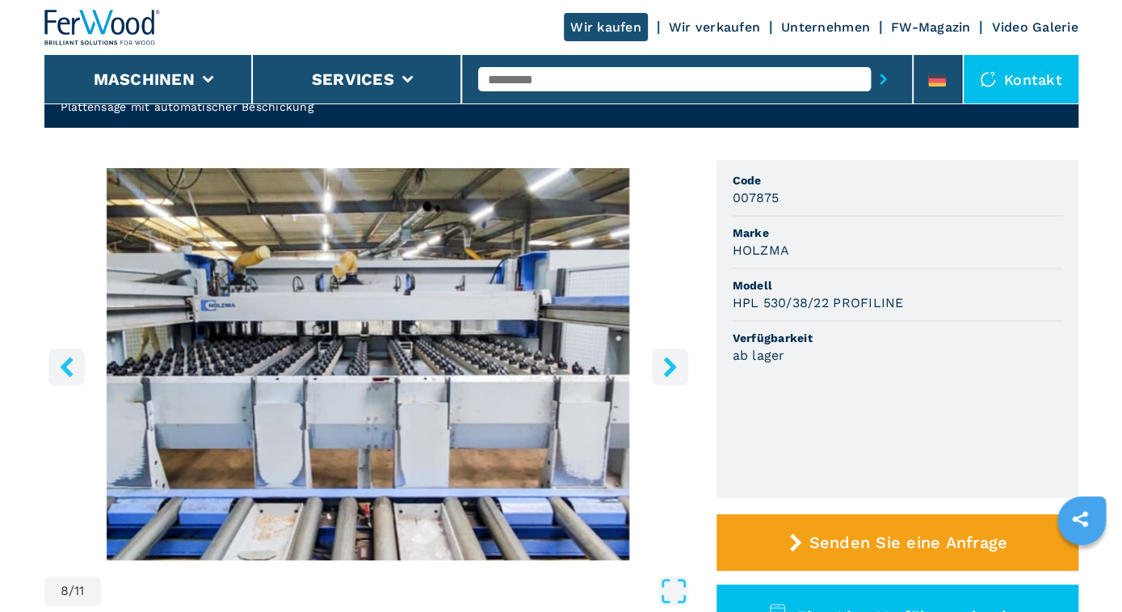
click at [671, 360] on icon "right-button" at bounding box center [670, 366] width 20 height 20
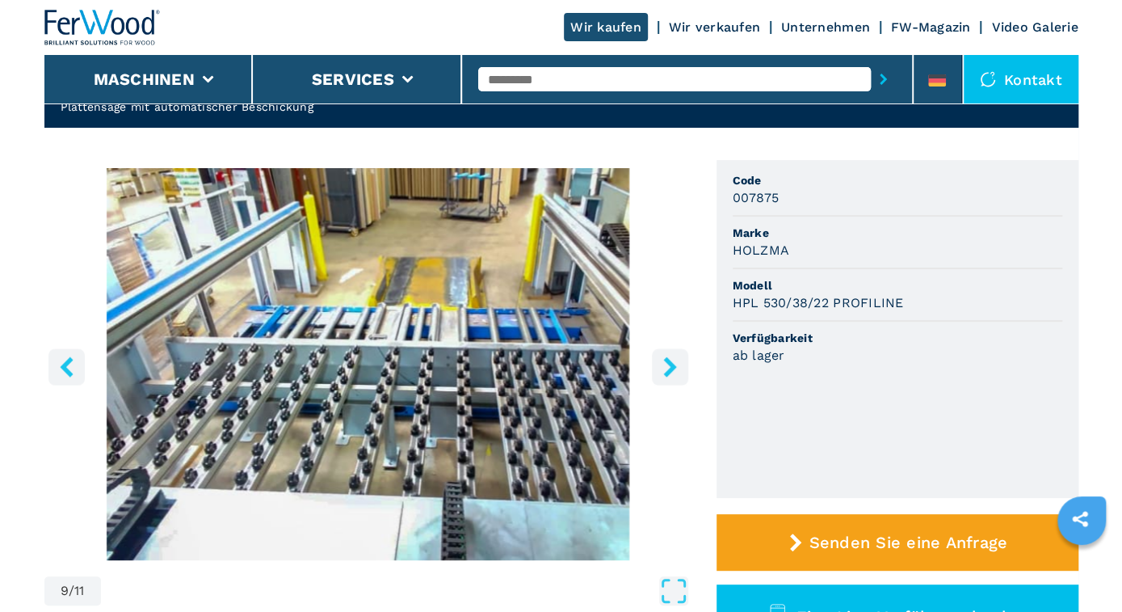
click at [671, 360] on icon "right-button" at bounding box center [670, 366] width 20 height 20
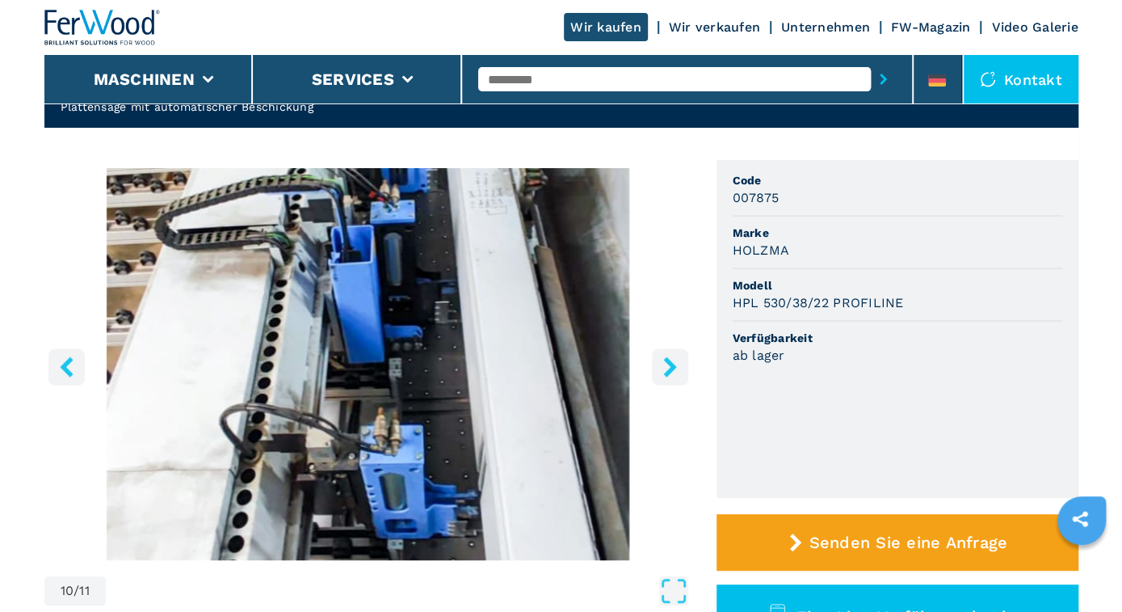
click at [671, 360] on icon "right-button" at bounding box center [670, 366] width 20 height 20
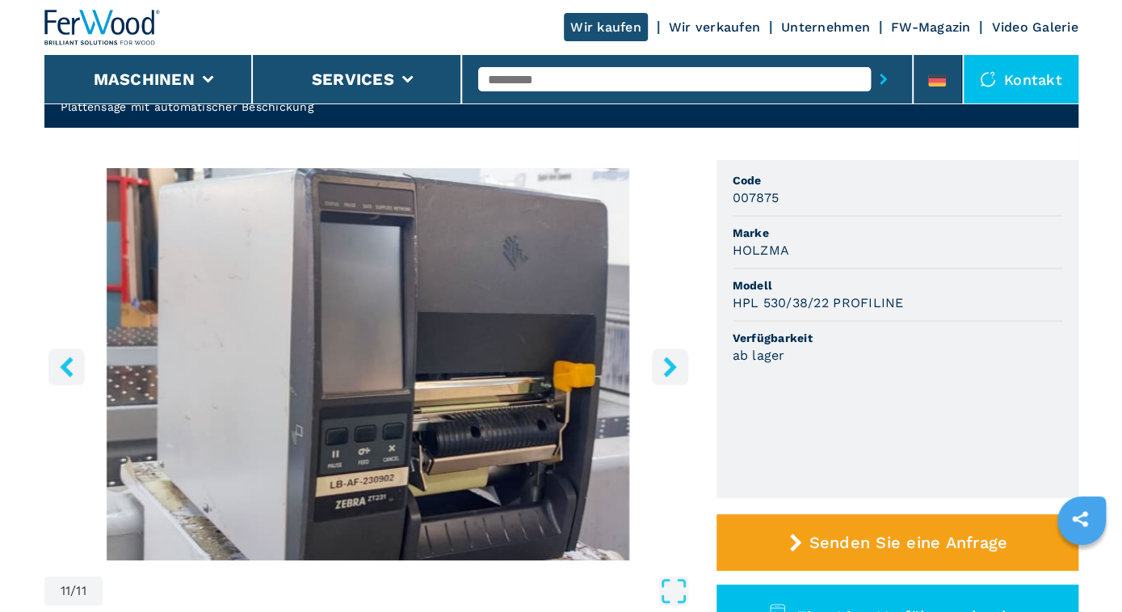
click at [671, 360] on icon "right-button" at bounding box center [670, 366] width 20 height 20
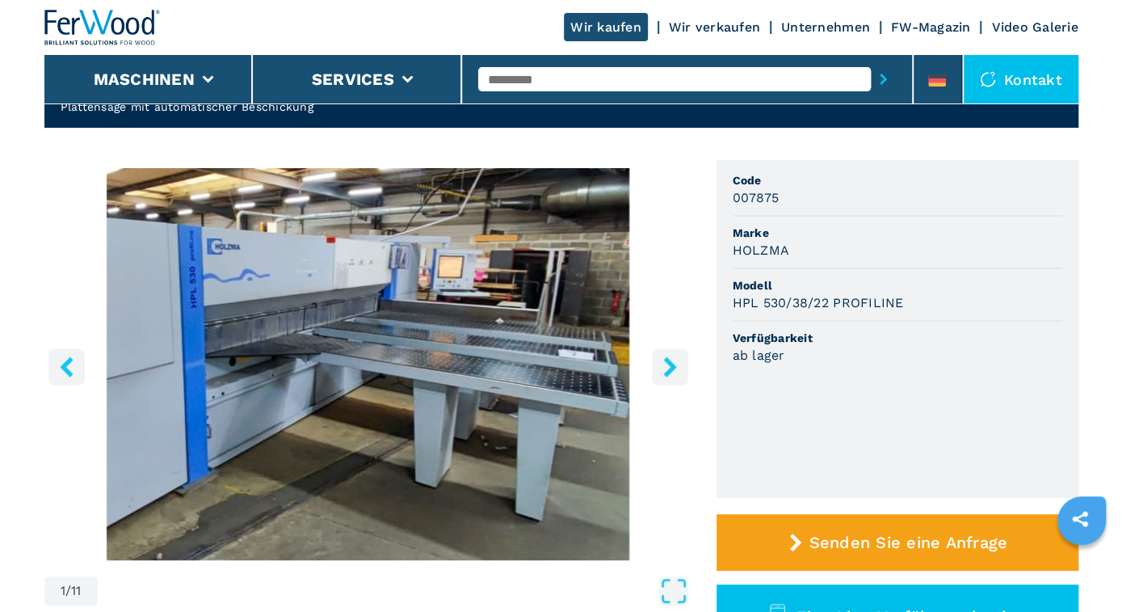
click at [671, 360] on icon "right-button" at bounding box center [670, 366] width 20 height 20
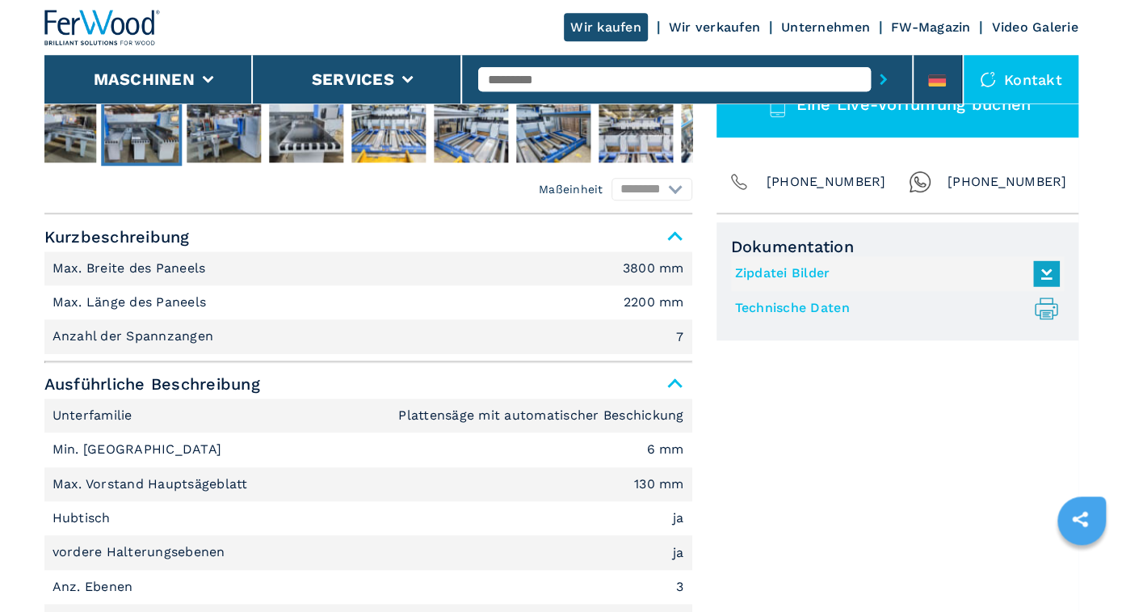
scroll to position [756, 0]
